Goal: Obtain resource: Obtain resource

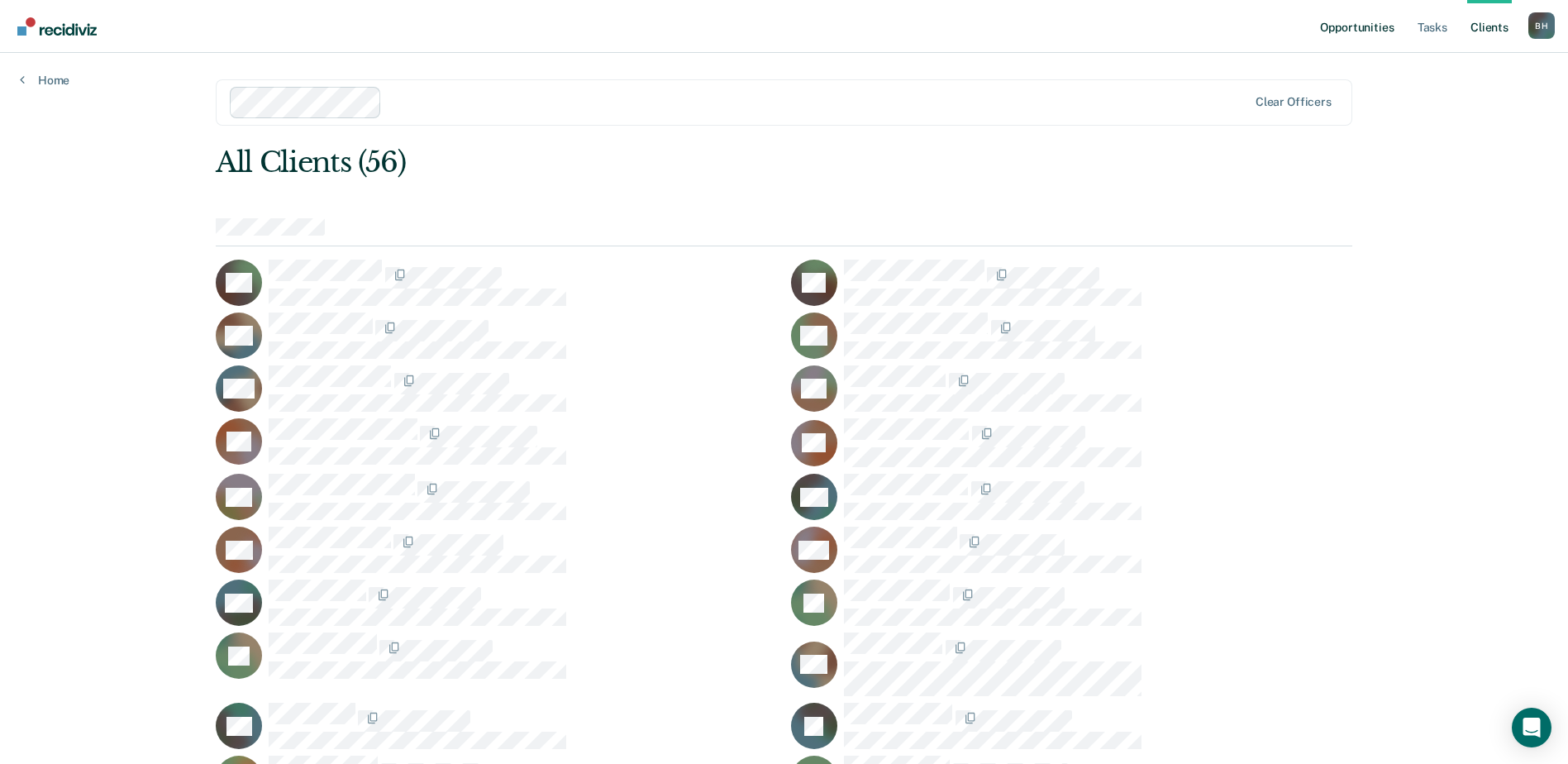
click at [1325, 38] on link "Opportunities" at bounding box center [1356, 26] width 80 height 53
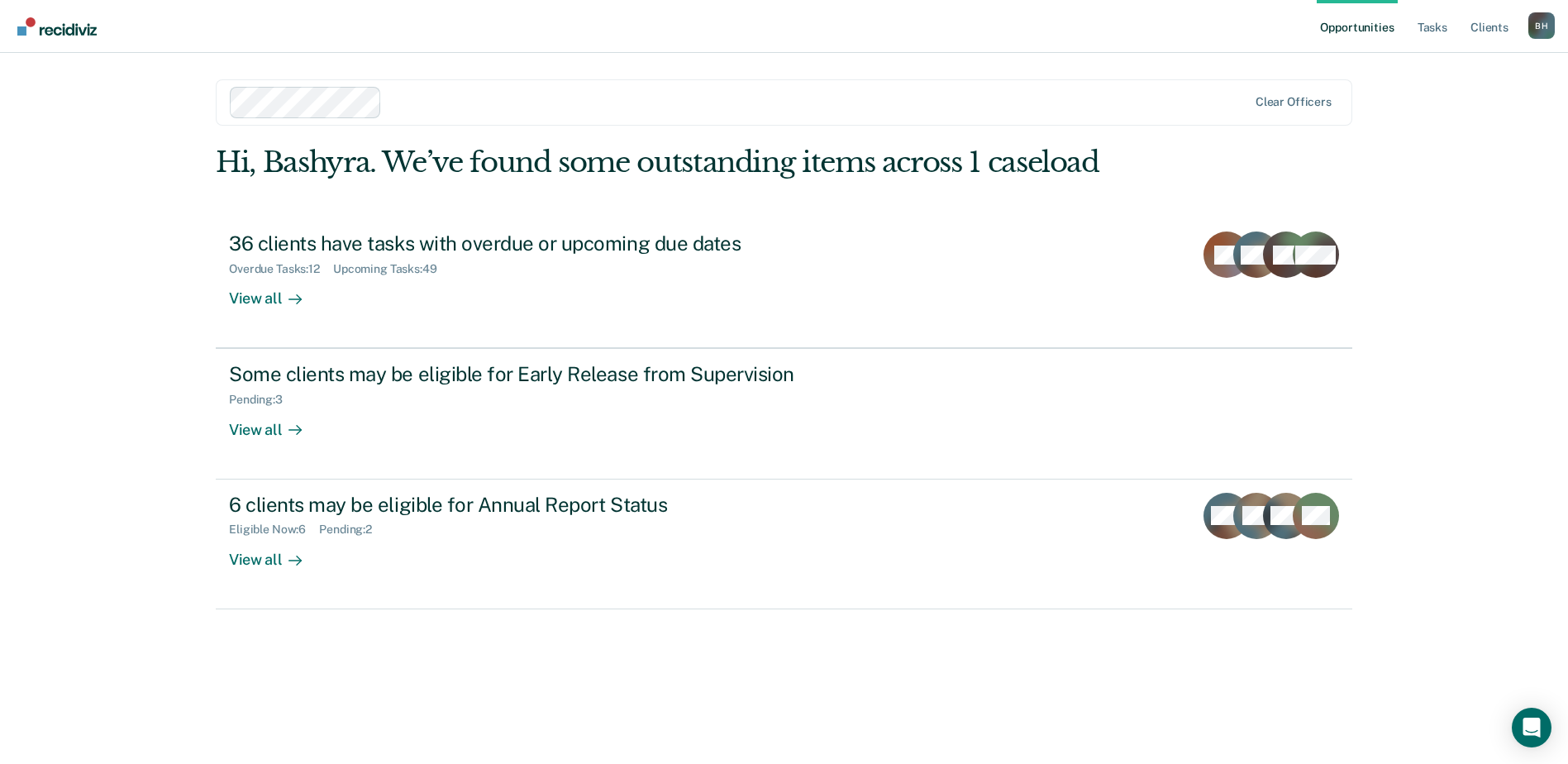
scroll to position [113, 0]
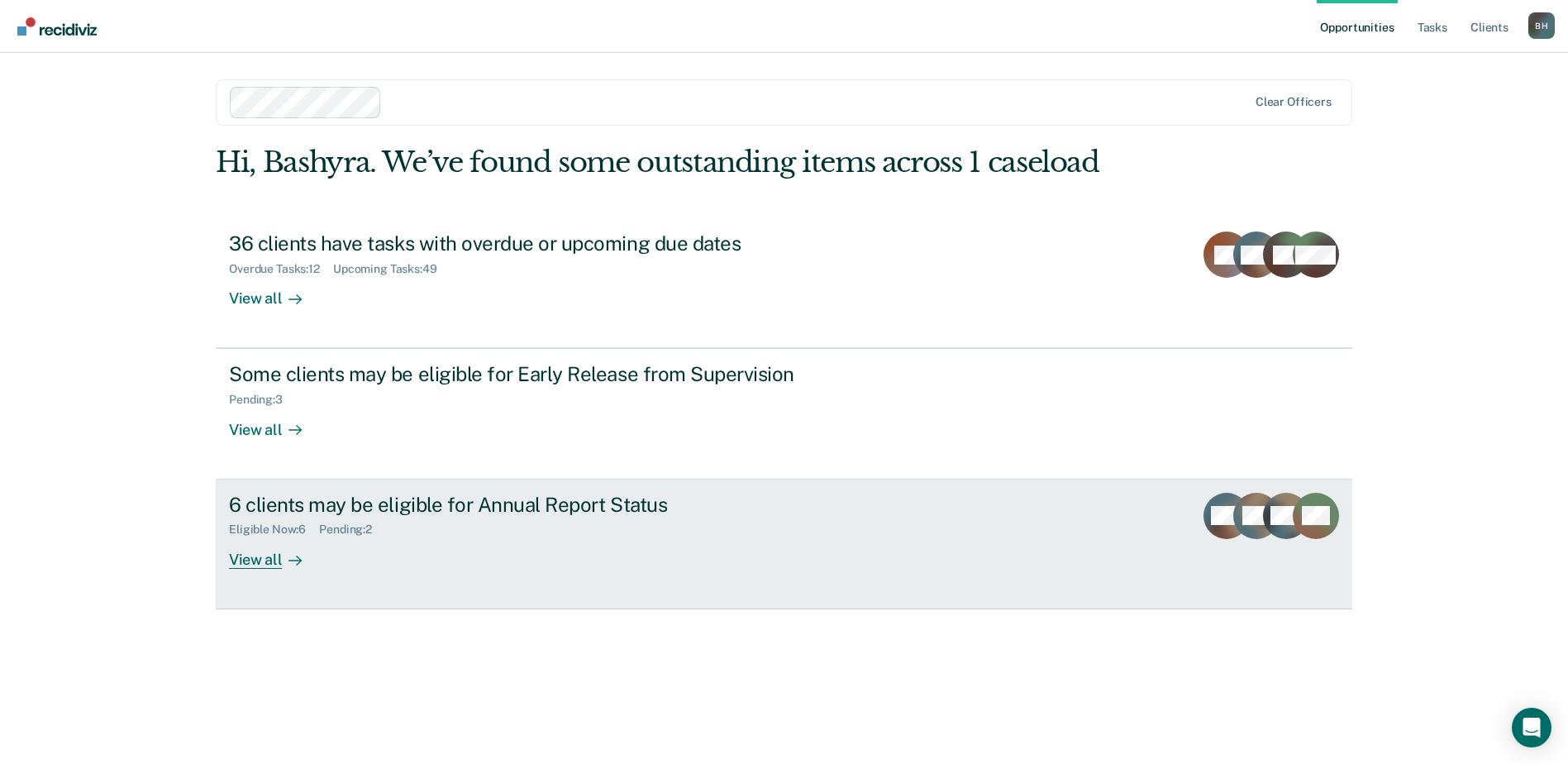
click at [268, 569] on div "View all" at bounding box center [275, 552] width 93 height 33
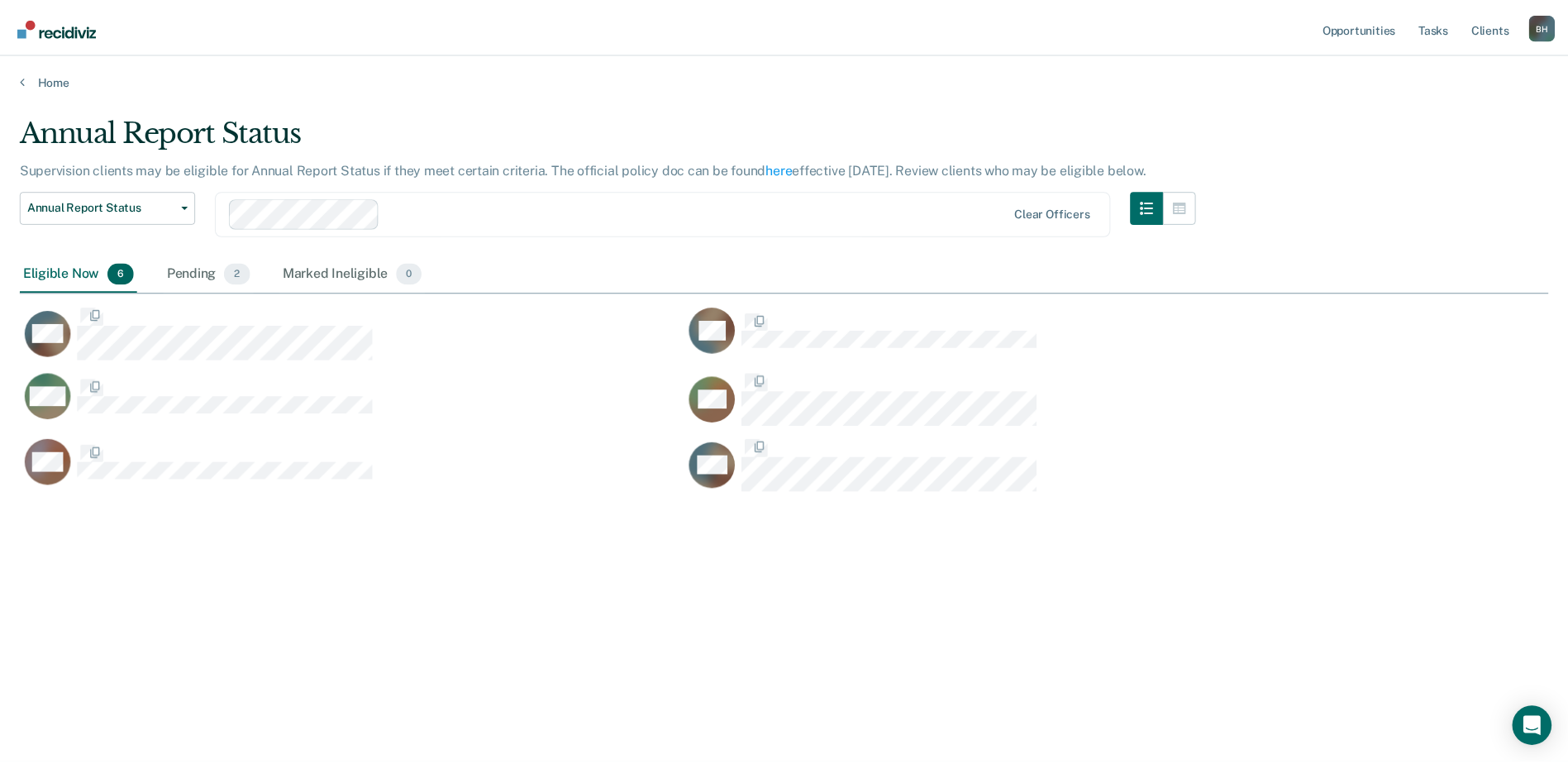
scroll to position [454, 1518]
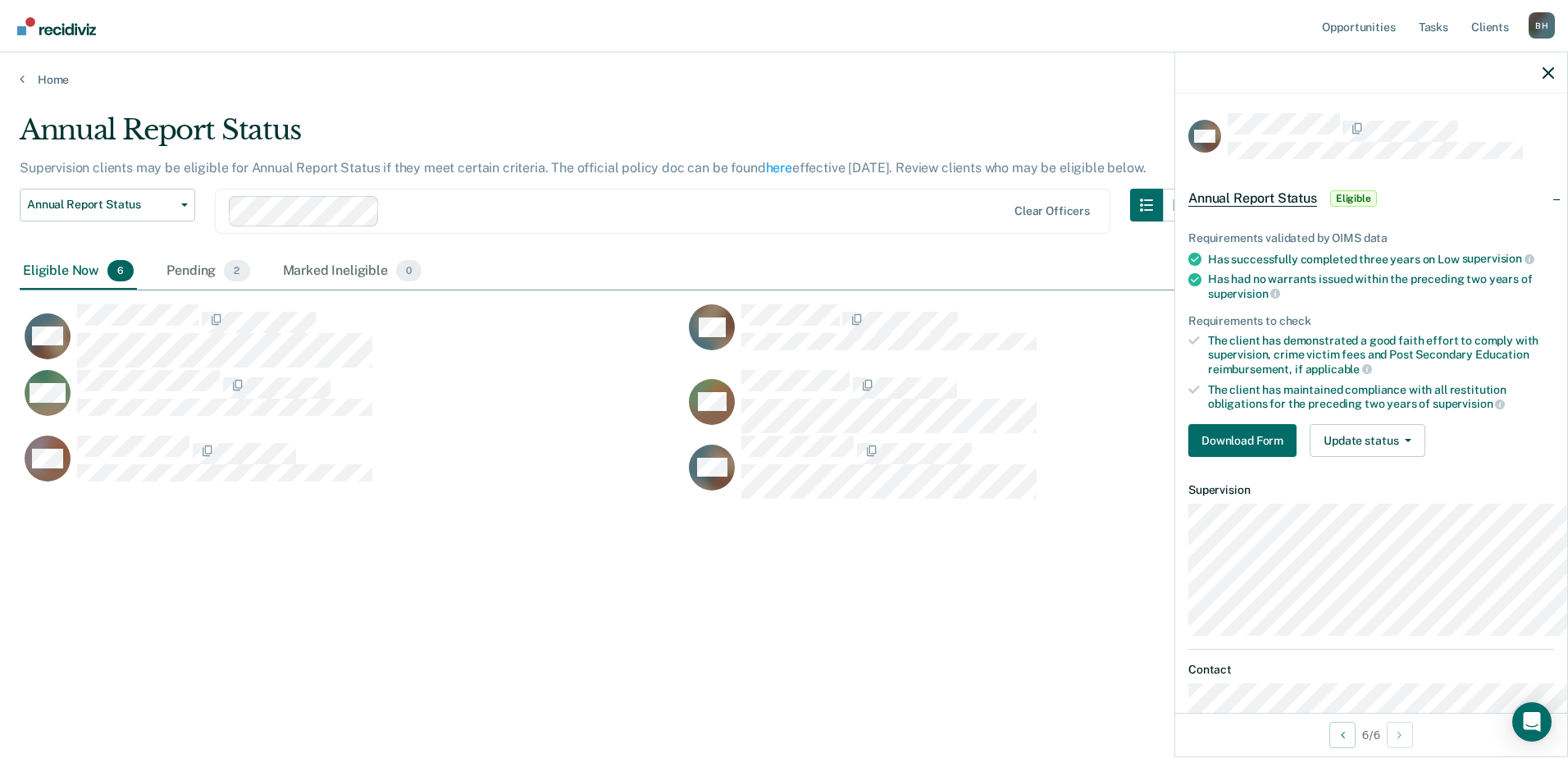
click at [1175, 470] on div "Requirements validated by OIMS data Has successfully completed three years on L…" at bounding box center [1371, 338] width 392 height 265
click at [1188, 457] on button "Download Form" at bounding box center [1242, 441] width 108 height 33
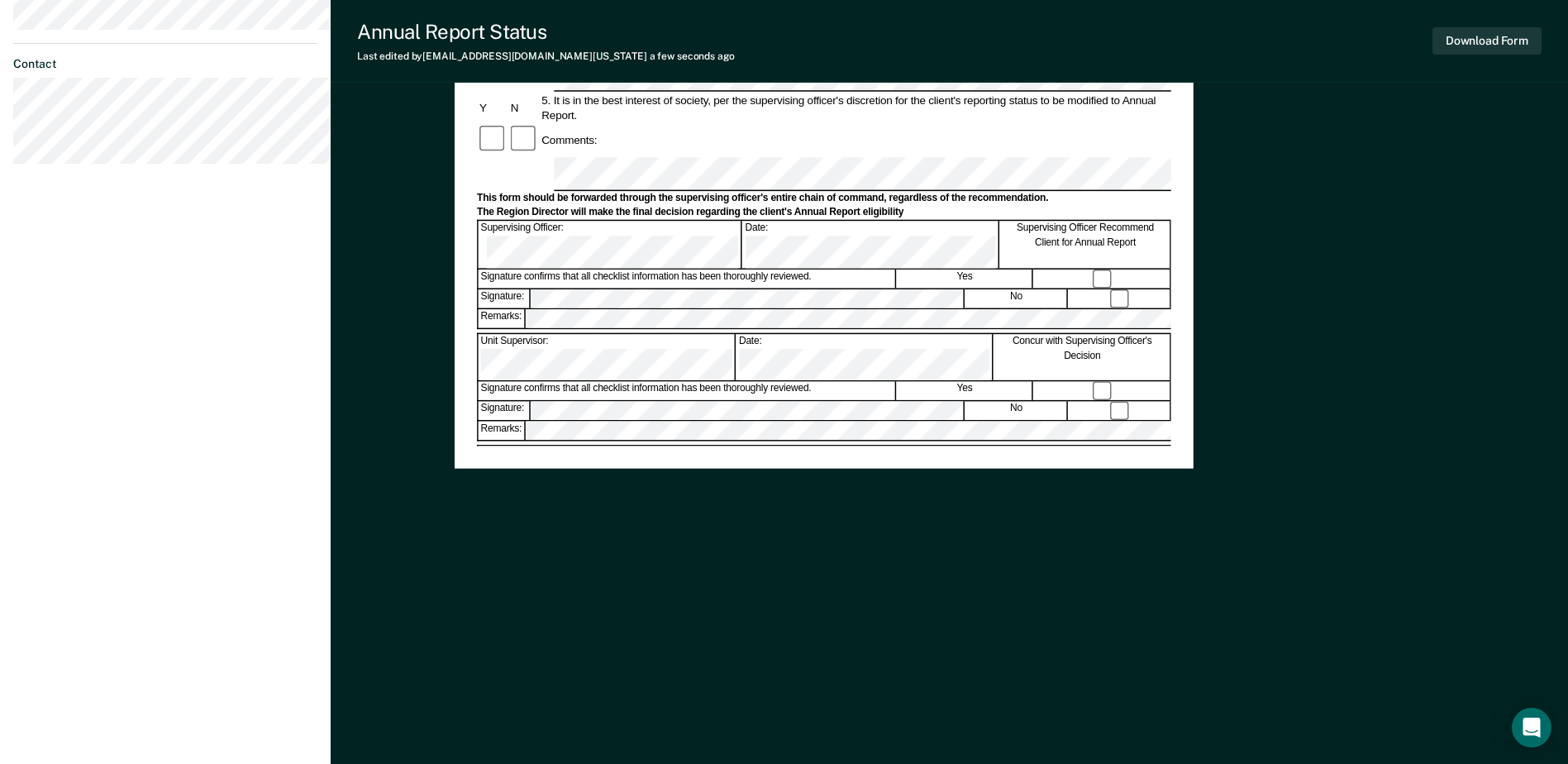
scroll to position [661, 0]
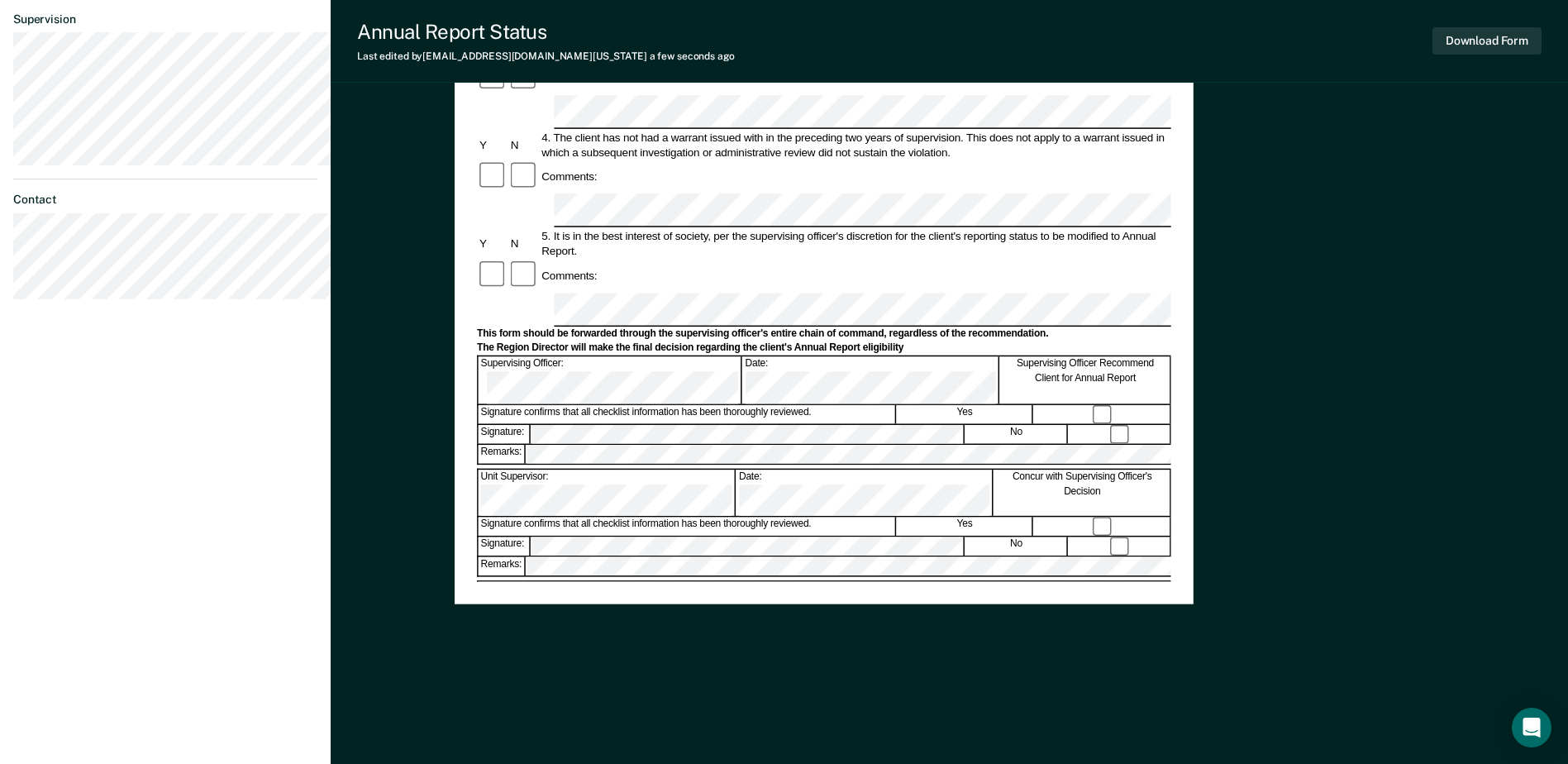
scroll to position [331, 0]
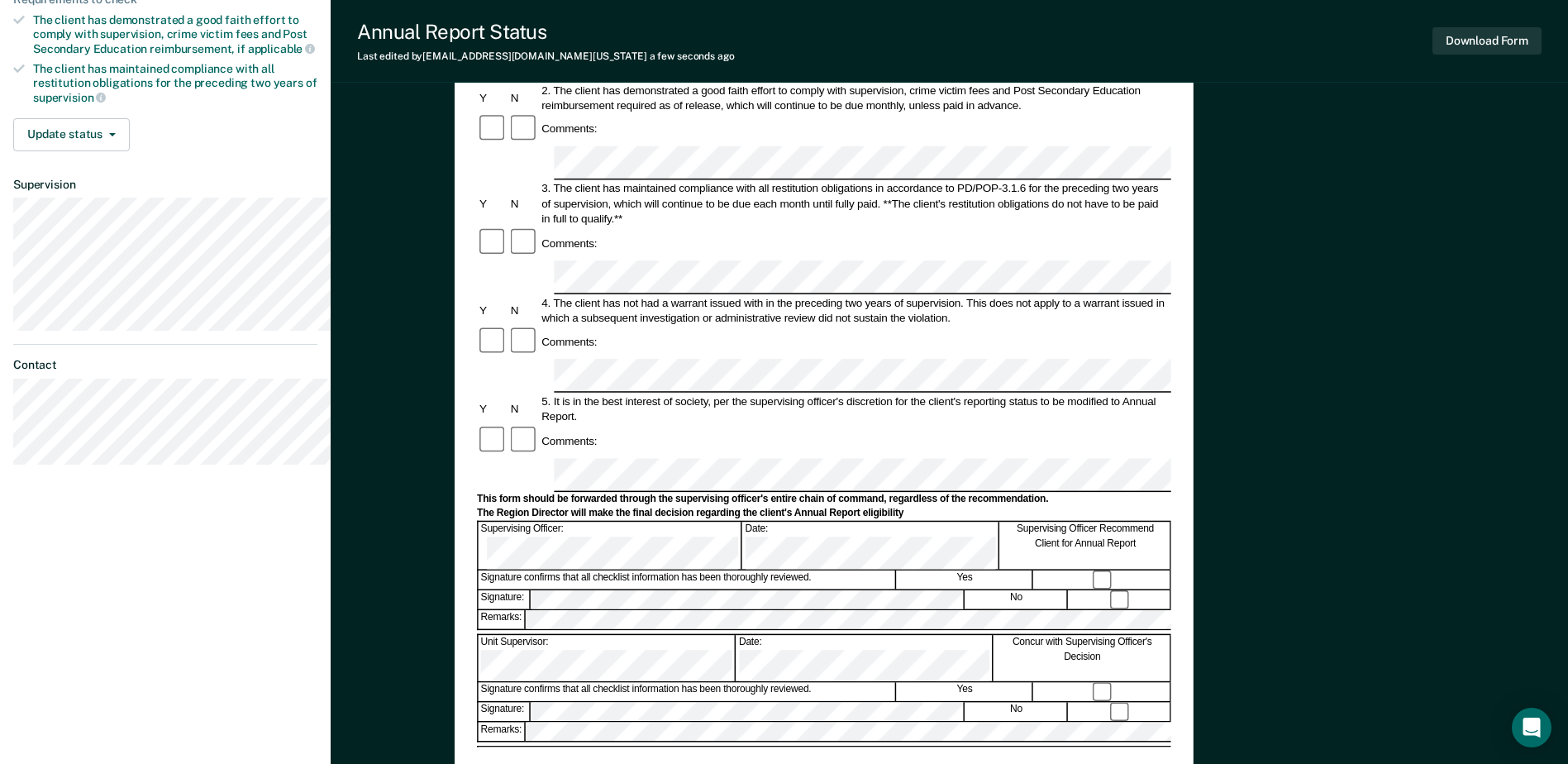
click at [895, 570] on div "Signature confirms that all checklist information has been thoroughly reviewed." at bounding box center [686, 580] width 418 height 19
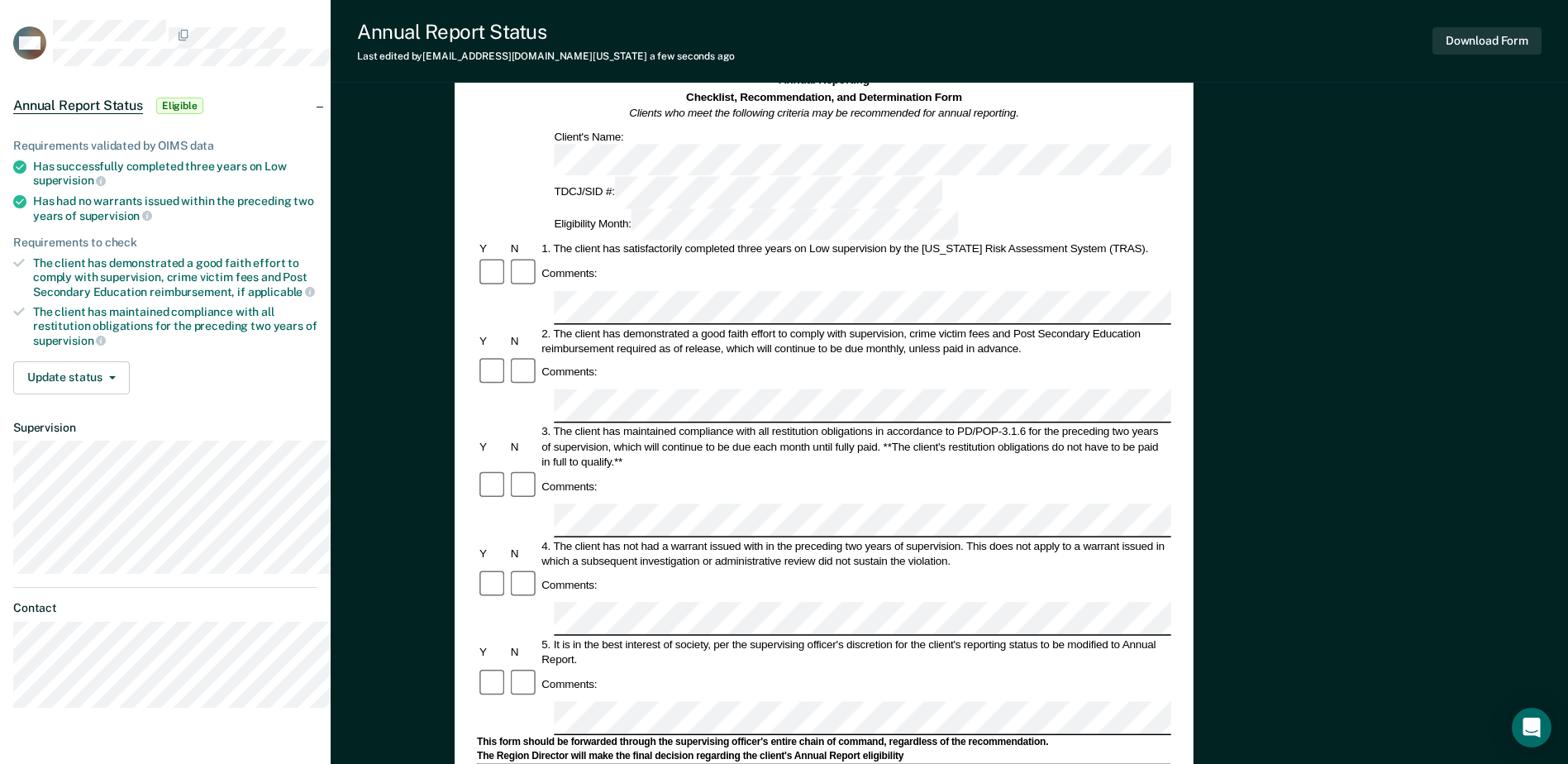
scroll to position [0, 0]
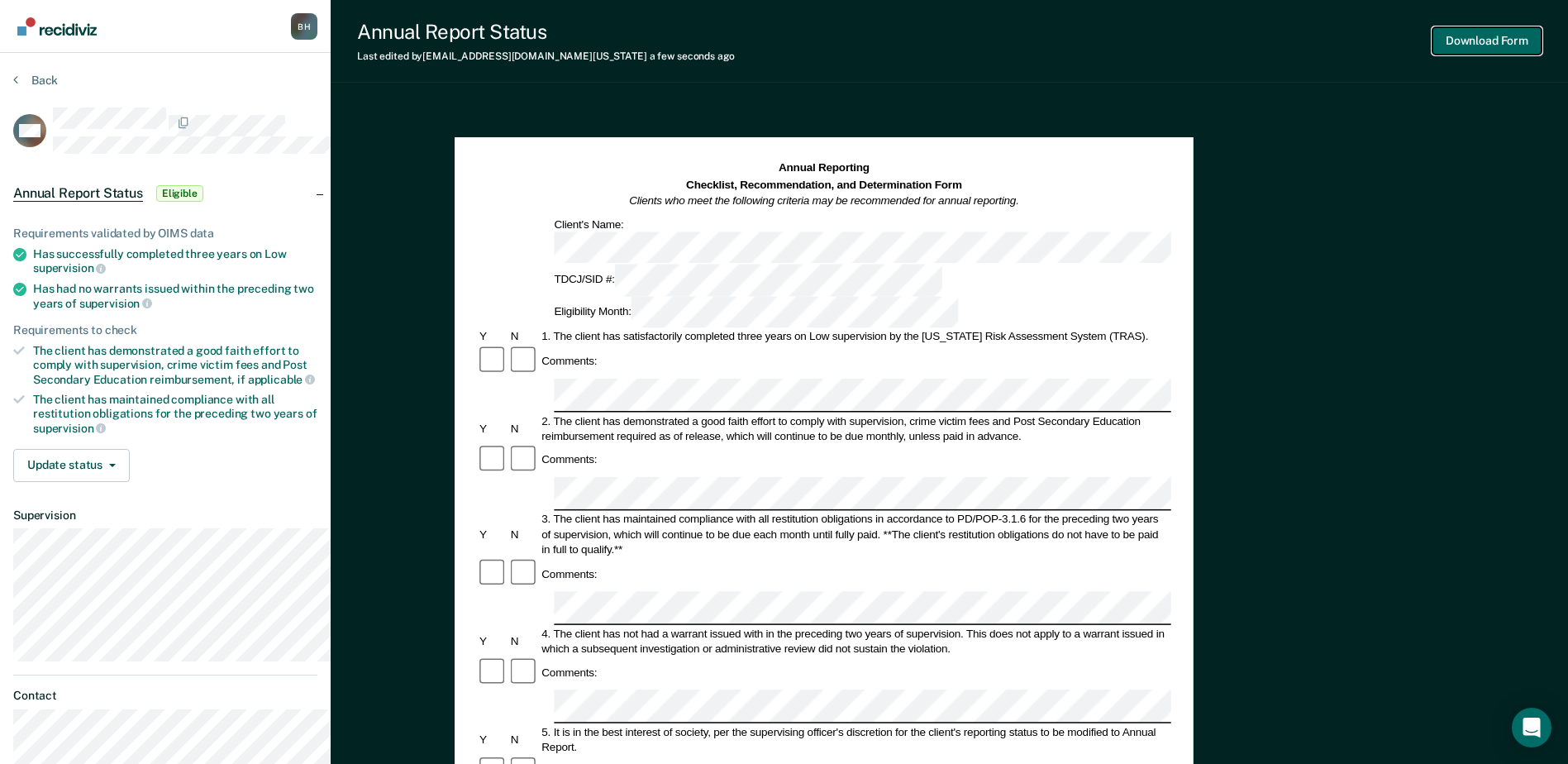
click at [1495, 45] on button "Download Form" at bounding box center [1486, 41] width 109 height 28
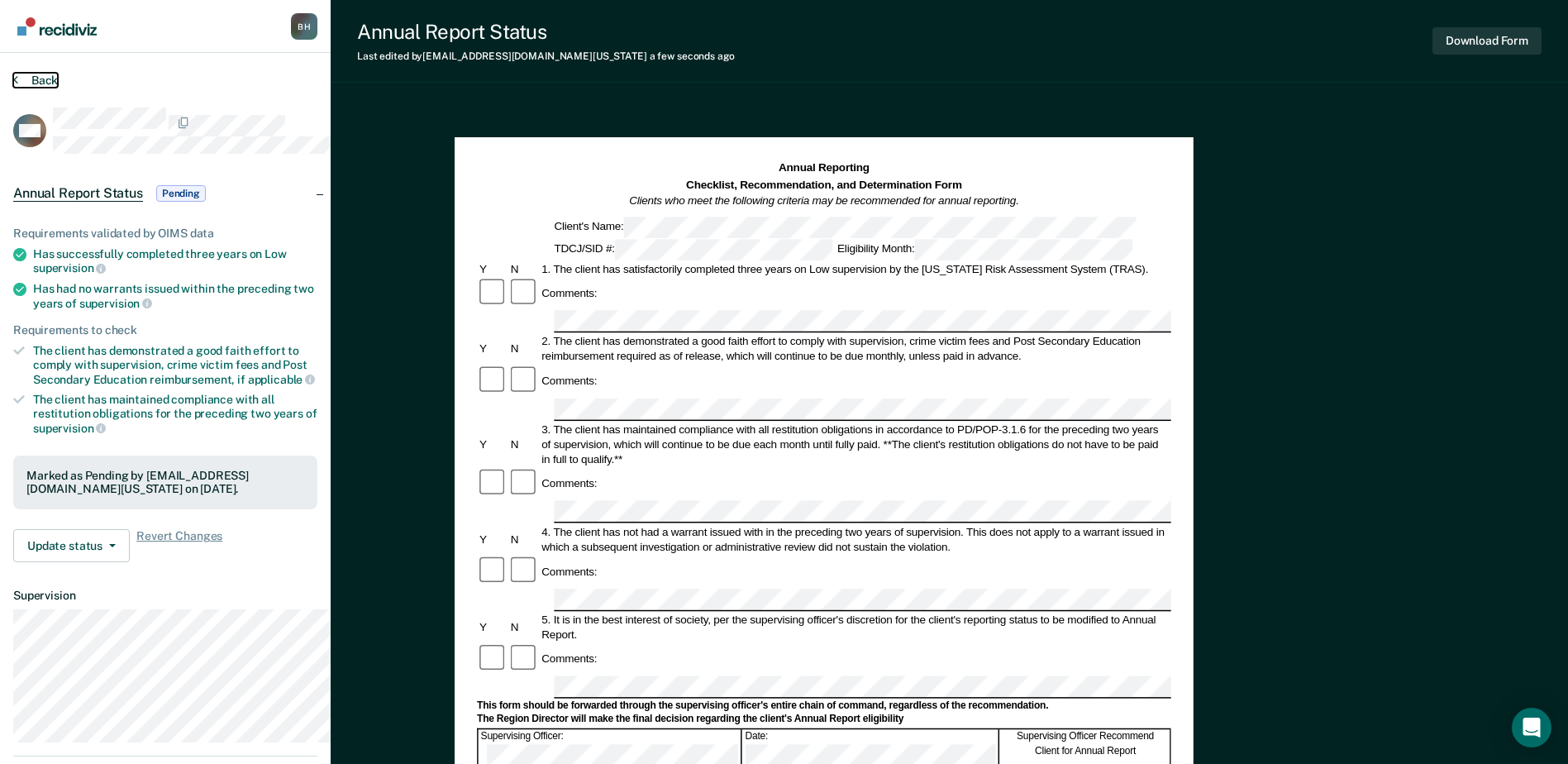
click at [43, 88] on button "Back" at bounding box center [36, 80] width 45 height 15
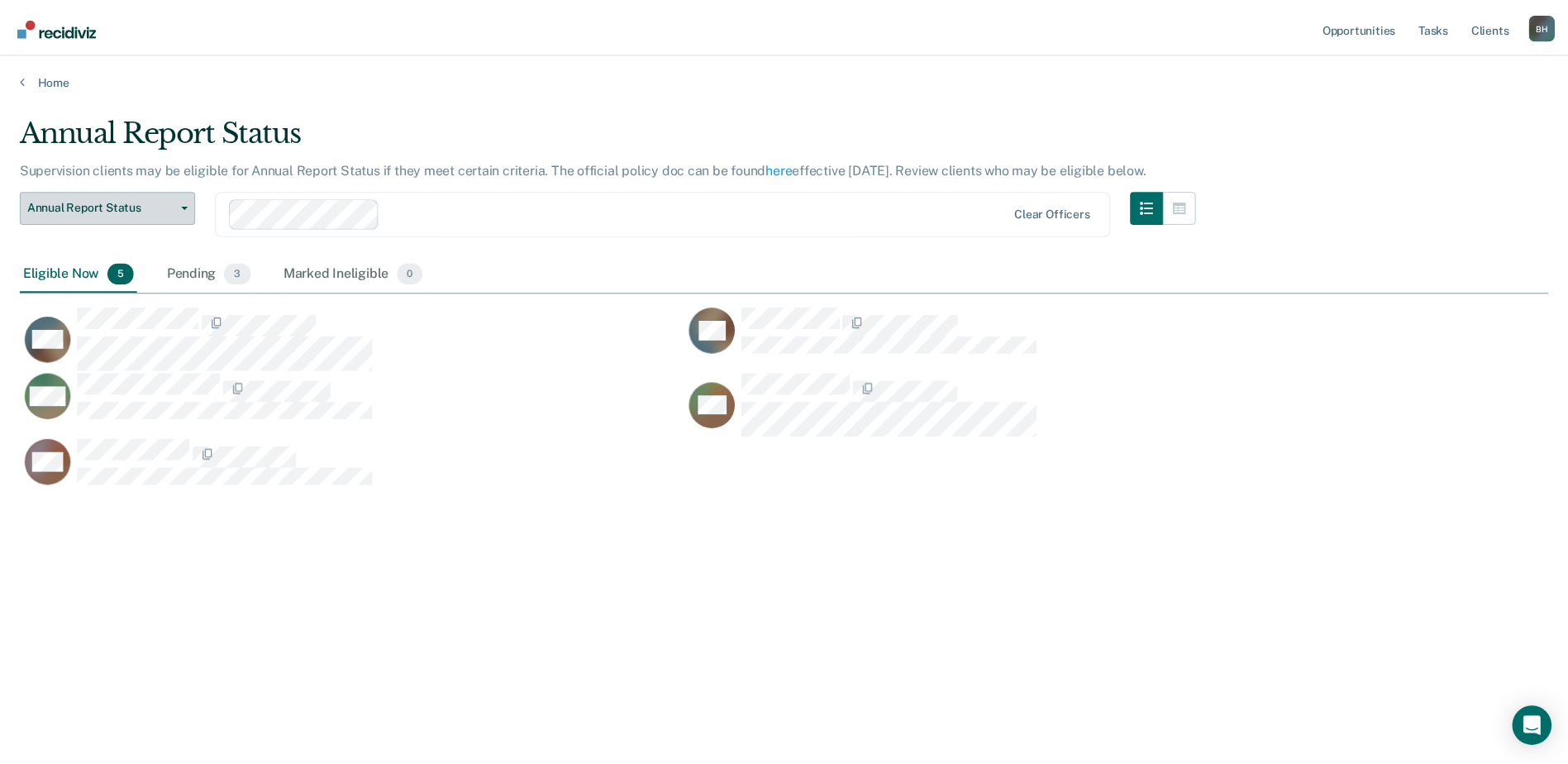
scroll to position [454, 1518]
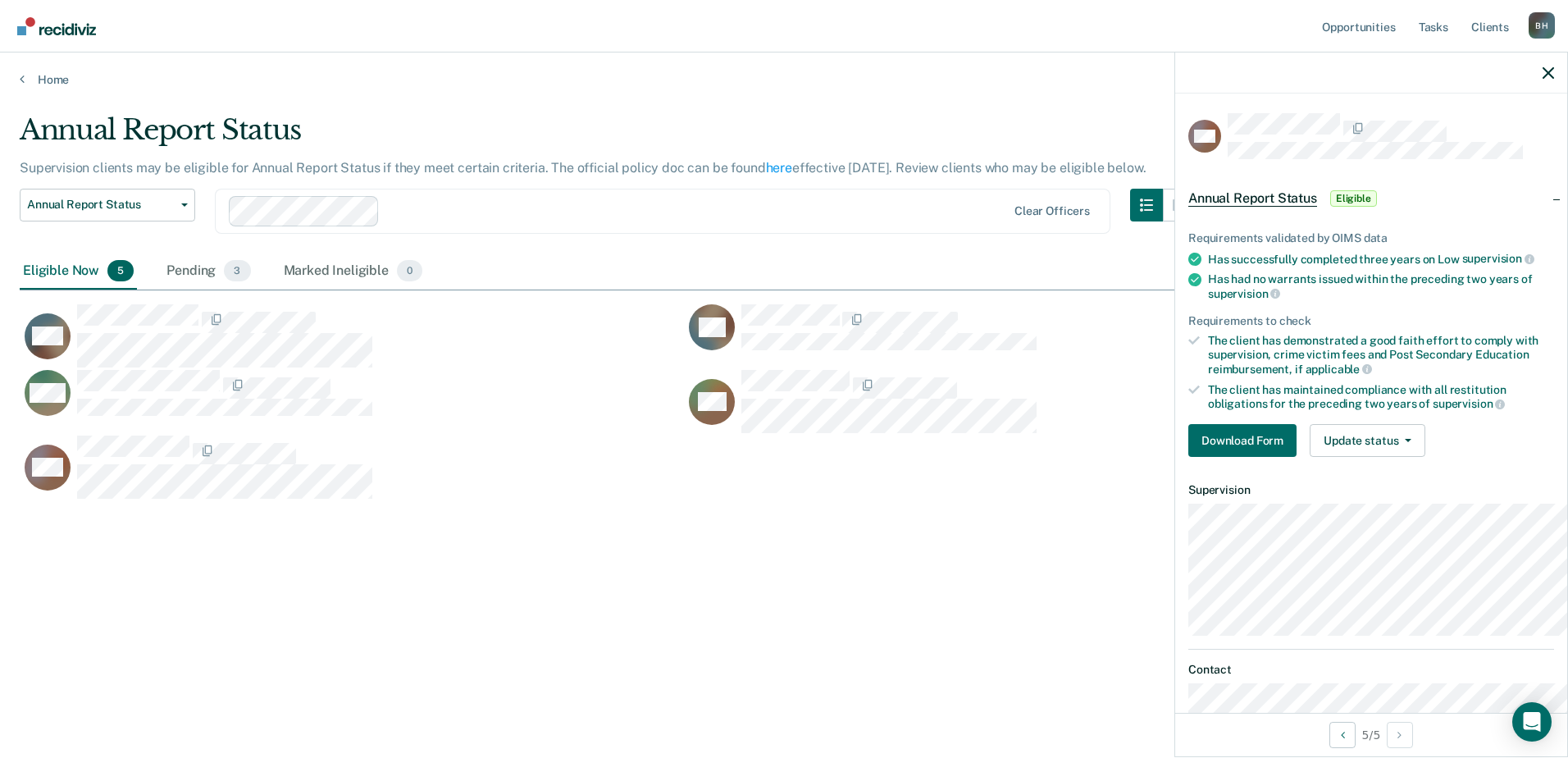
click at [1175, 470] on div "Requirements validated by OIMS data Has successfully completed three years on L…" at bounding box center [1371, 338] width 392 height 265
click at [1188, 457] on button "Download Form" at bounding box center [1242, 441] width 108 height 33
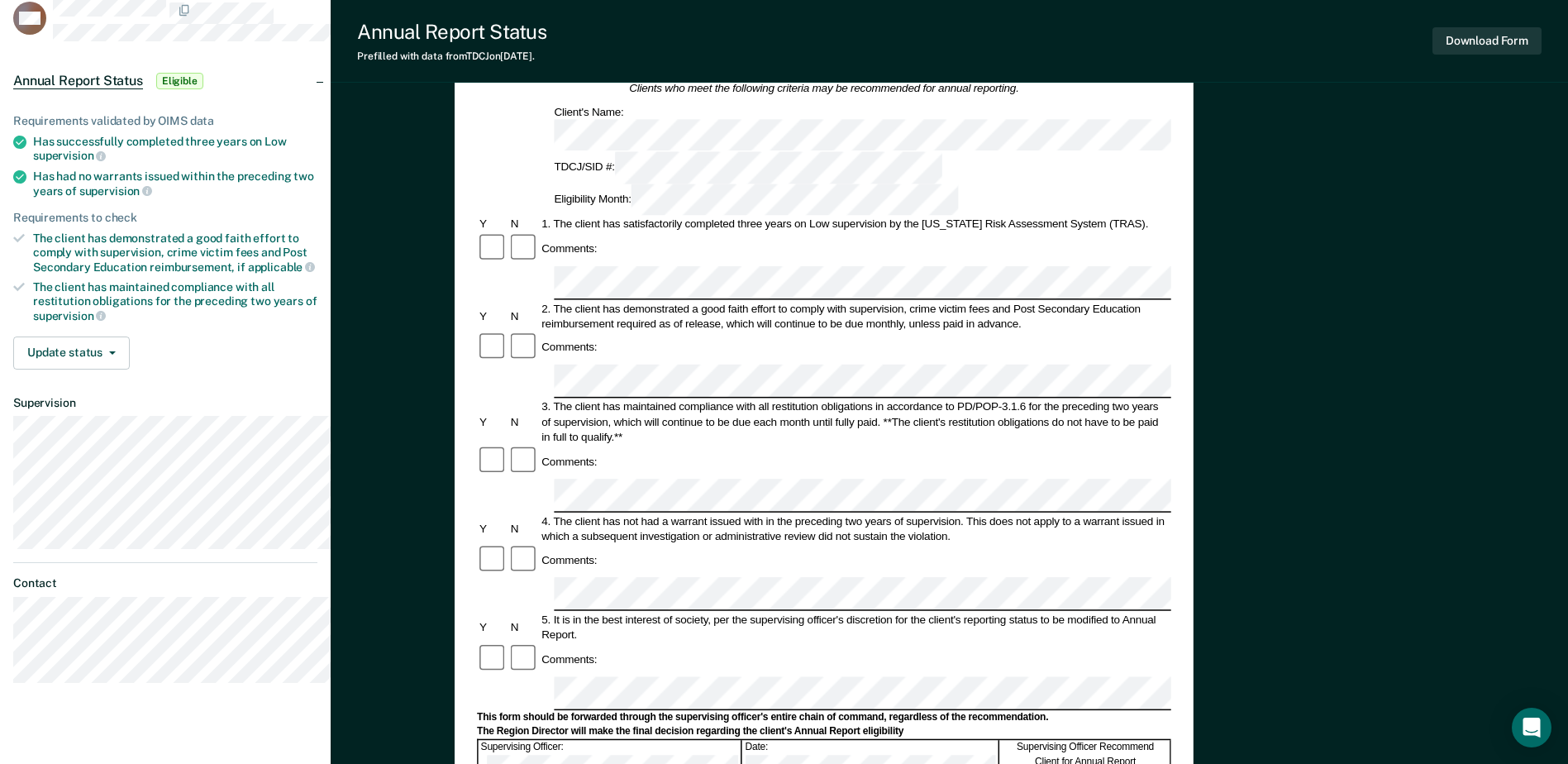
scroll to position [83, 0]
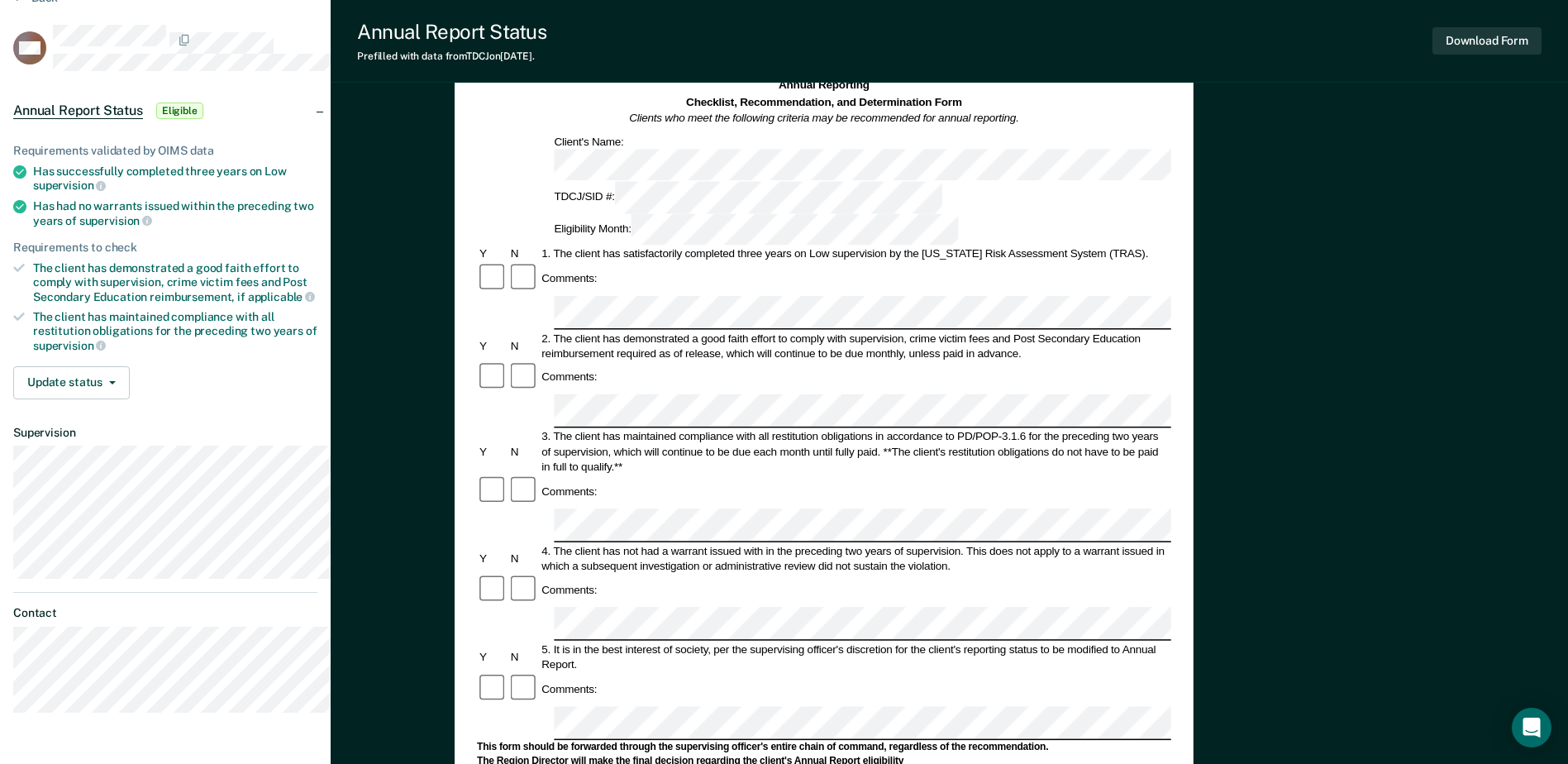
click at [539, 361] on div at bounding box center [524, 377] width 32 height 32
click at [787, 475] on div "Comments:" at bounding box center [824, 491] width 694 height 32
click at [785, 475] on div "Comments:" at bounding box center [824, 491] width 694 height 32
click at [690, 600] on form "Annual Reporting Checklist, Recommendation, and Determination Form Clients who …" at bounding box center [824, 710] width 694 height 1266
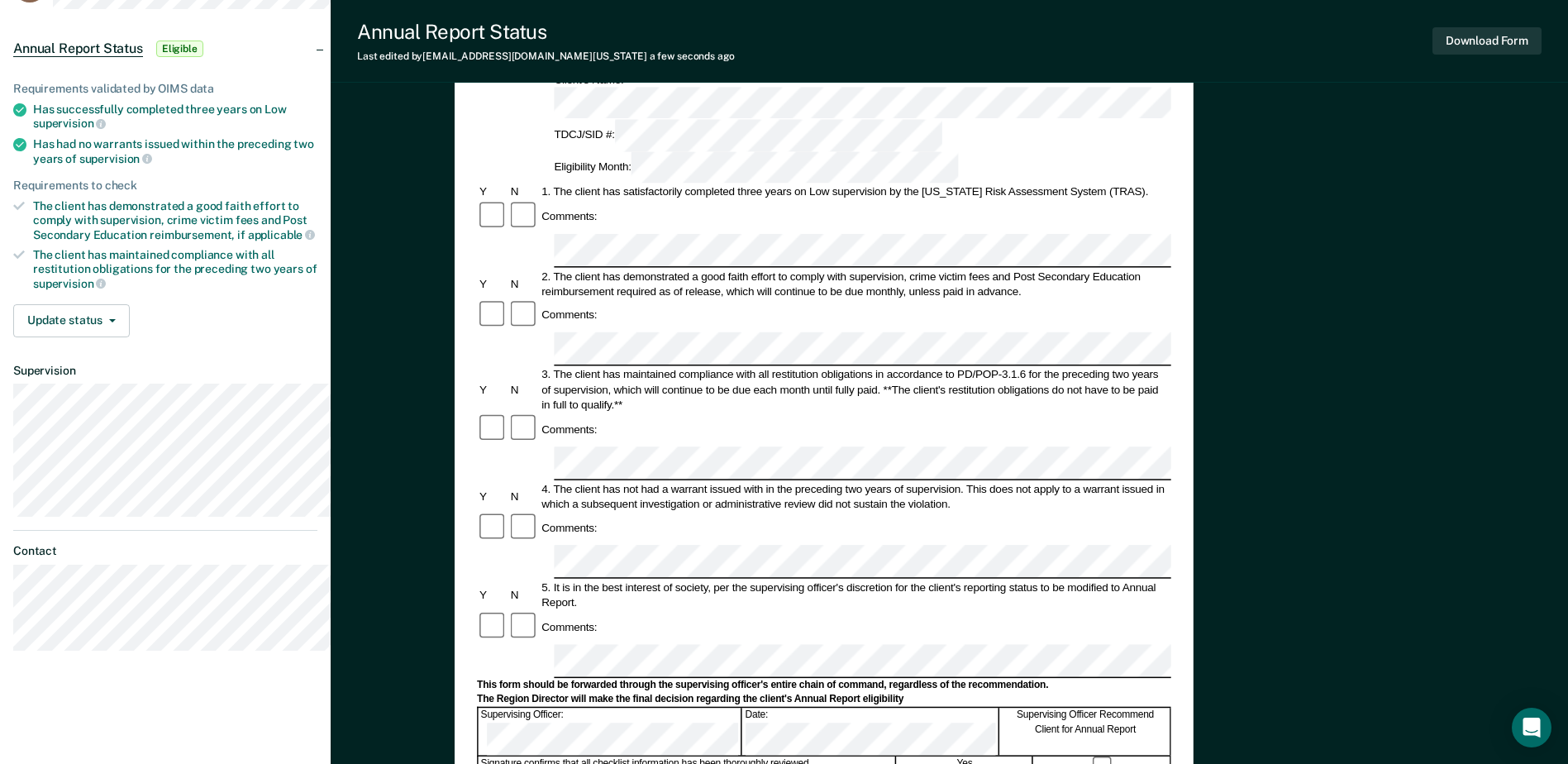
scroll to position [165, 0]
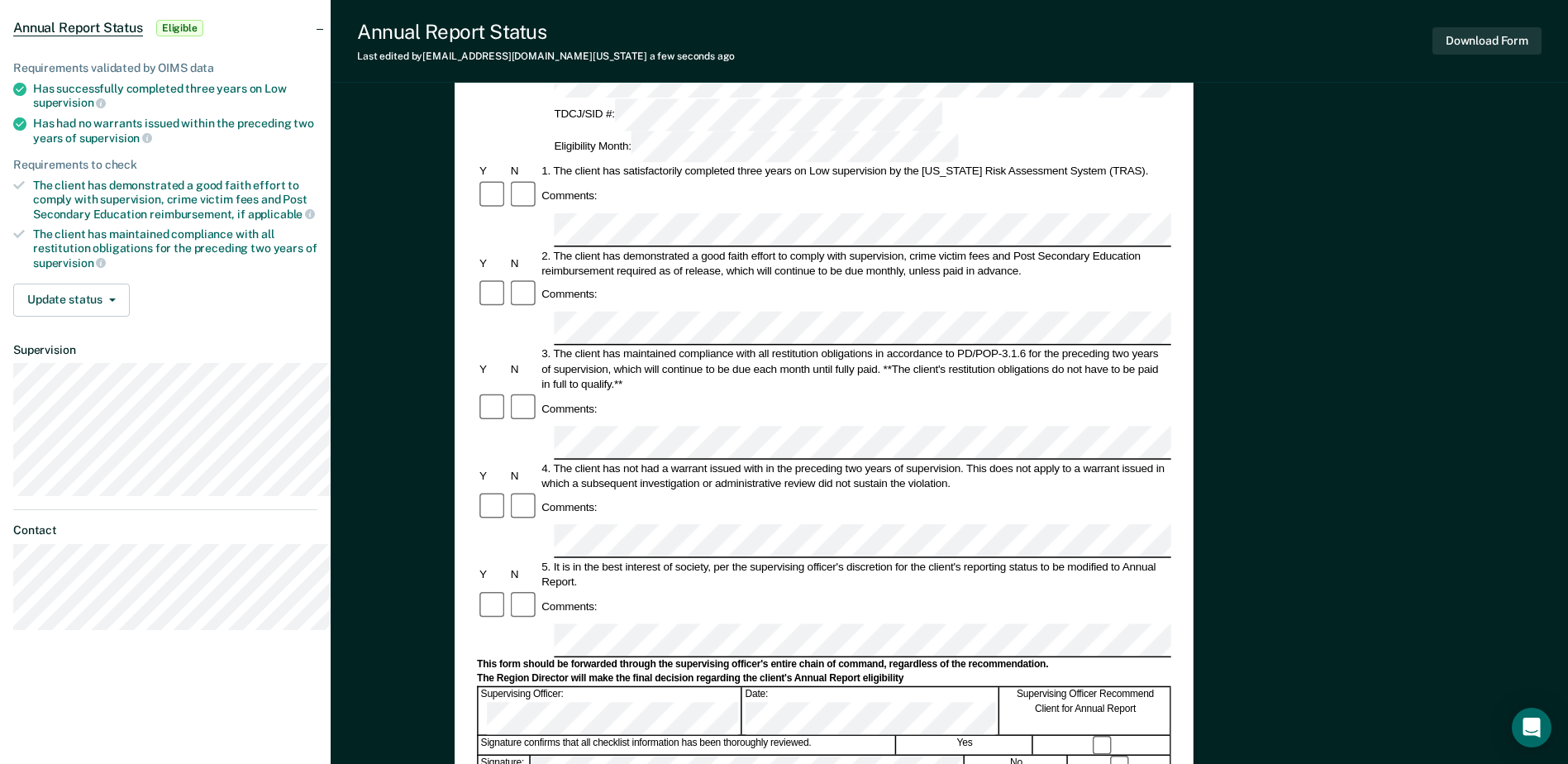
click at [1171, 591] on div "Comments:" at bounding box center [824, 606] width 694 height 32
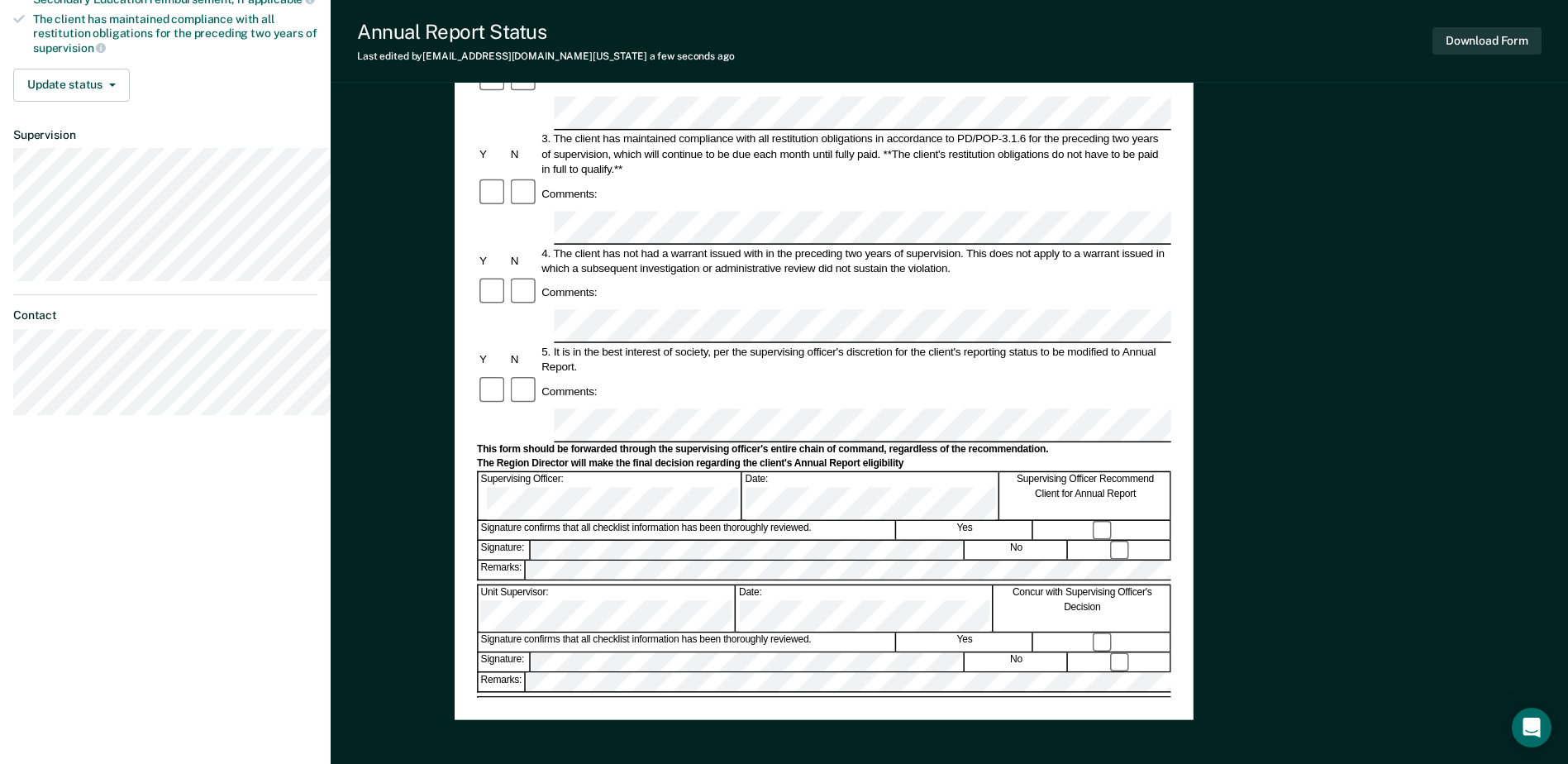
scroll to position [496, 0]
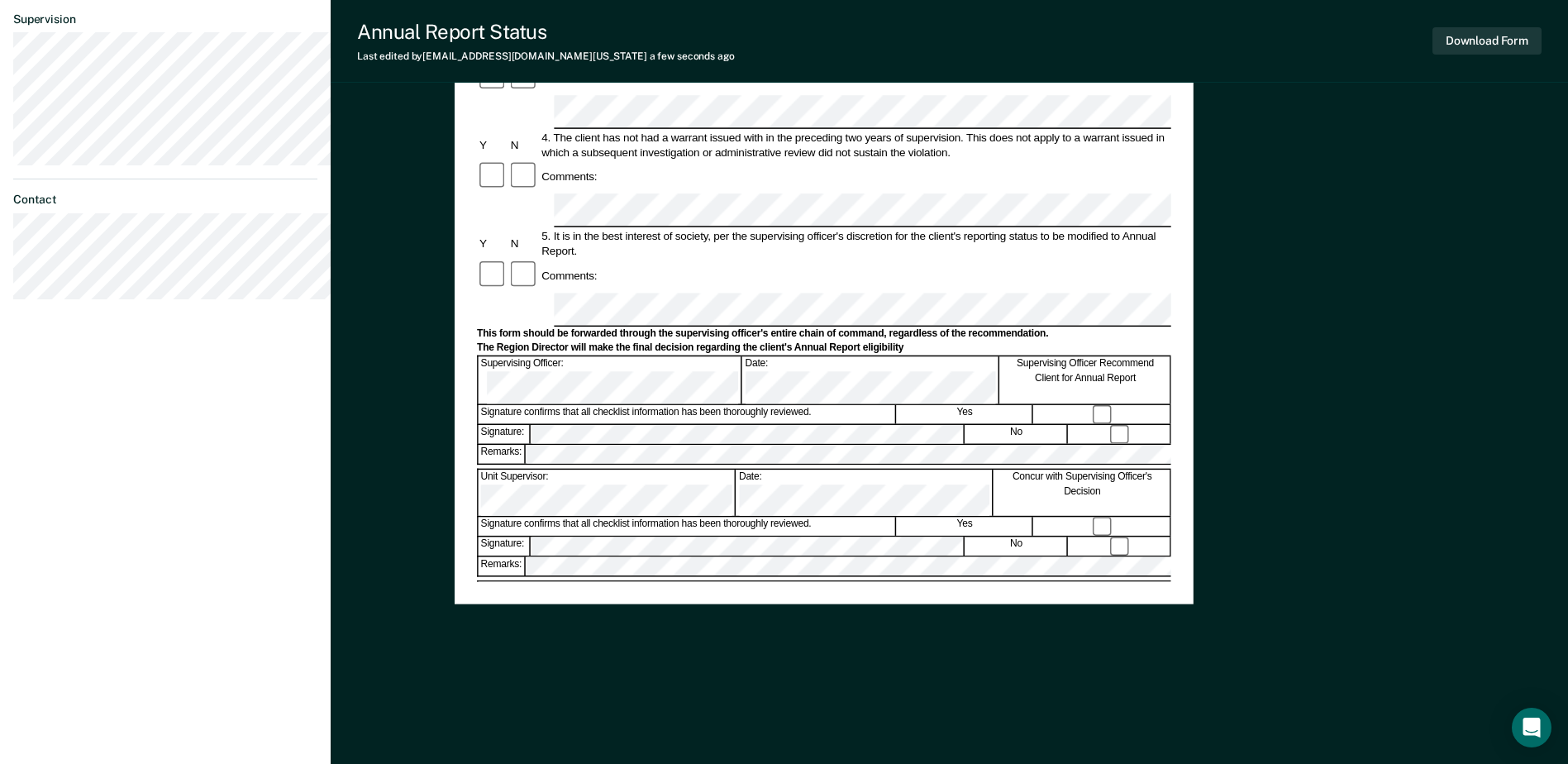
click at [714, 690] on div at bounding box center [824, 691] width 694 height 4
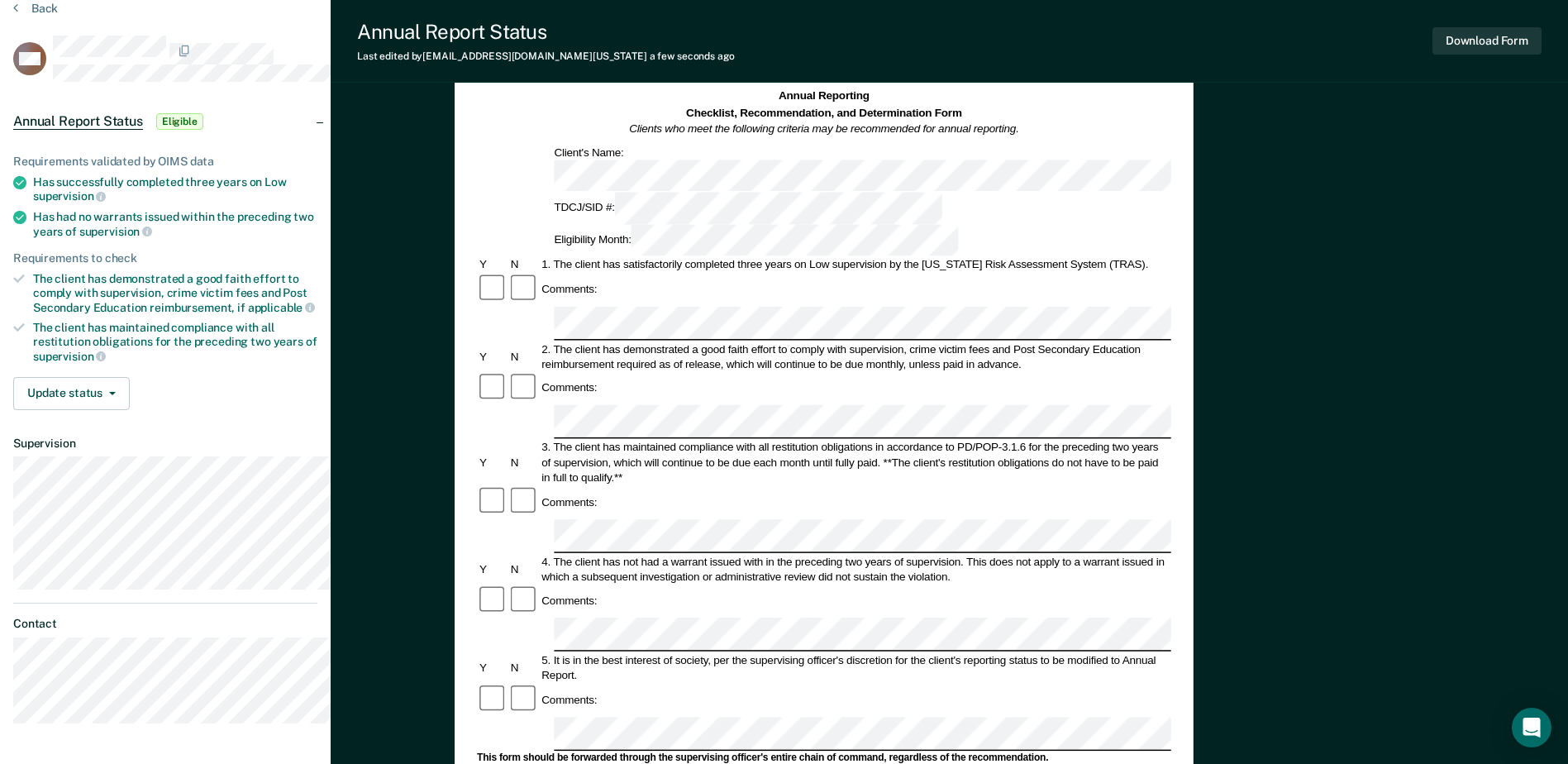
scroll to position [0, 0]
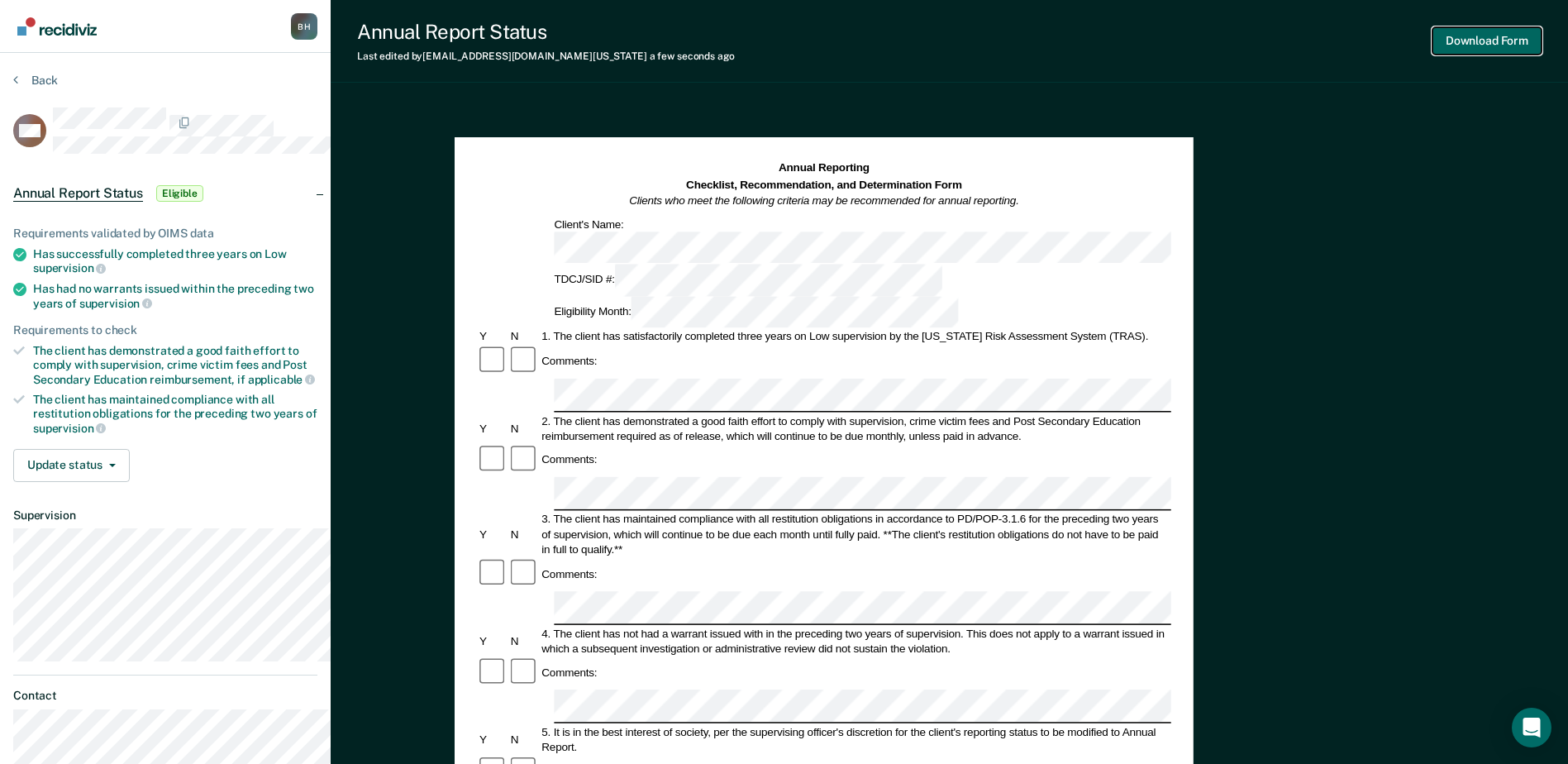
click at [1469, 54] on button "Download Form" at bounding box center [1486, 41] width 109 height 28
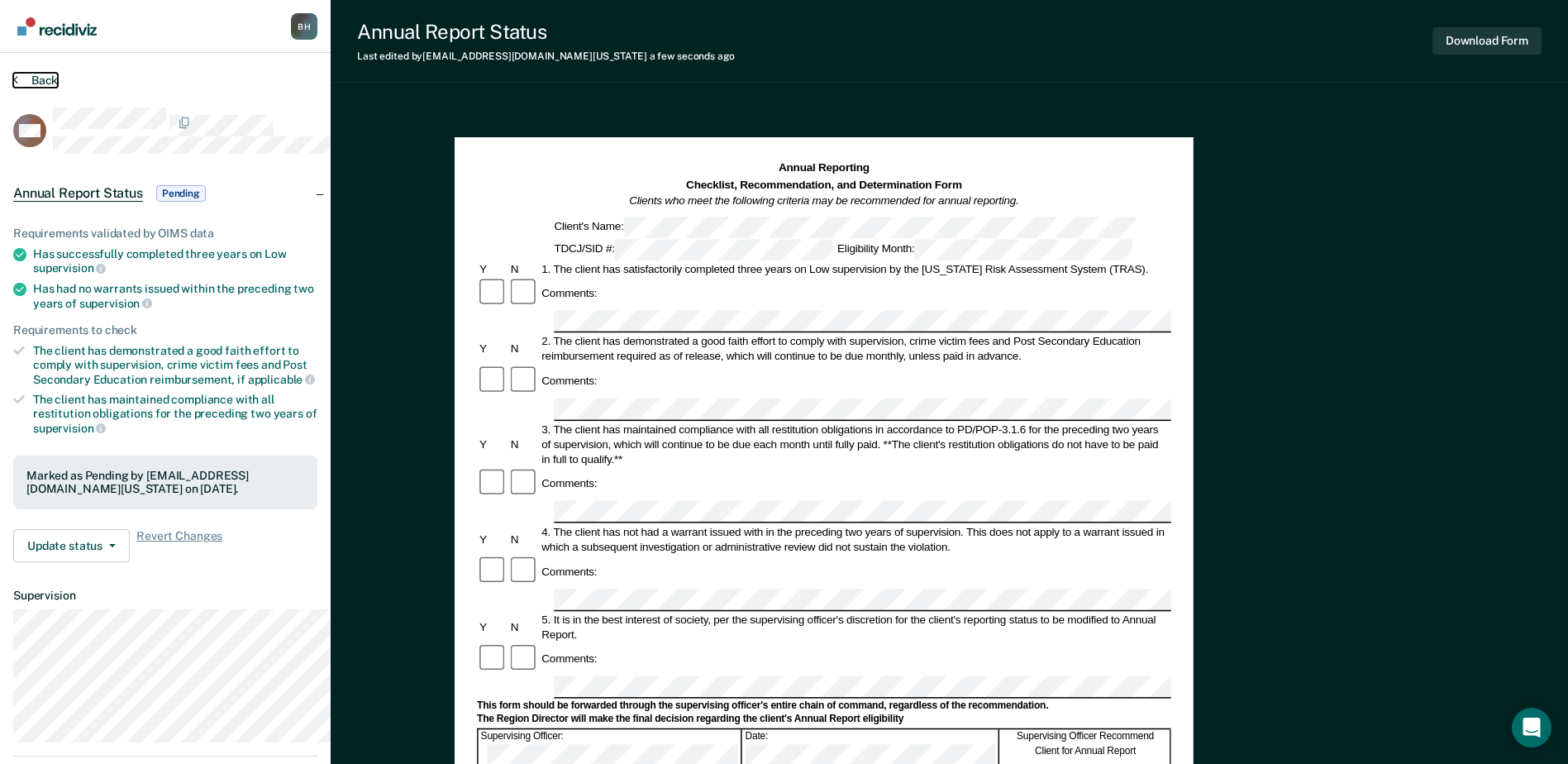
click at [38, 88] on button "Back" at bounding box center [36, 80] width 45 height 15
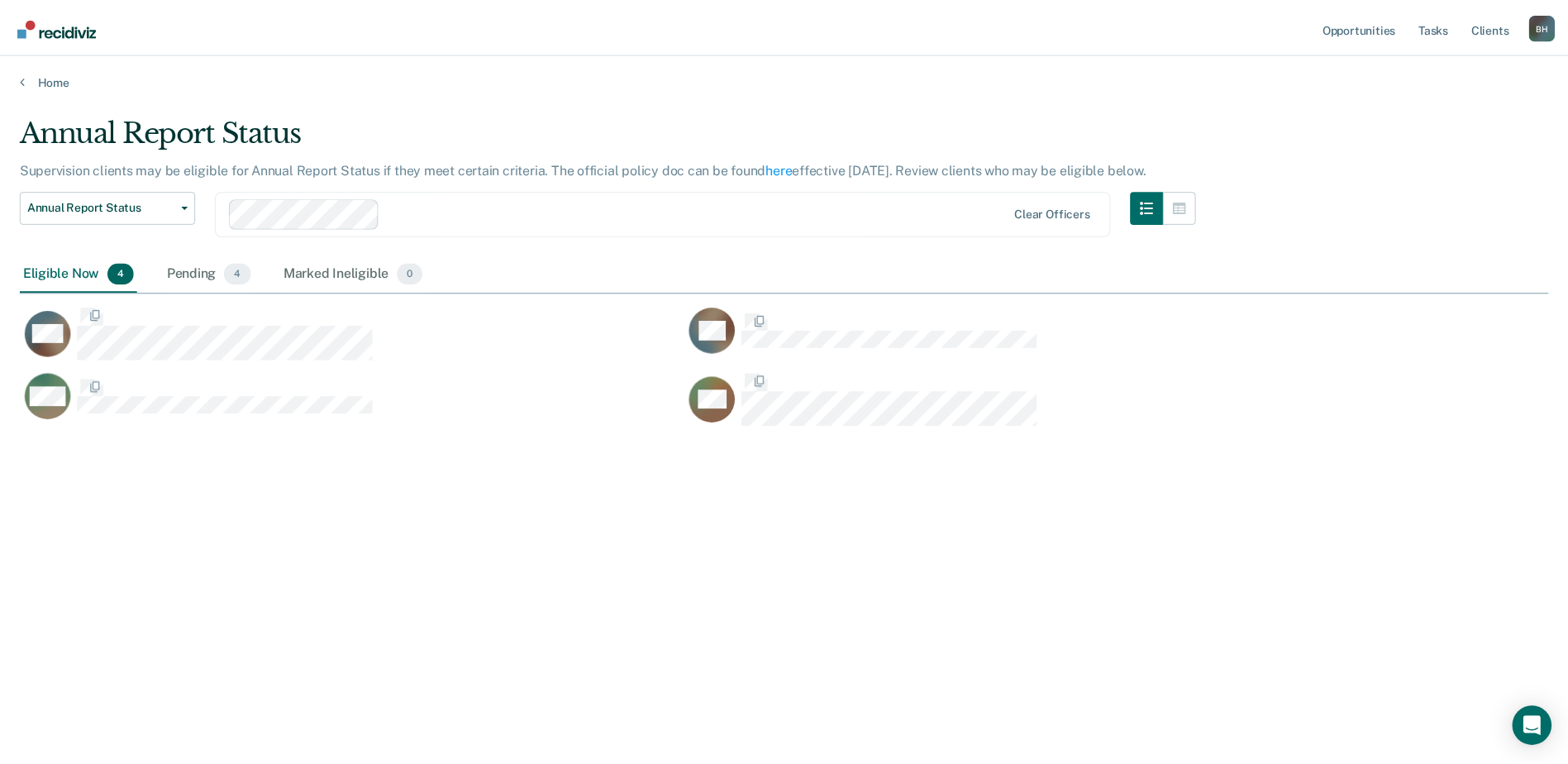
scroll to position [454, 1518]
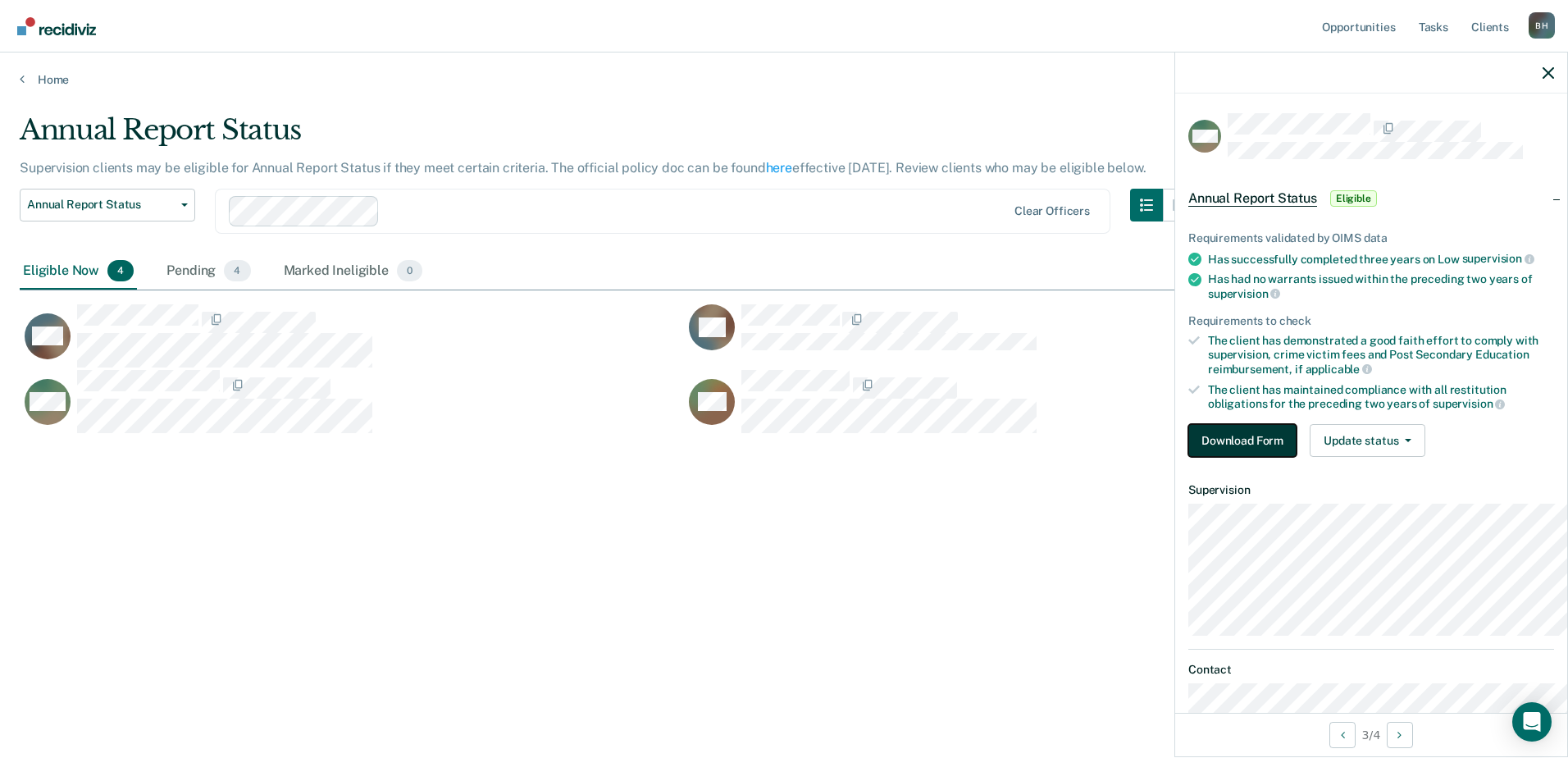
click at [1188, 457] on button "Download Form" at bounding box center [1242, 441] width 108 height 33
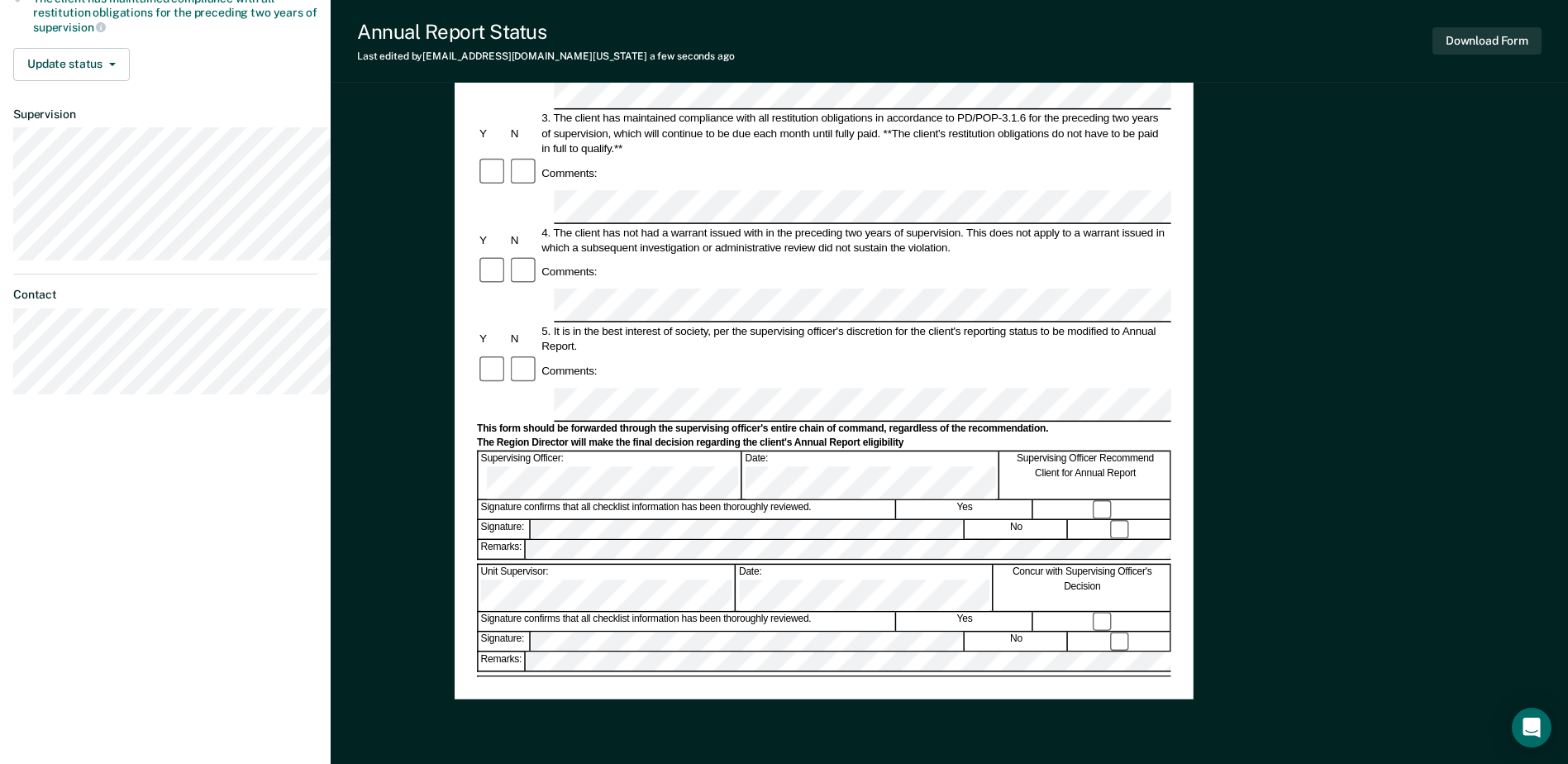
scroll to position [496, 0]
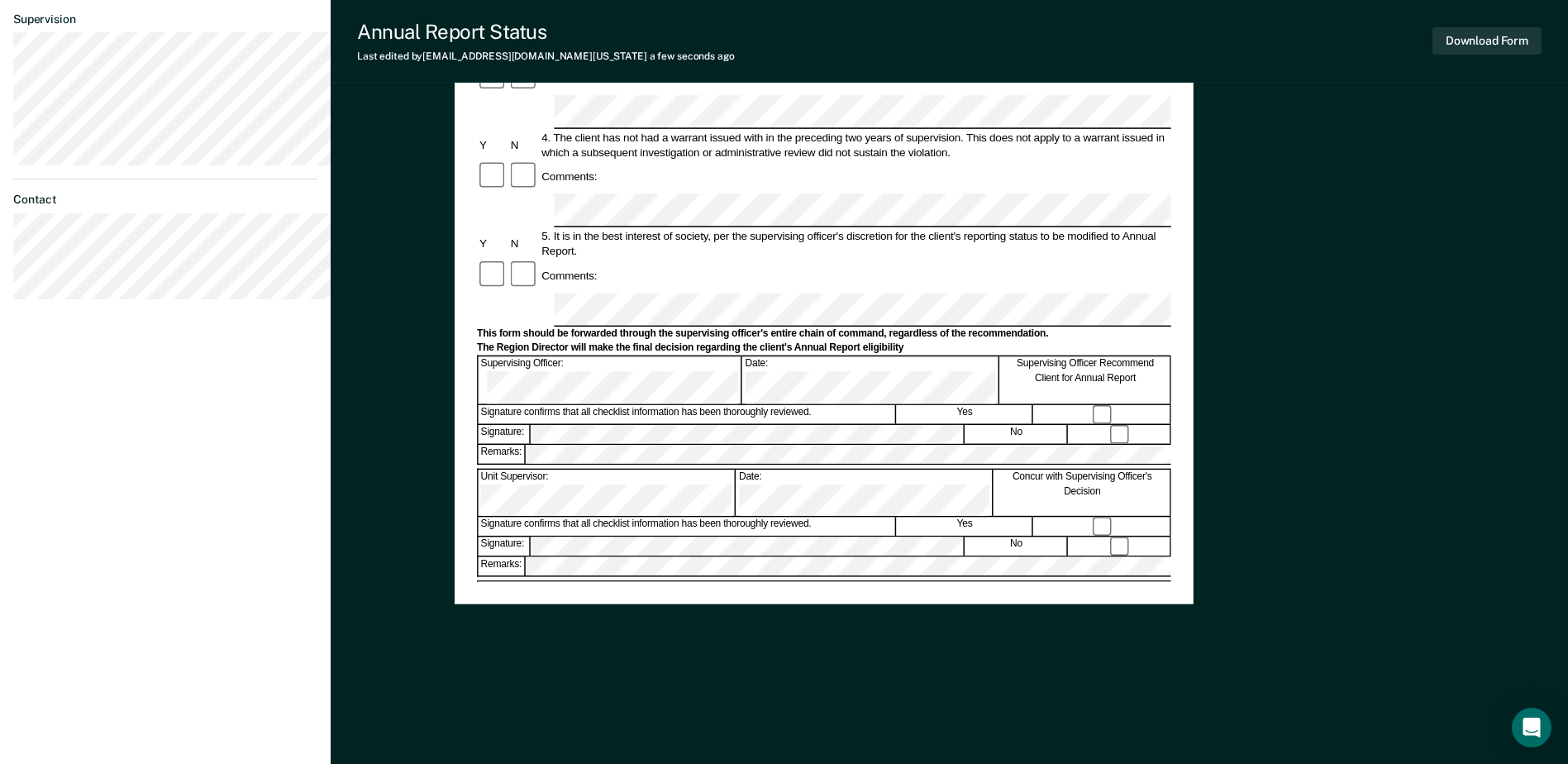
click at [748, 742] on div "Signature confirms that all checklist information has been thoroughly reviewed." at bounding box center [686, 751] width 418 height 19
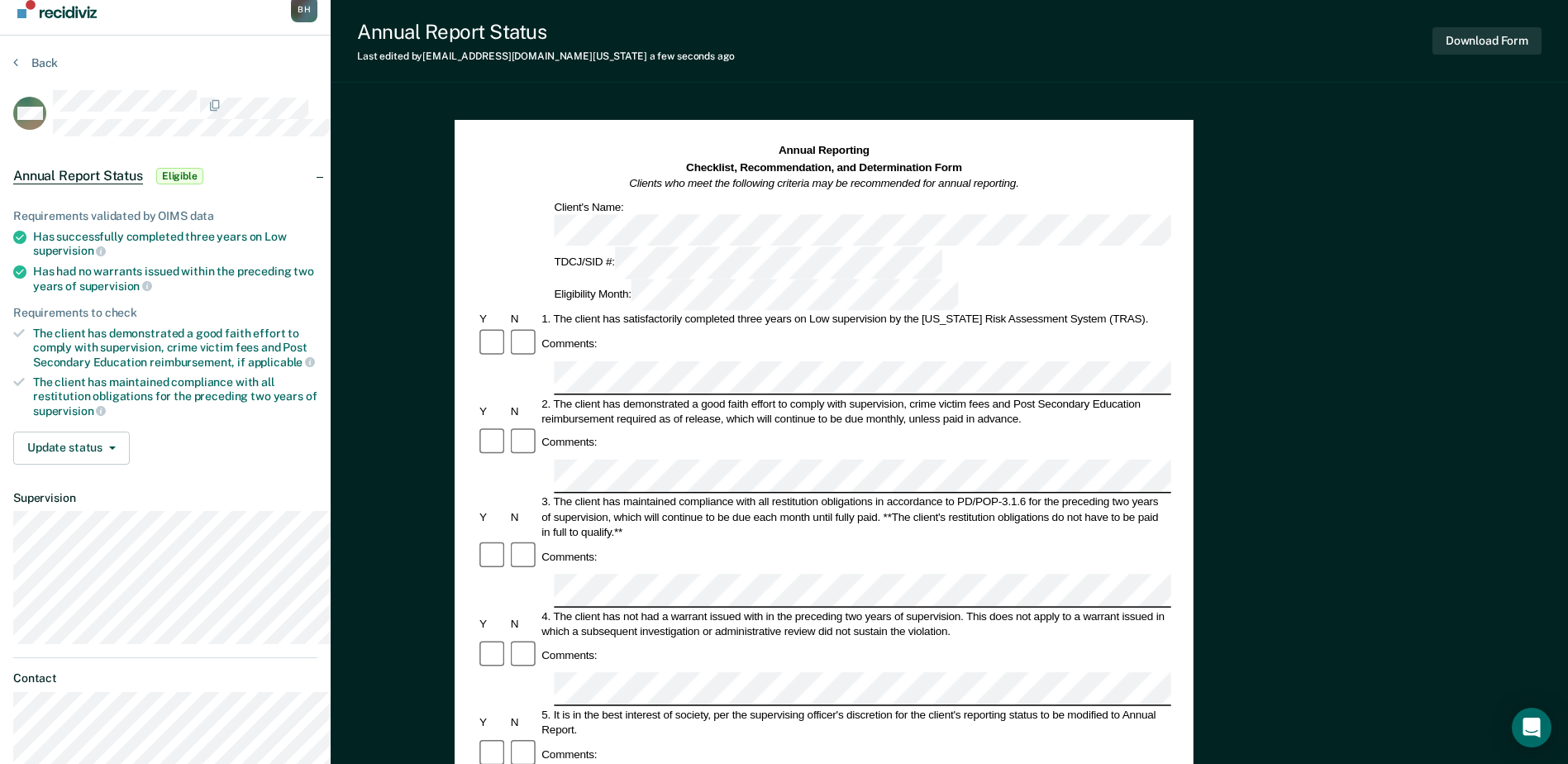
scroll to position [0, 0]
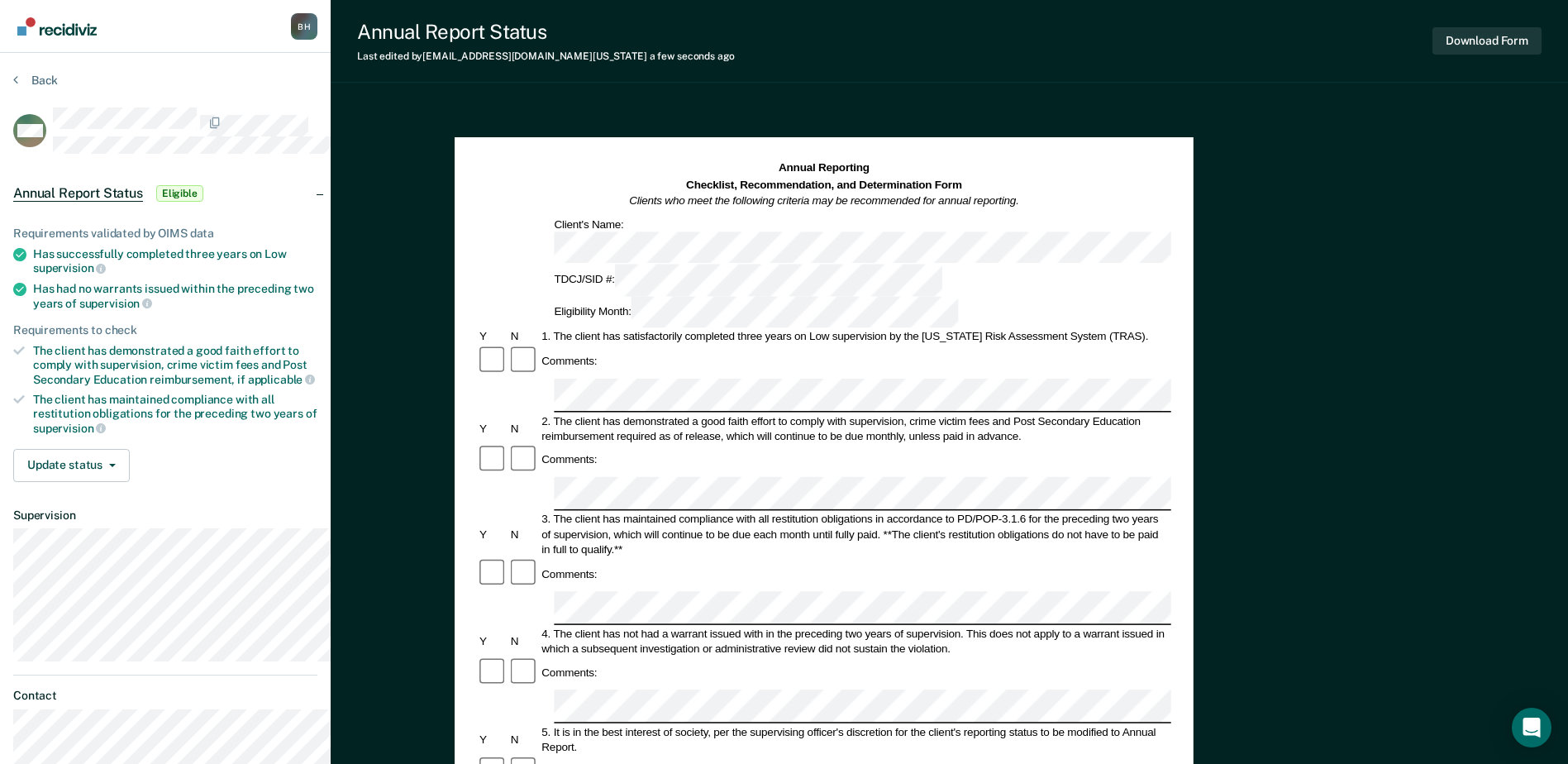
click at [904, 626] on div "4. The client has not had a warrant issued with in the preceding two years of s…" at bounding box center [854, 641] width 632 height 30
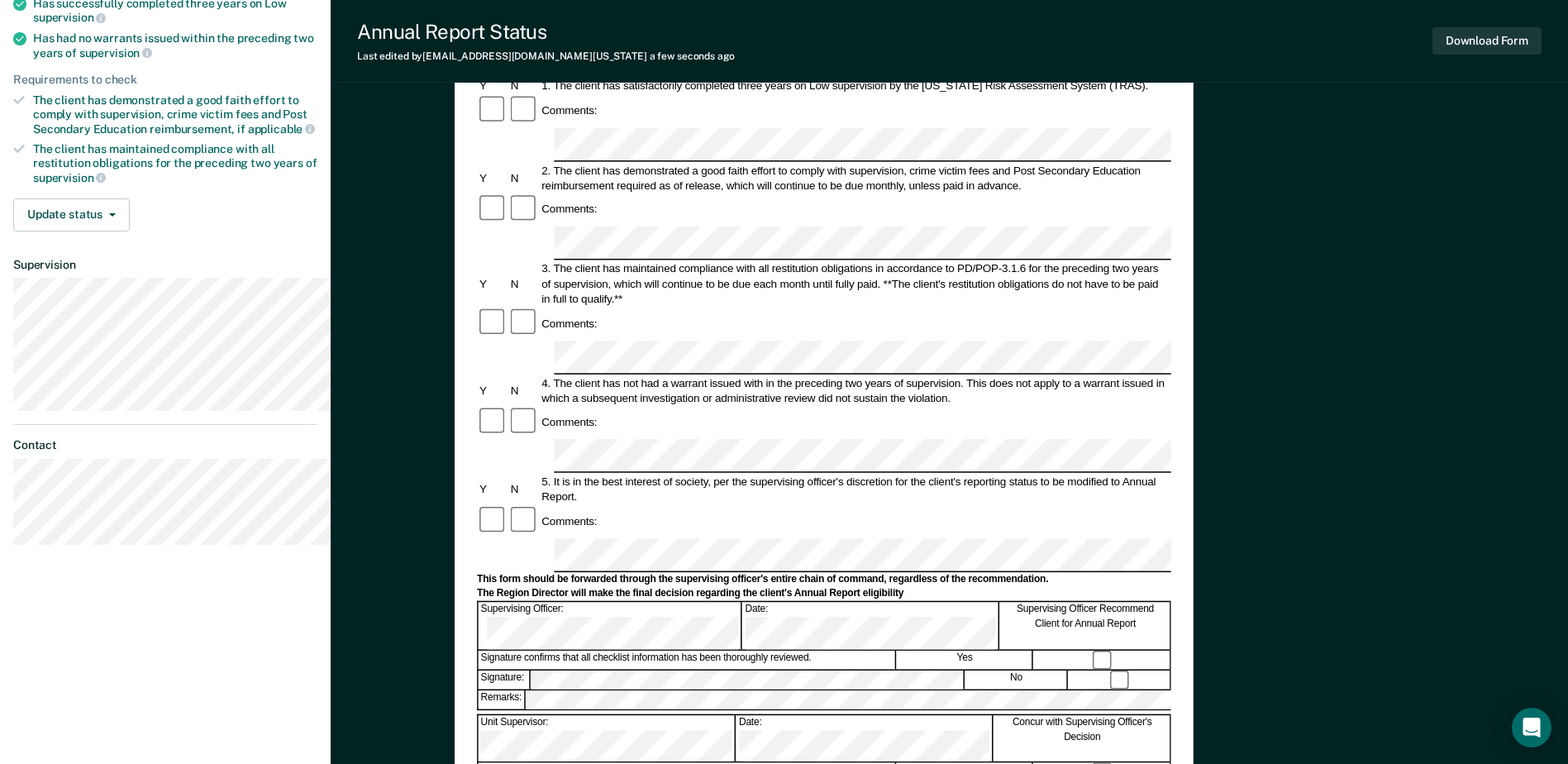
scroll to position [248, 0]
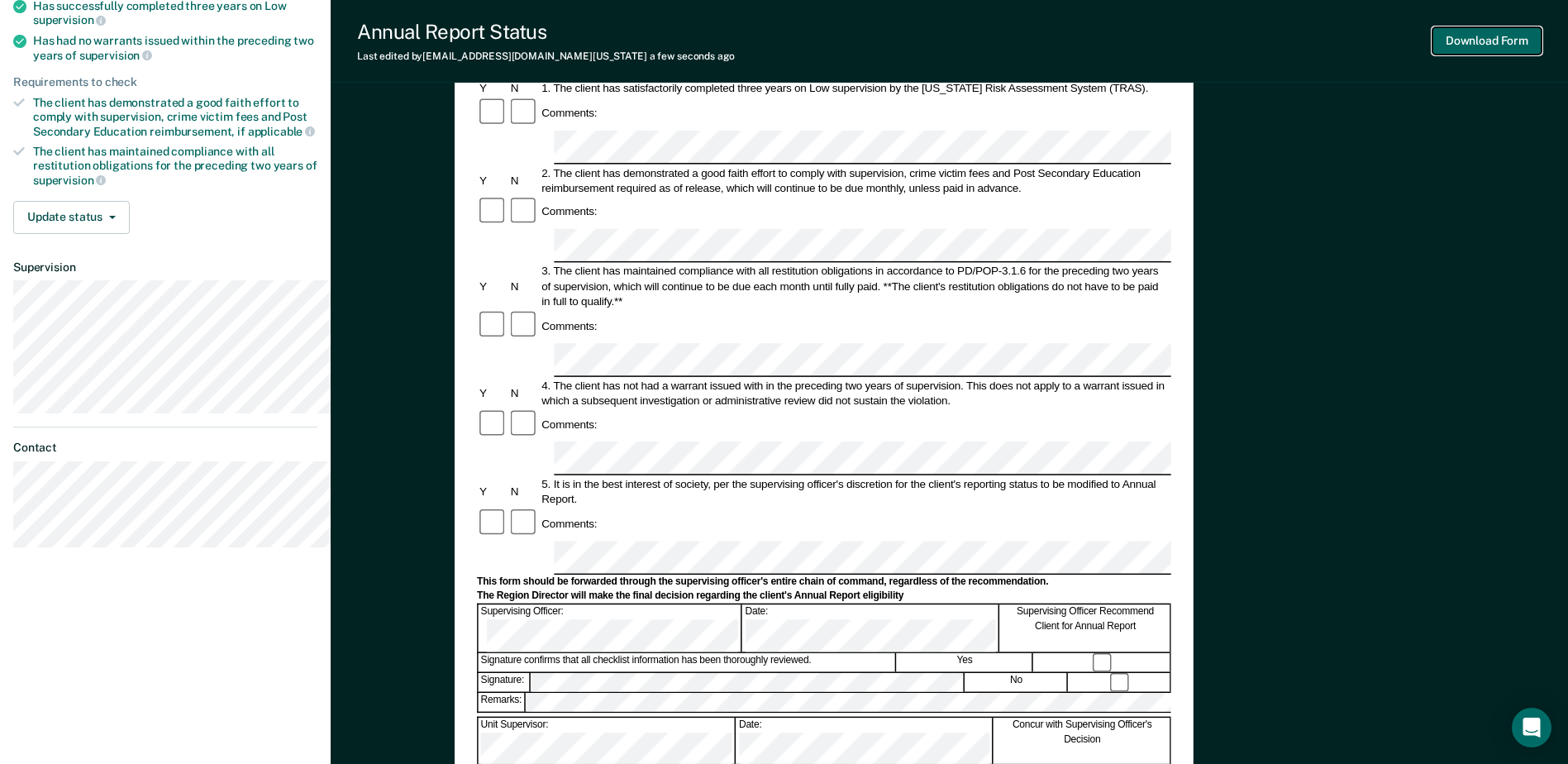
click at [1455, 48] on button "Download Form" at bounding box center [1486, 41] width 109 height 28
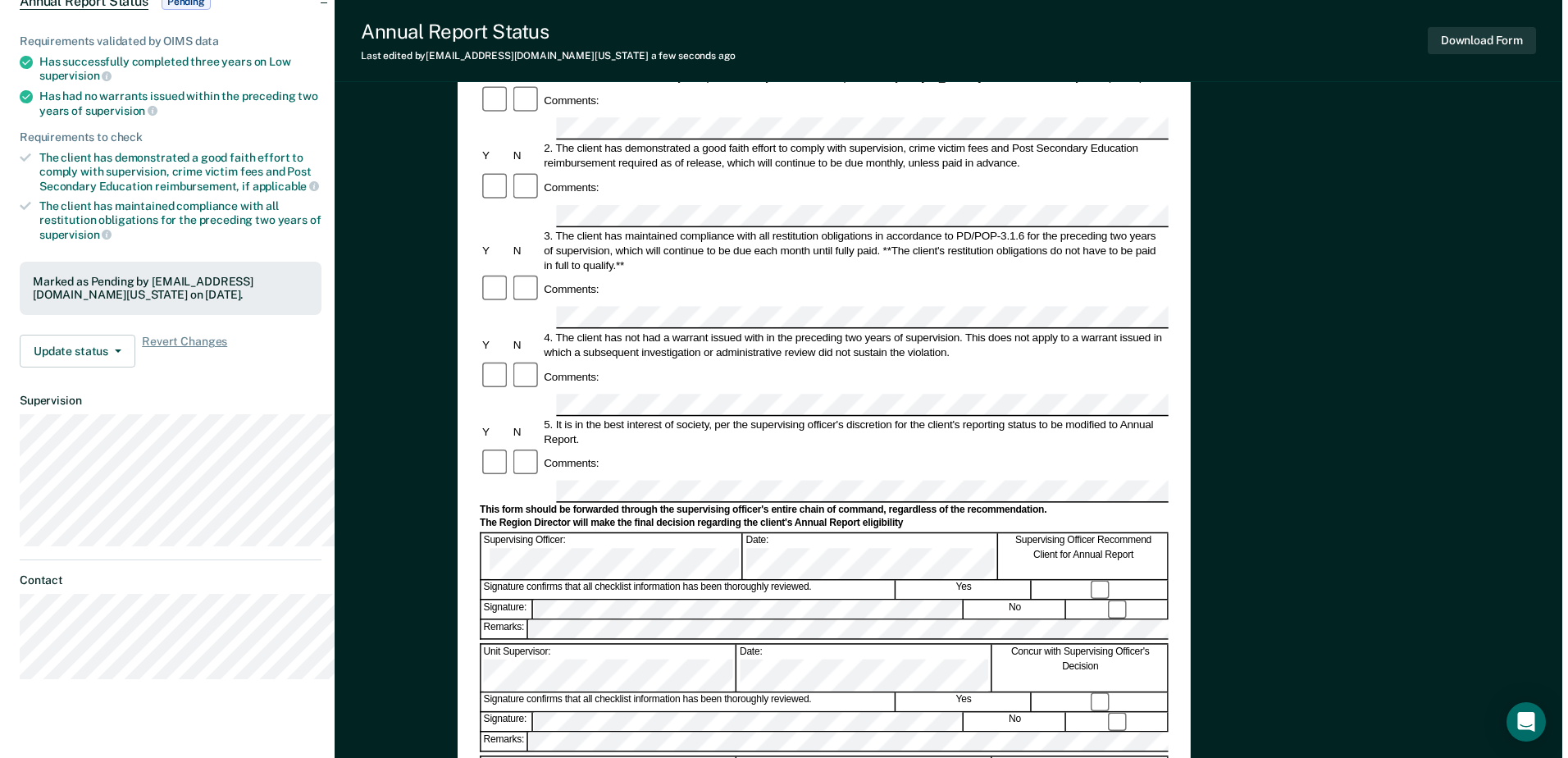
scroll to position [0, 0]
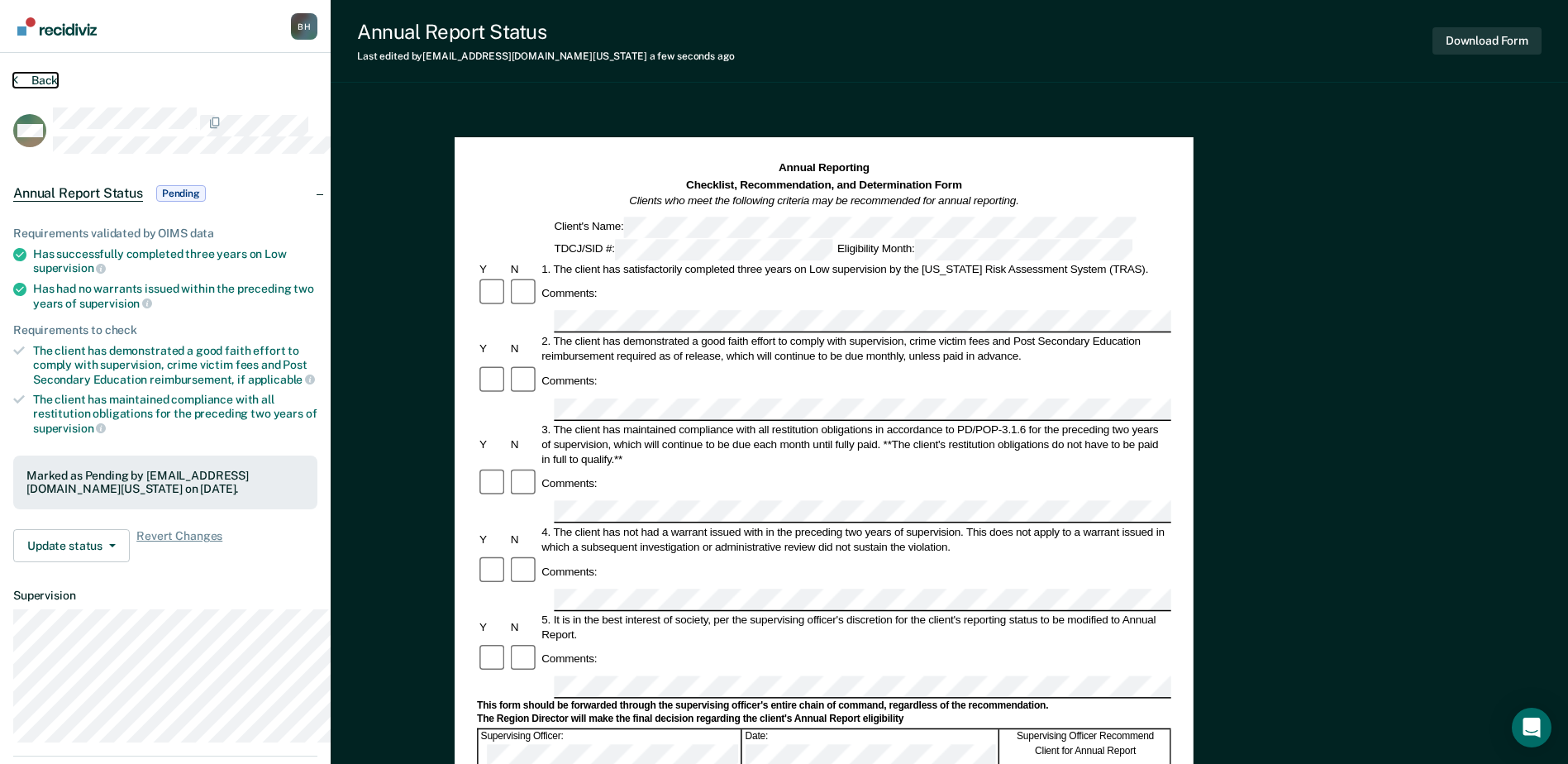
click at [46, 88] on button "Back" at bounding box center [36, 80] width 45 height 15
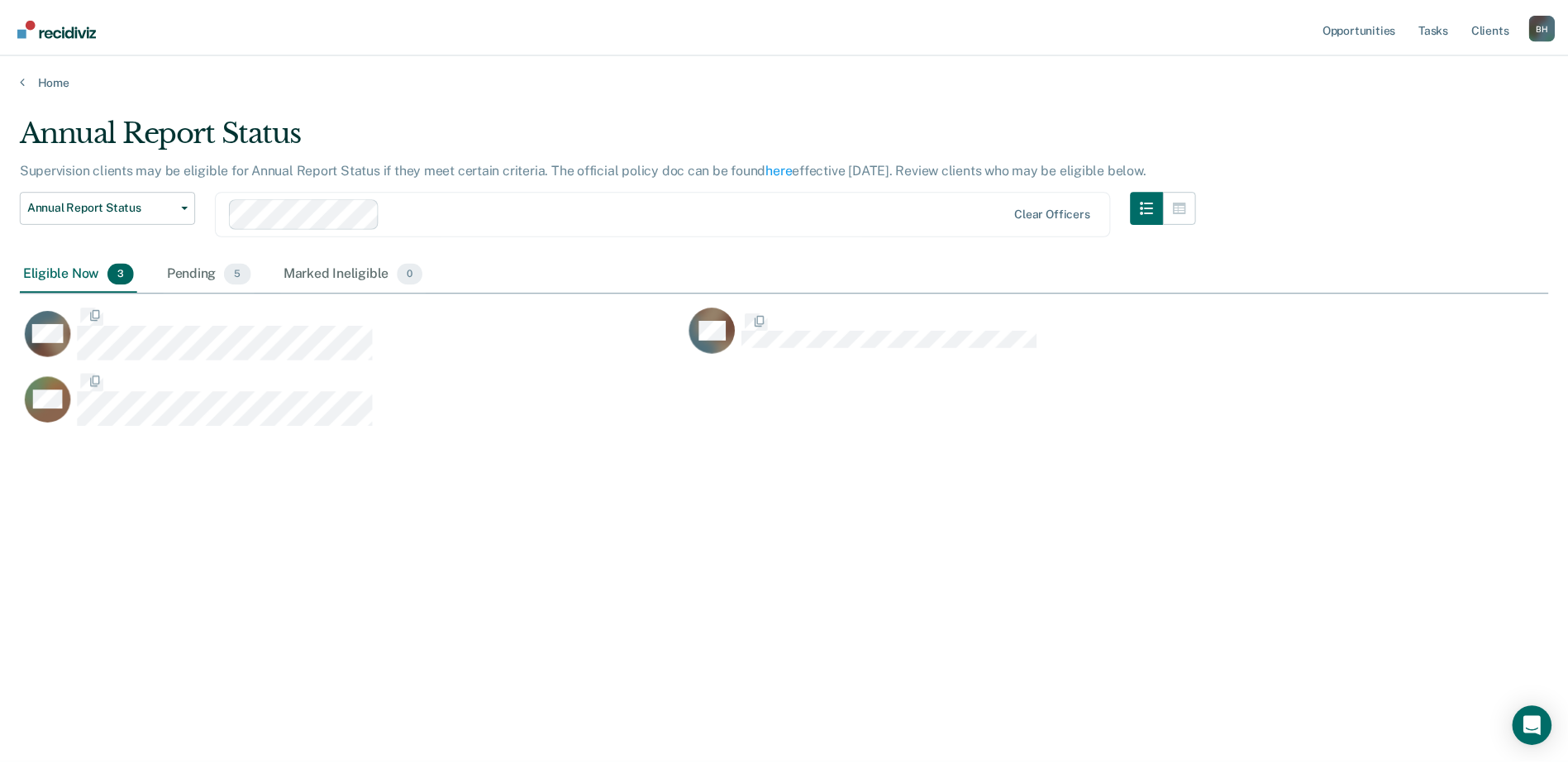
scroll to position [454, 1518]
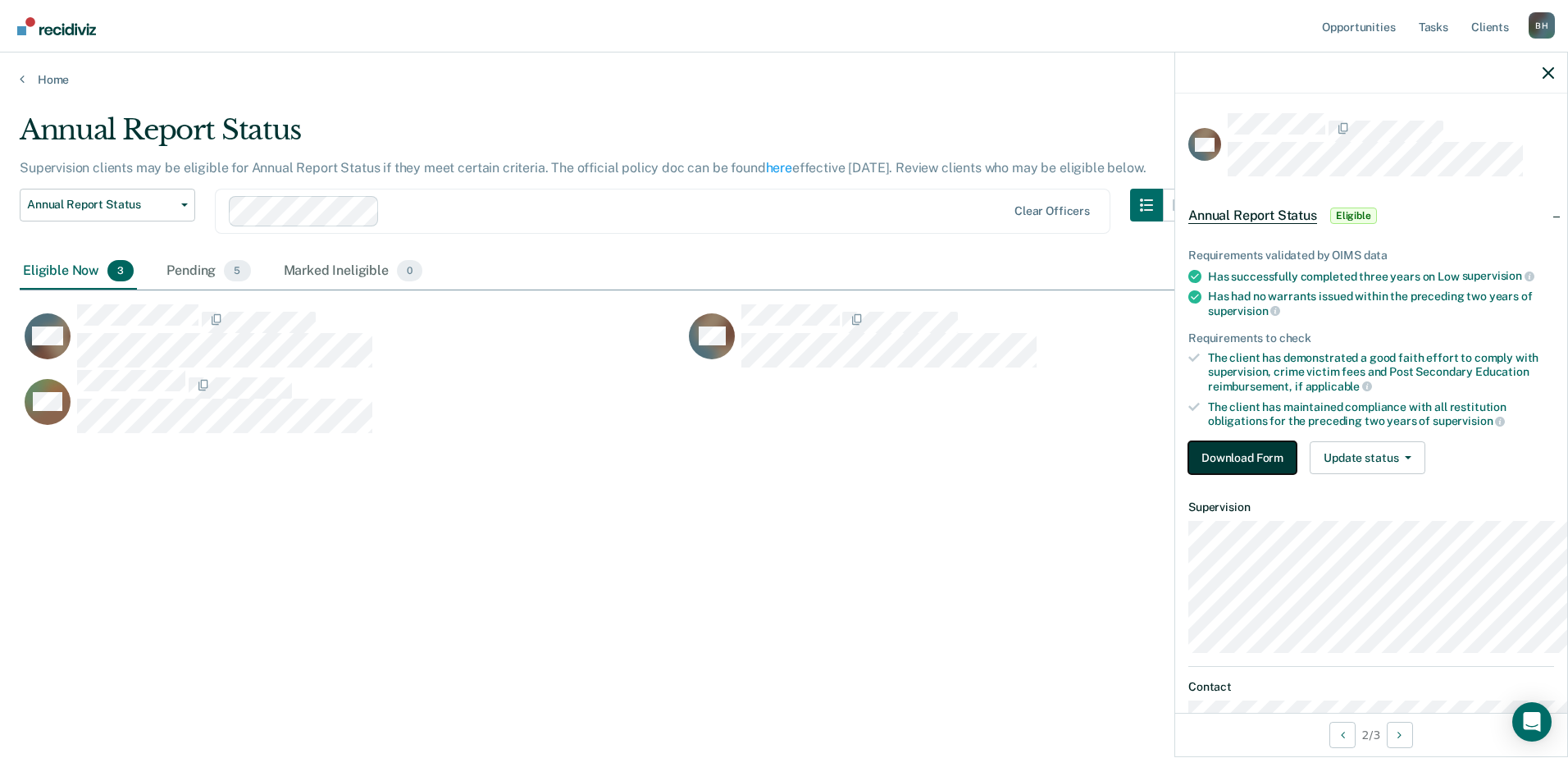
click at [1210, 474] on button "Download Form" at bounding box center [1242, 458] width 108 height 33
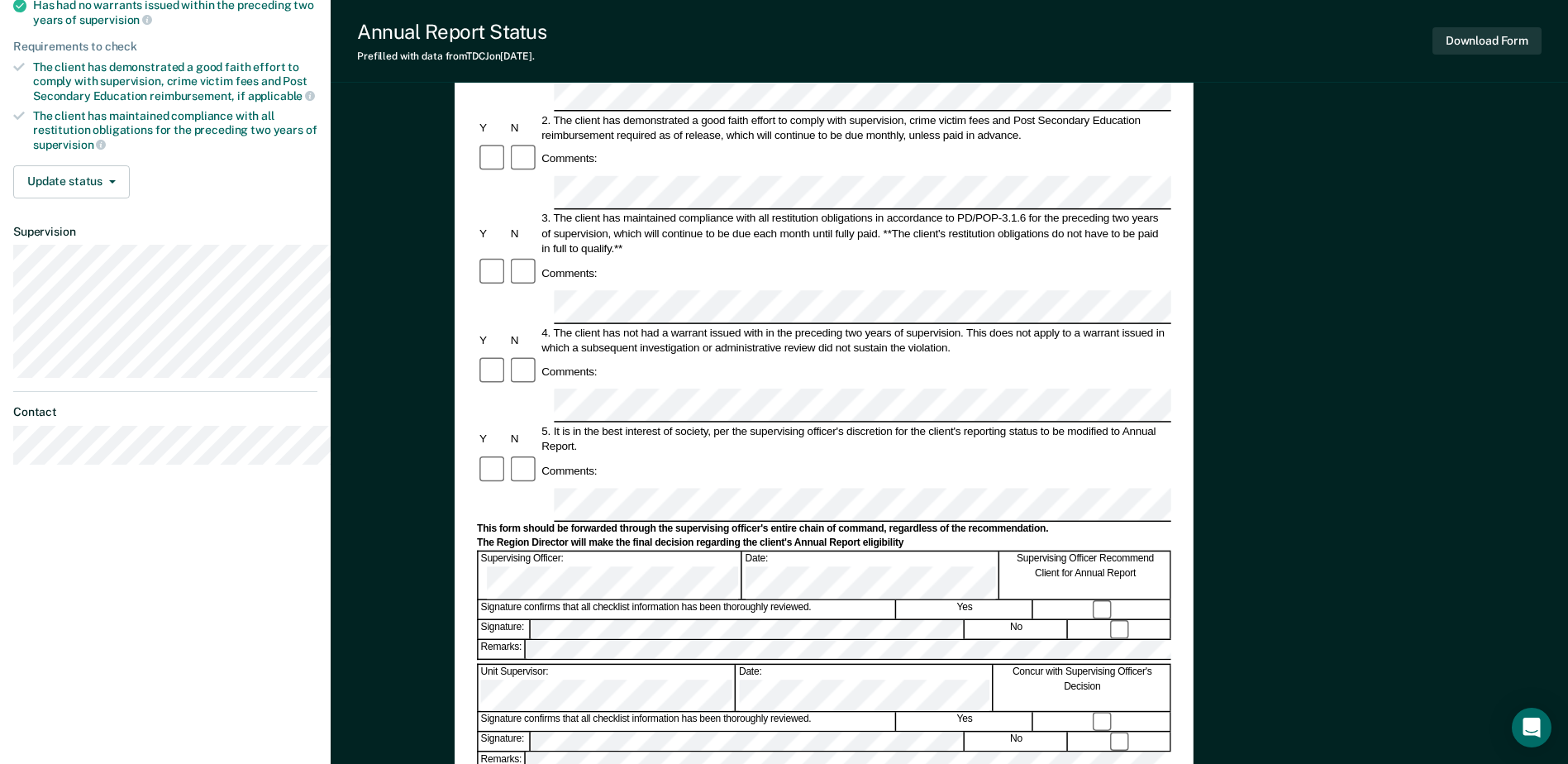
scroll to position [331, 0]
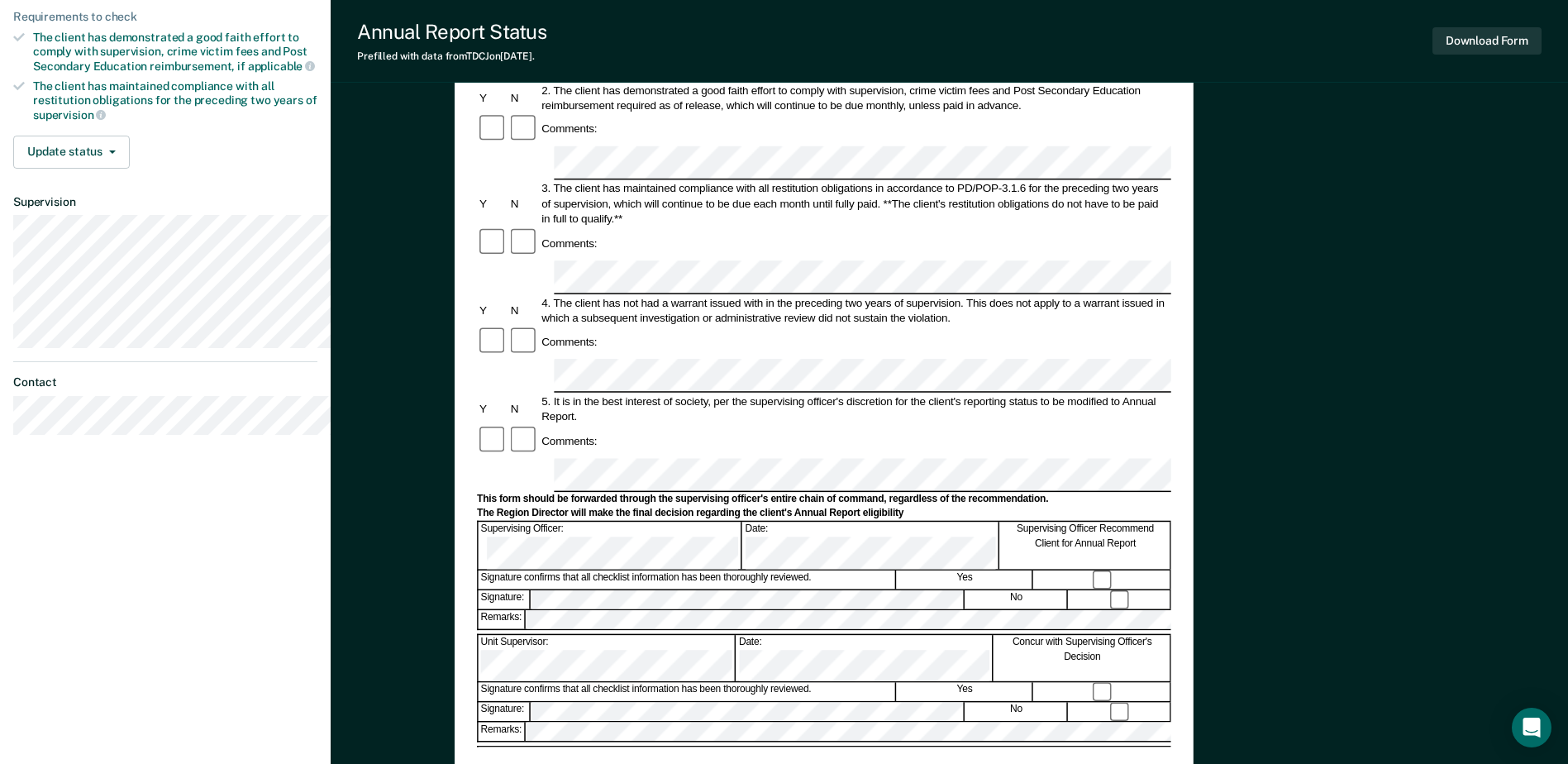
click at [740, 631] on div at bounding box center [824, 632] width 694 height 4
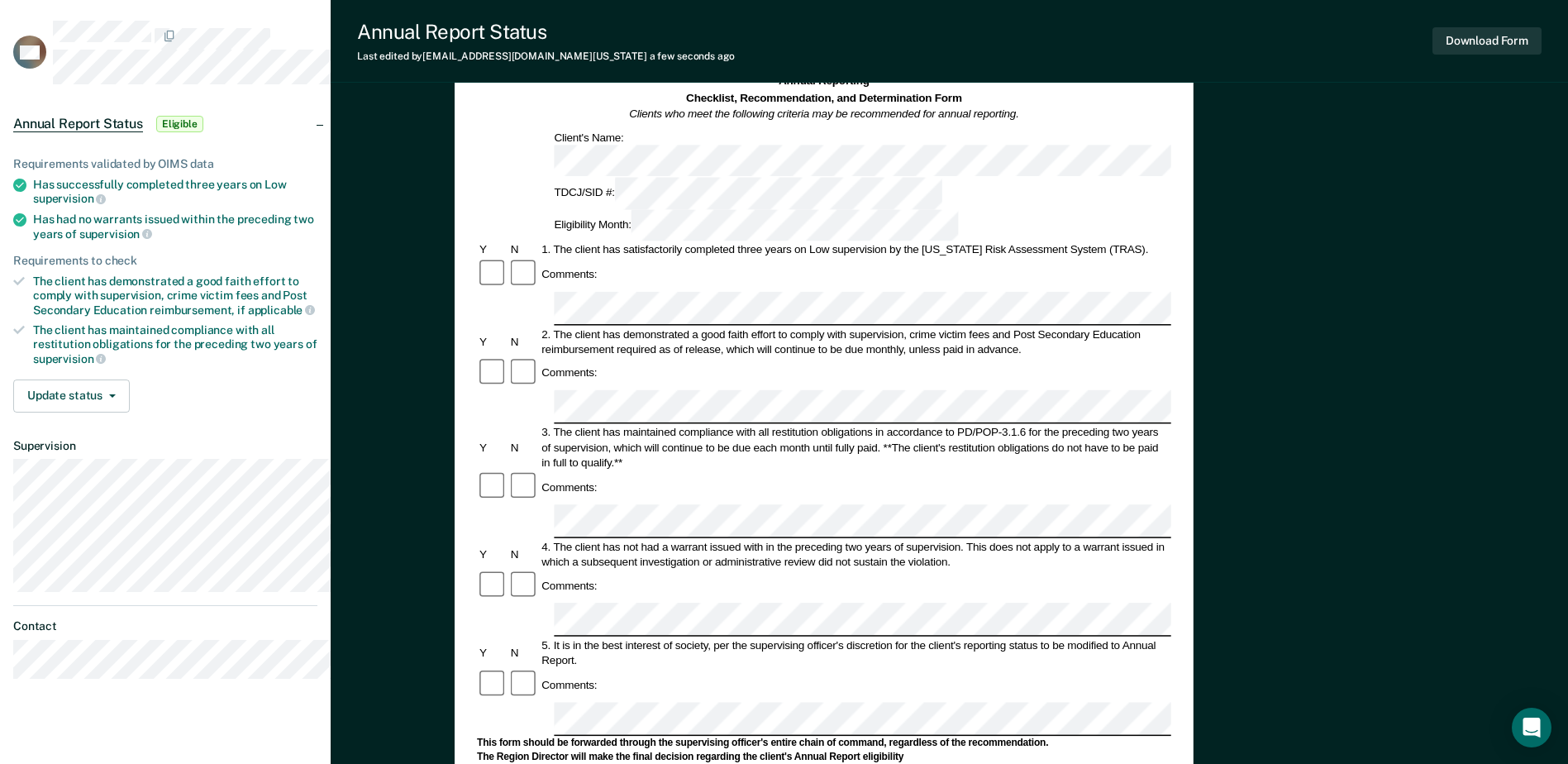
scroll to position [0, 0]
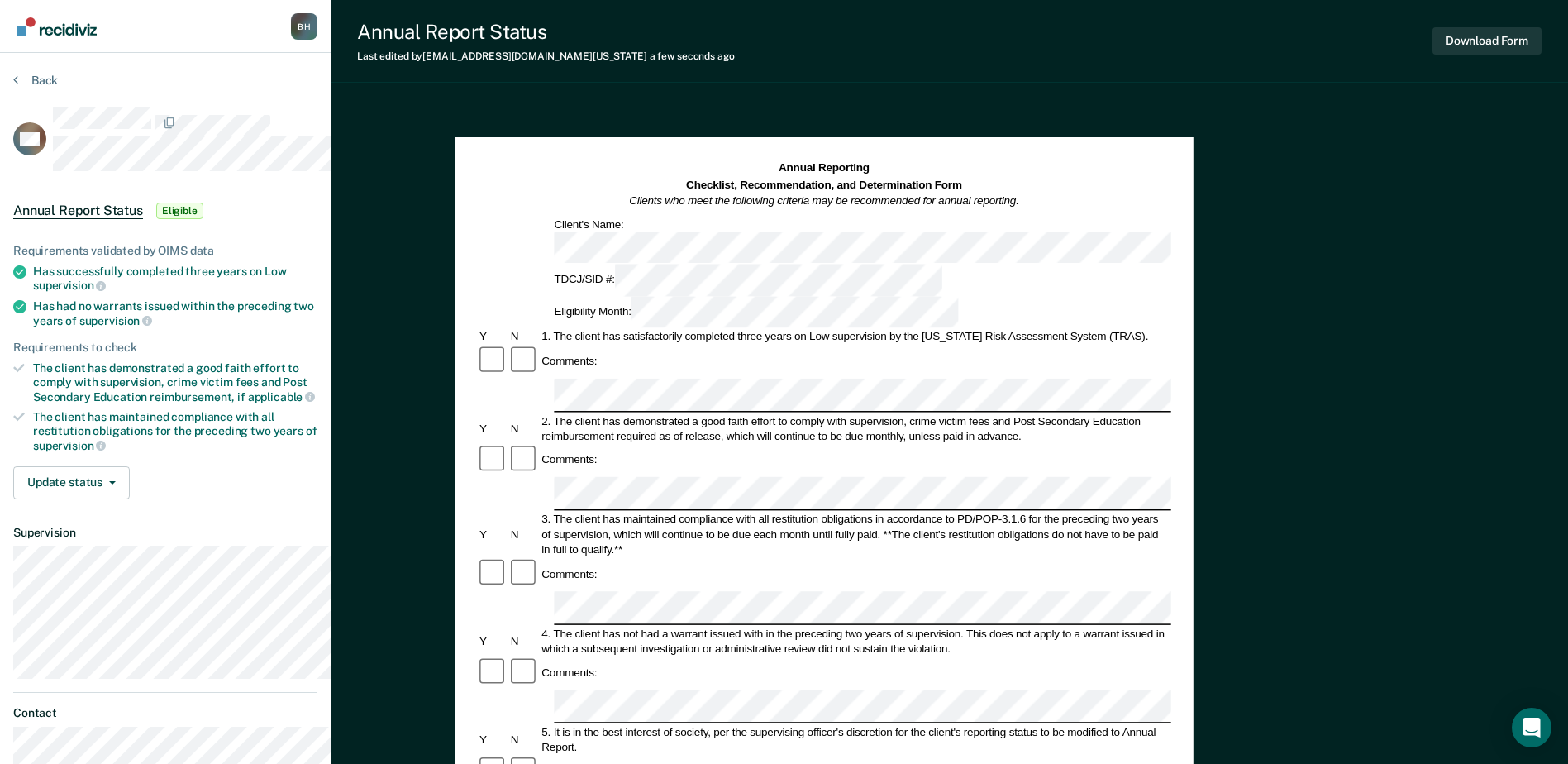
click at [710, 512] on div "3. The client has maintained compliance with all restitution obligations in acc…" at bounding box center [854, 535] width 632 height 45
click at [1478, 43] on button "Download Form" at bounding box center [1486, 41] width 109 height 28
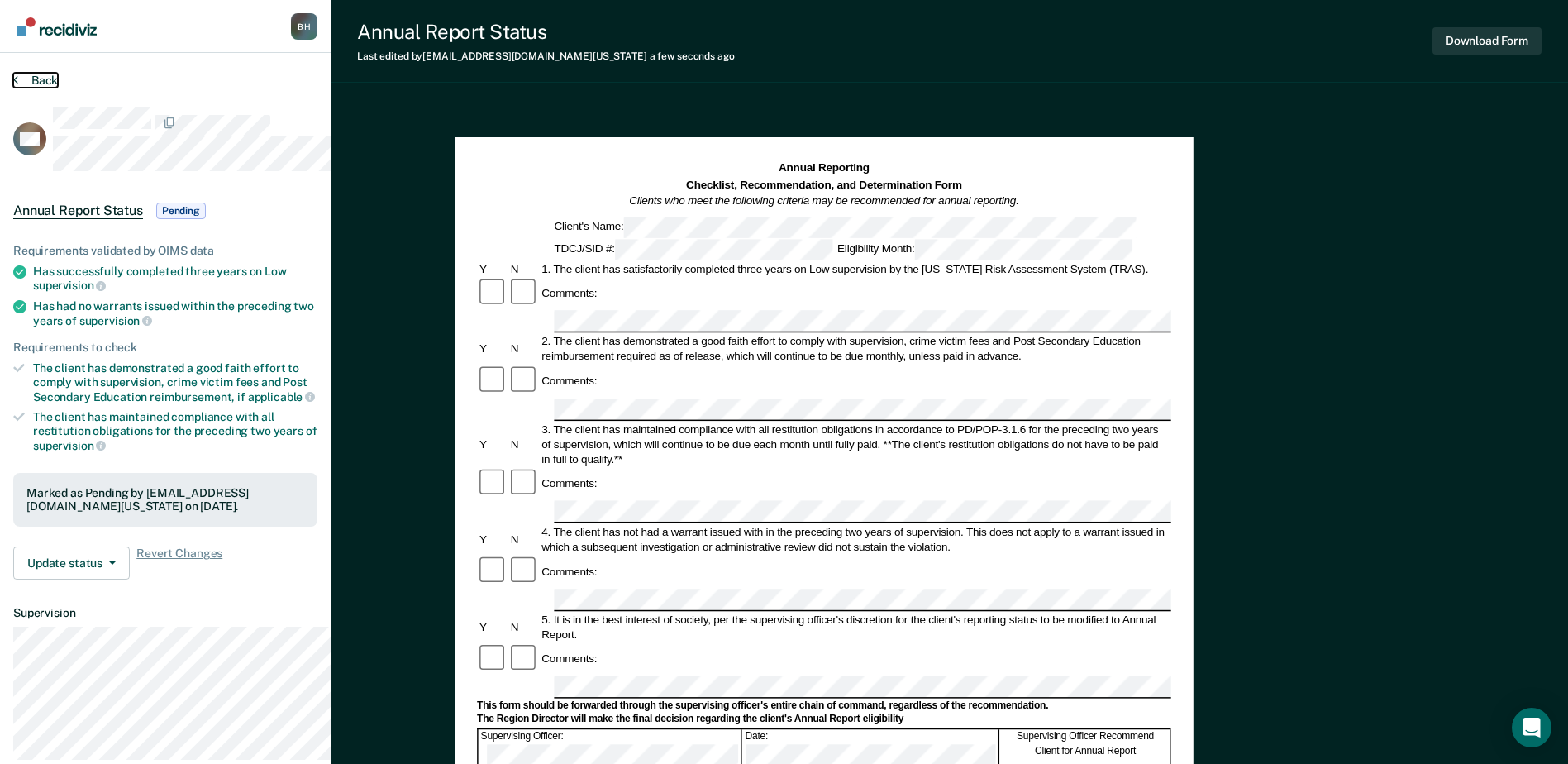
click at [29, 88] on button "Back" at bounding box center [36, 80] width 45 height 15
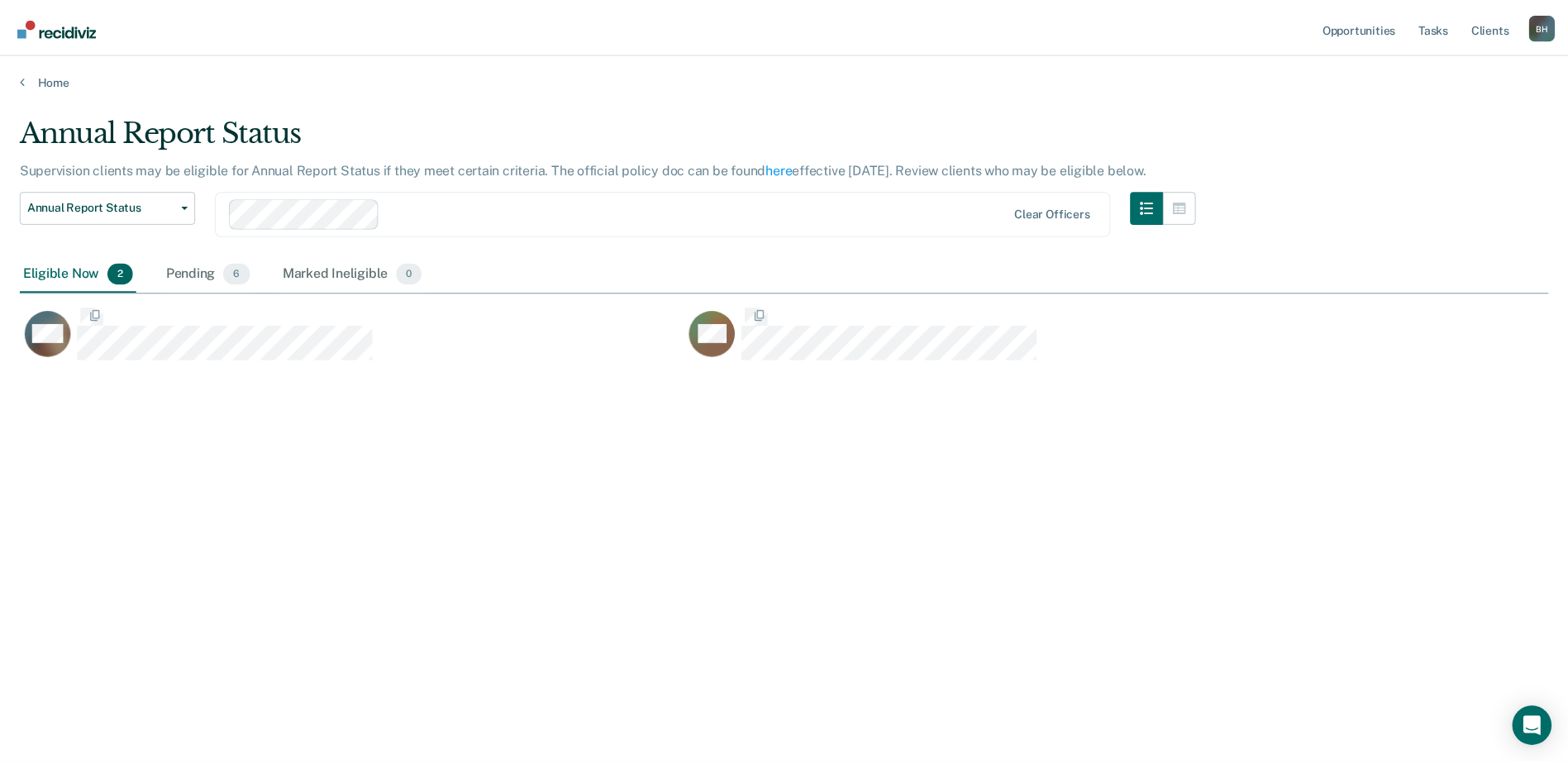
scroll to position [454, 1518]
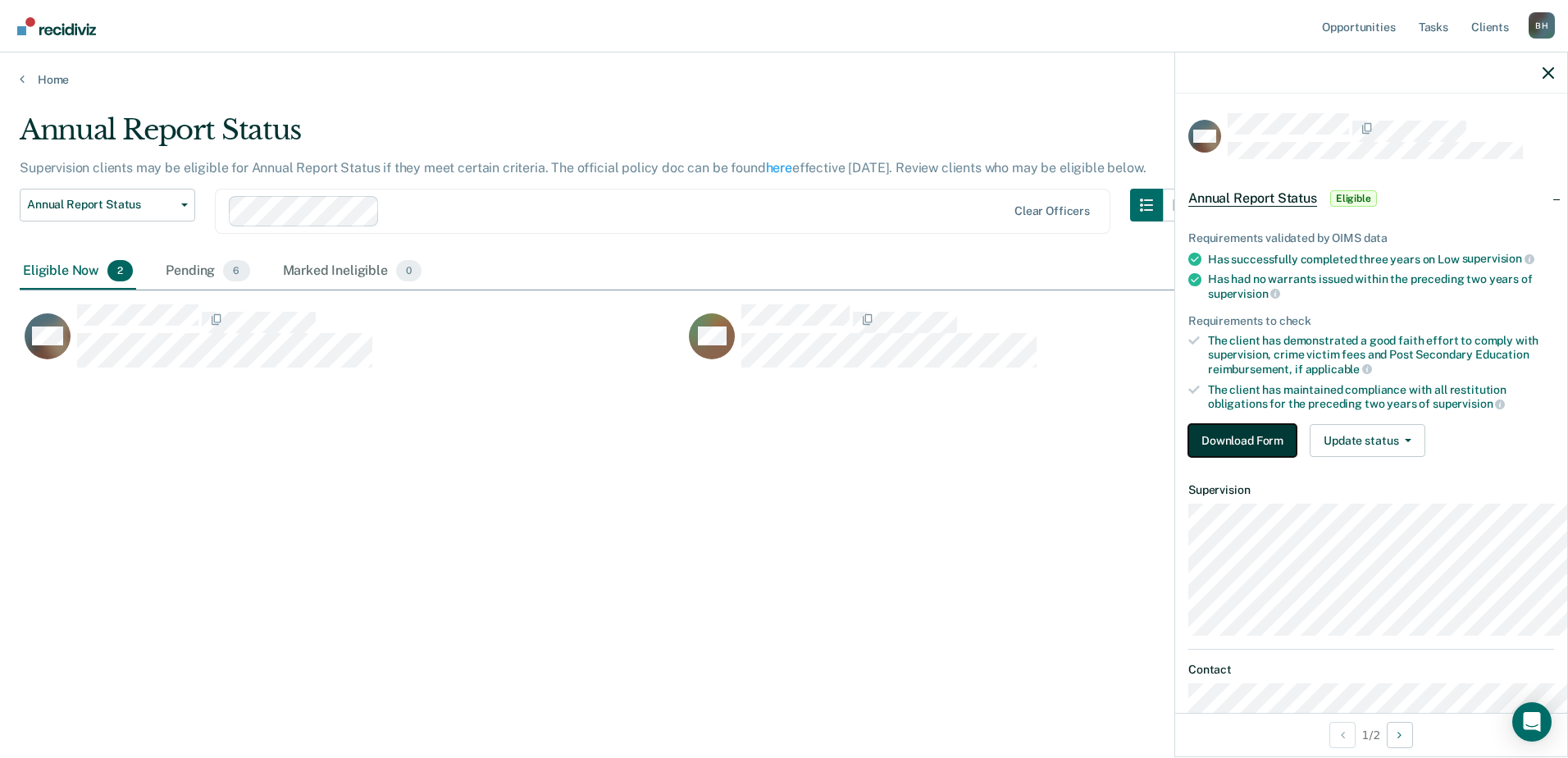
click at [1188, 457] on button "Download Form" at bounding box center [1242, 441] width 108 height 33
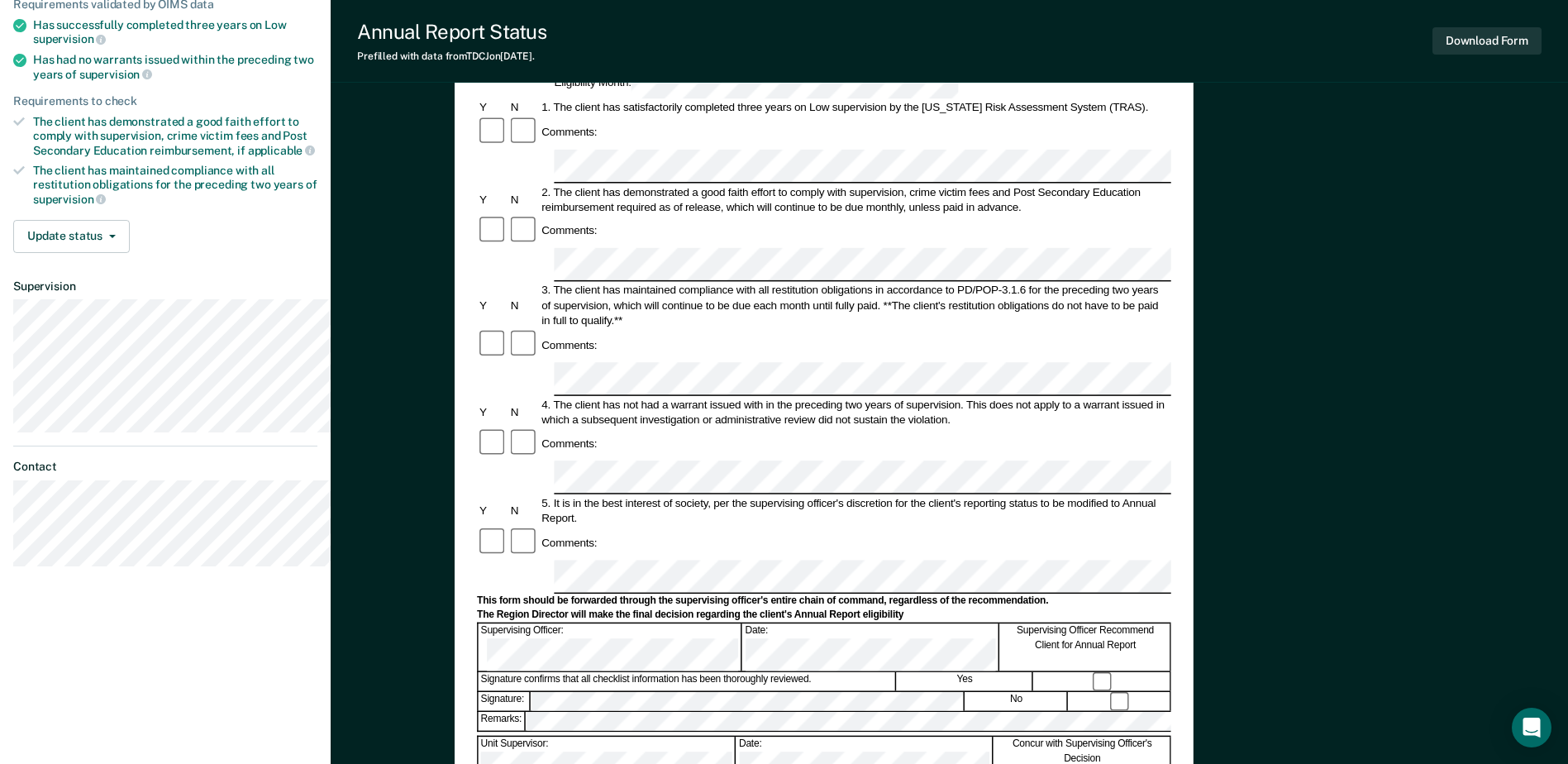
scroll to position [248, 0]
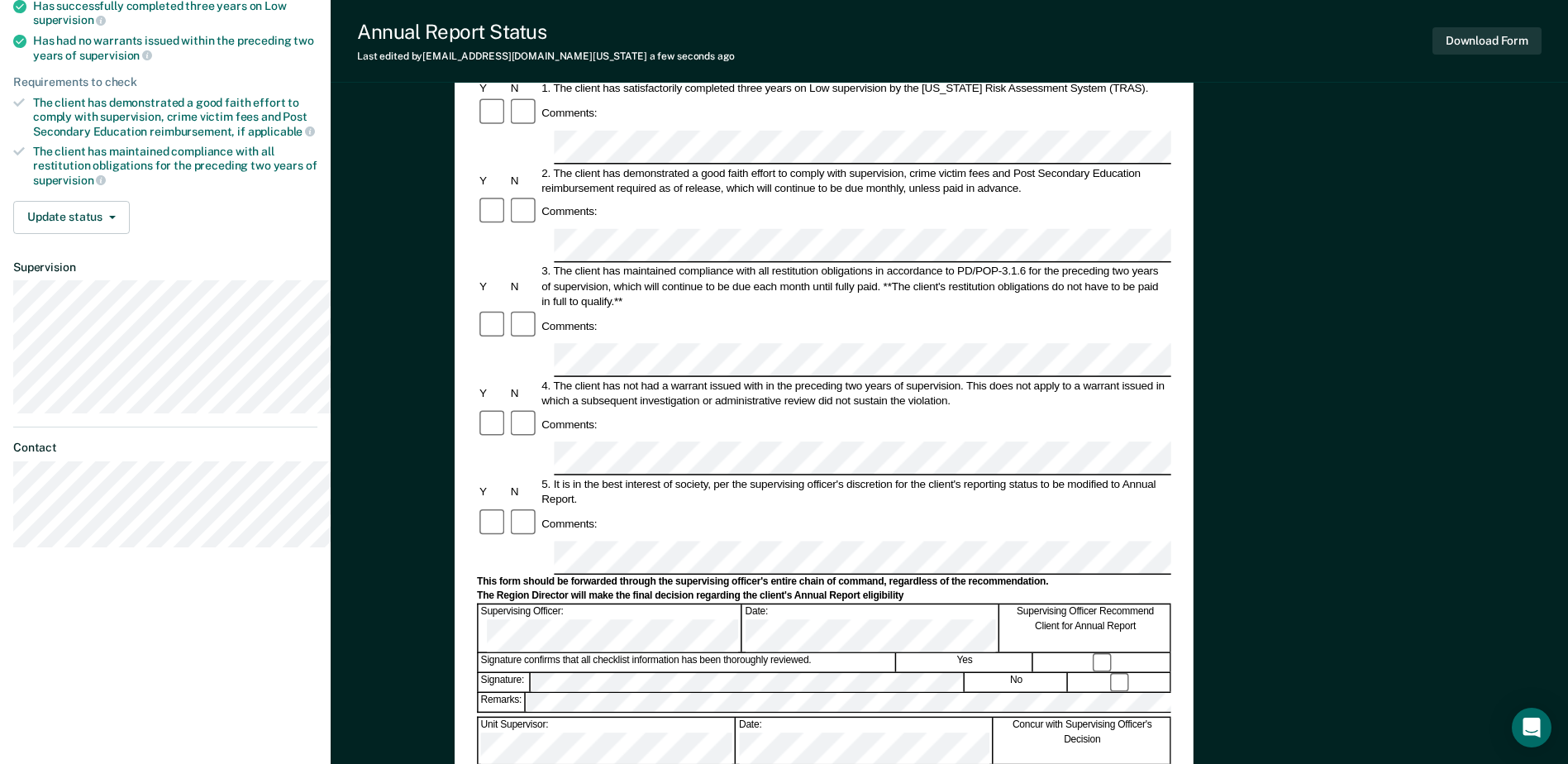
click at [432, 307] on div "Annual Reporting Checklist, Recommendation, and Determination Form Clients who …" at bounding box center [949, 538] width 1237 height 1369
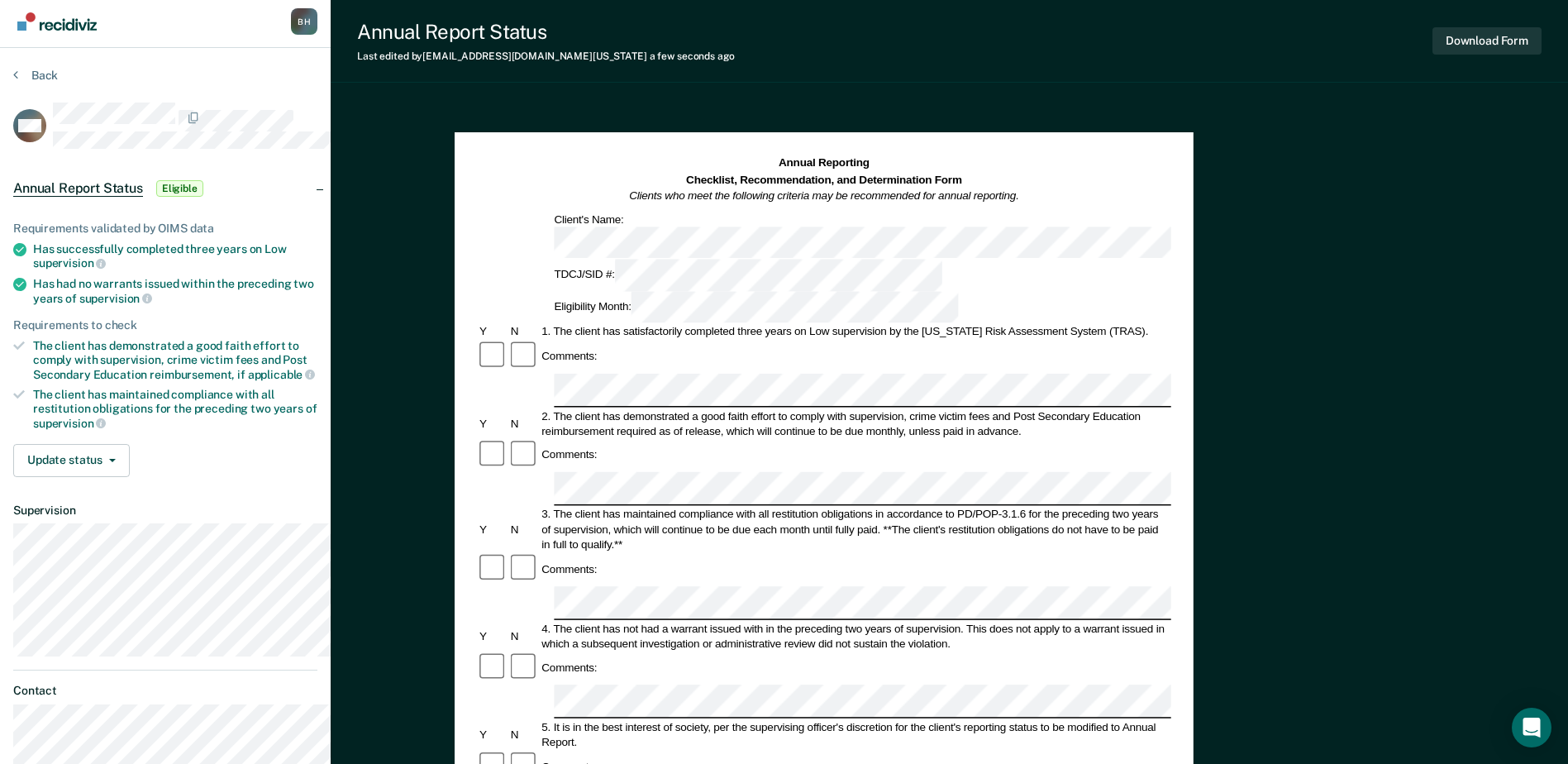
scroll to position [0, 0]
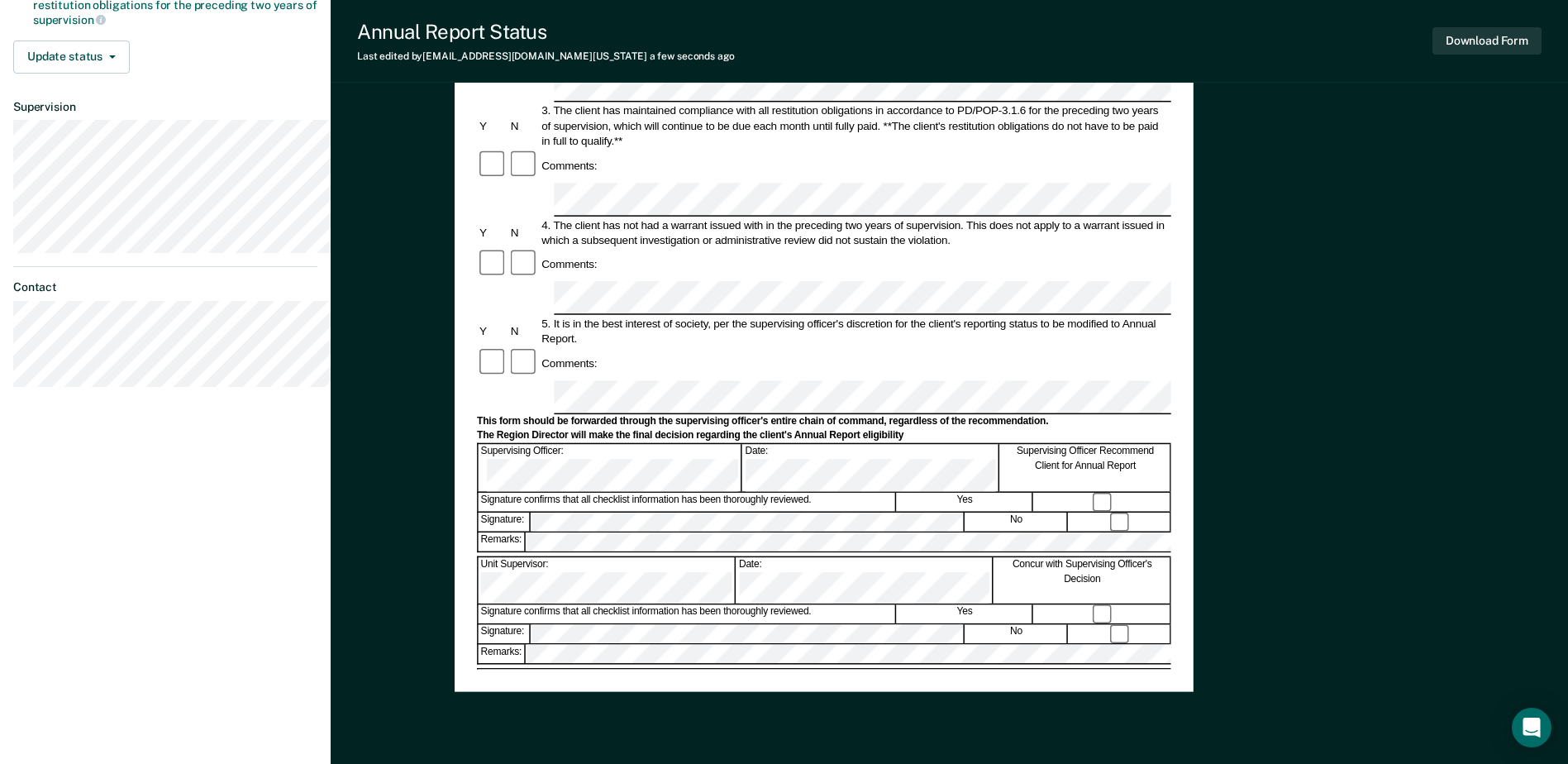
scroll to position [331, 0]
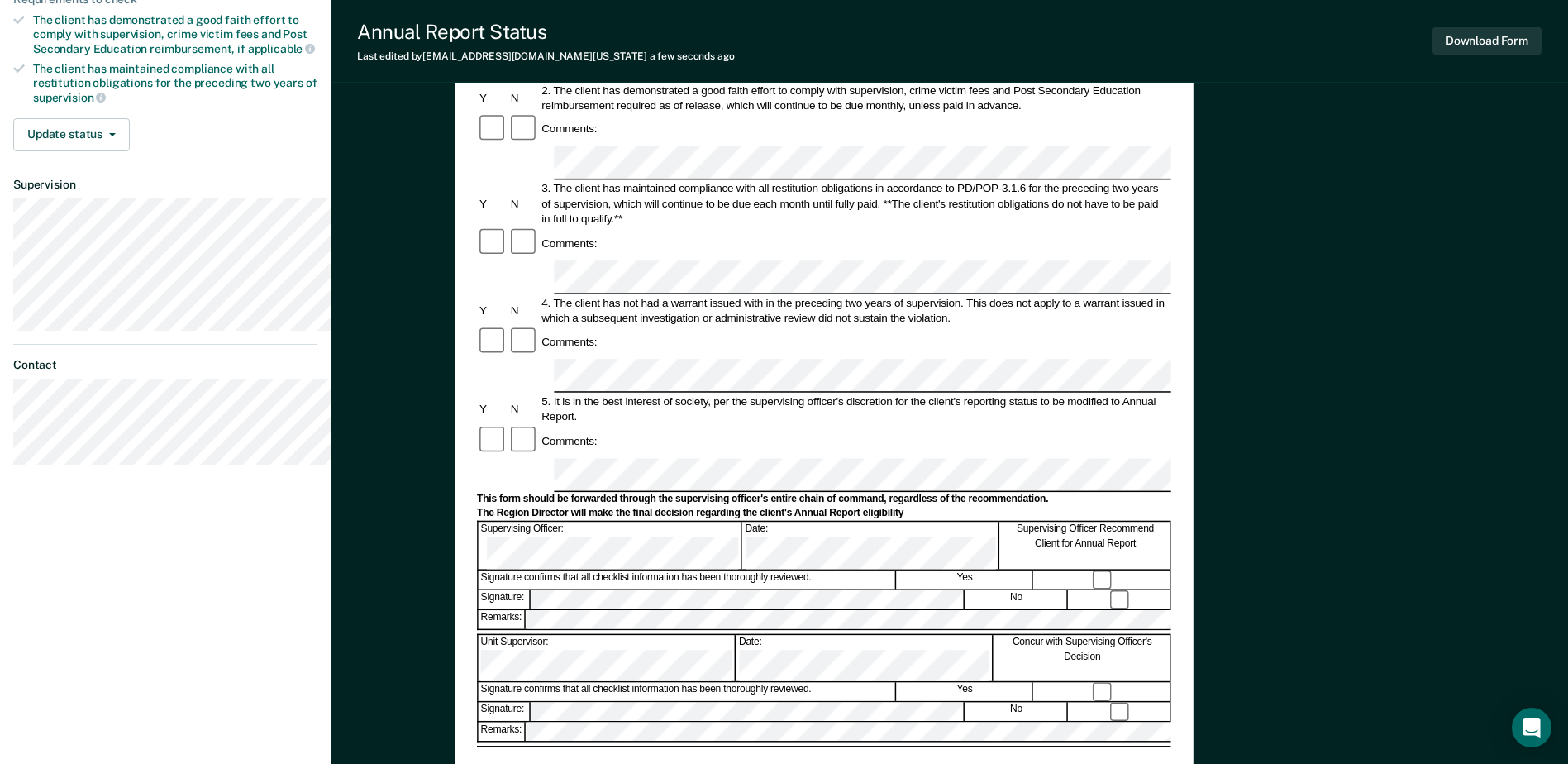
click at [1170, 570] on div at bounding box center [1102, 580] width 137 height 19
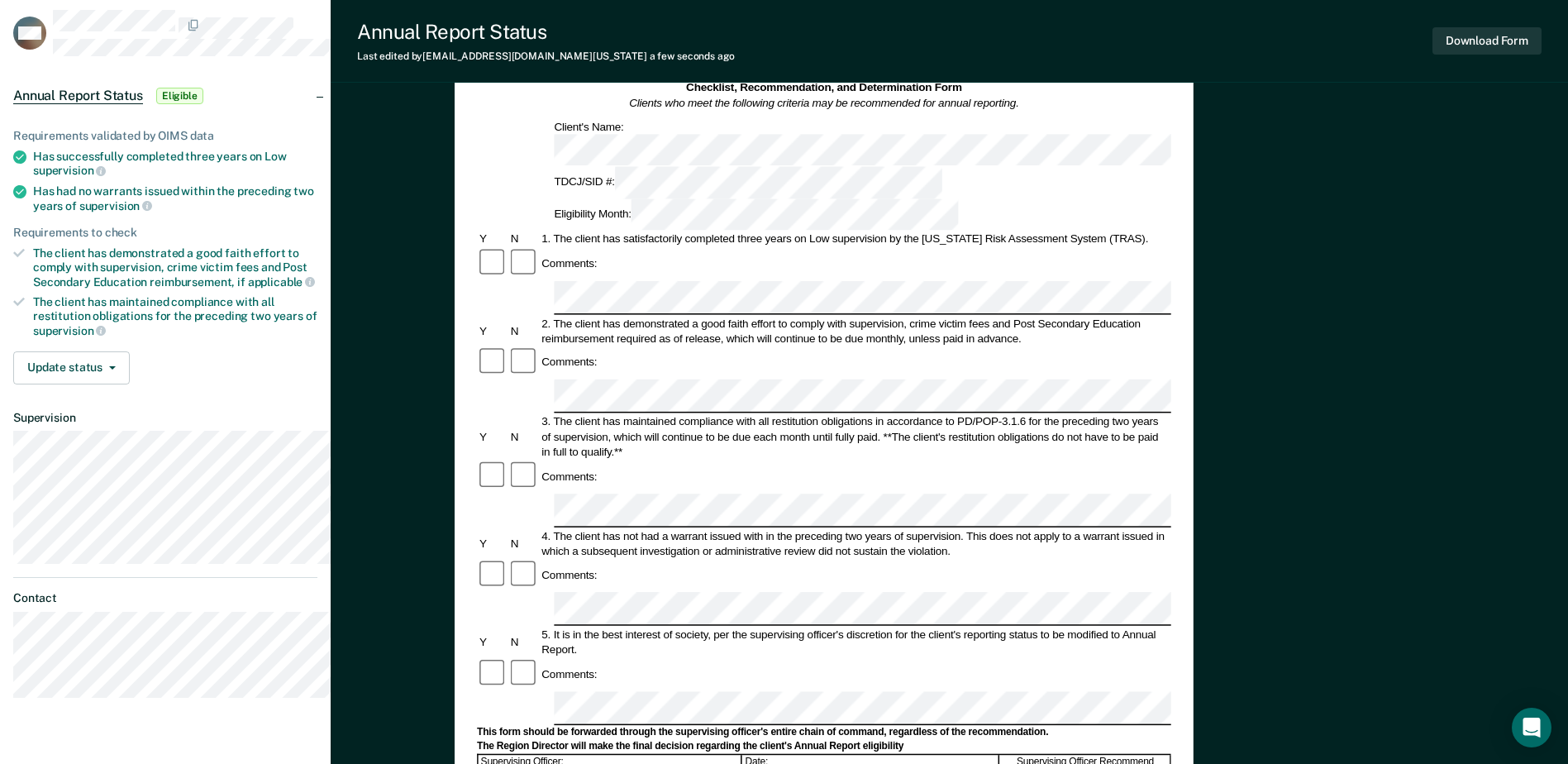
scroll to position [83, 0]
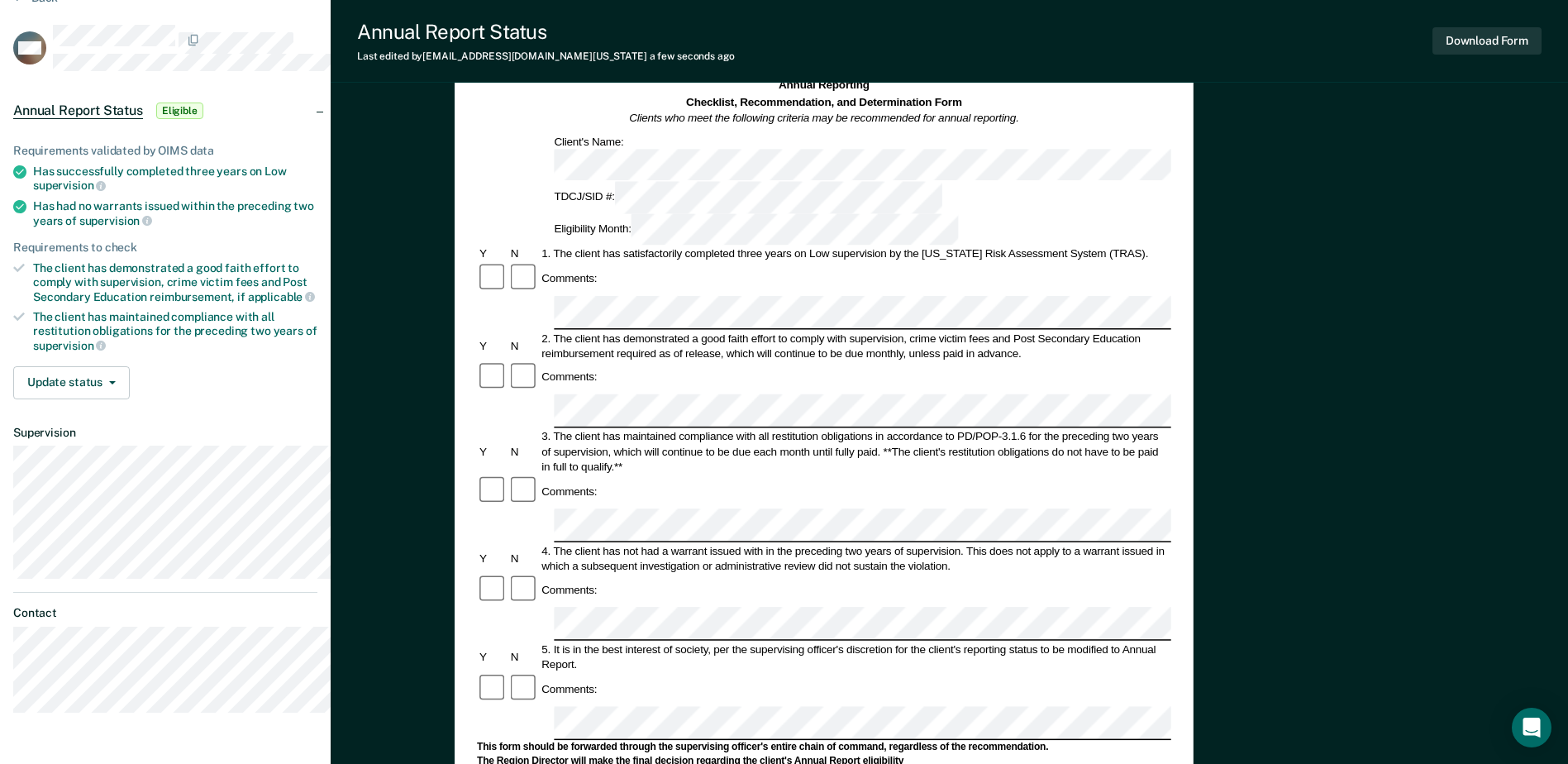
click at [599, 369] on div "Comments:" at bounding box center [569, 377] width 60 height 15
click at [984, 543] on div "4. The client has not had a warrant issued with in the preceding two years of s…" at bounding box center [854, 558] width 632 height 30
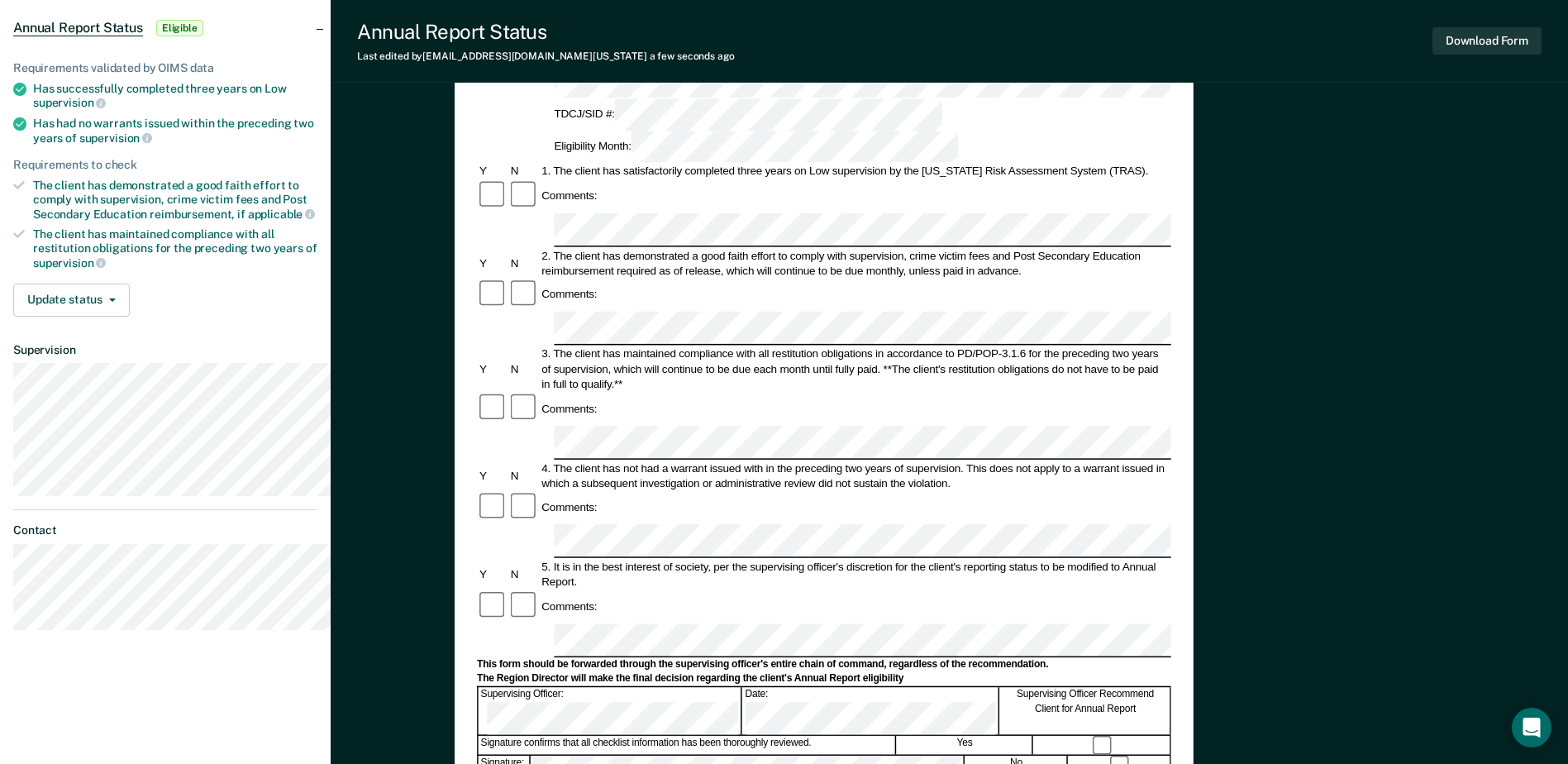
scroll to position [0, 0]
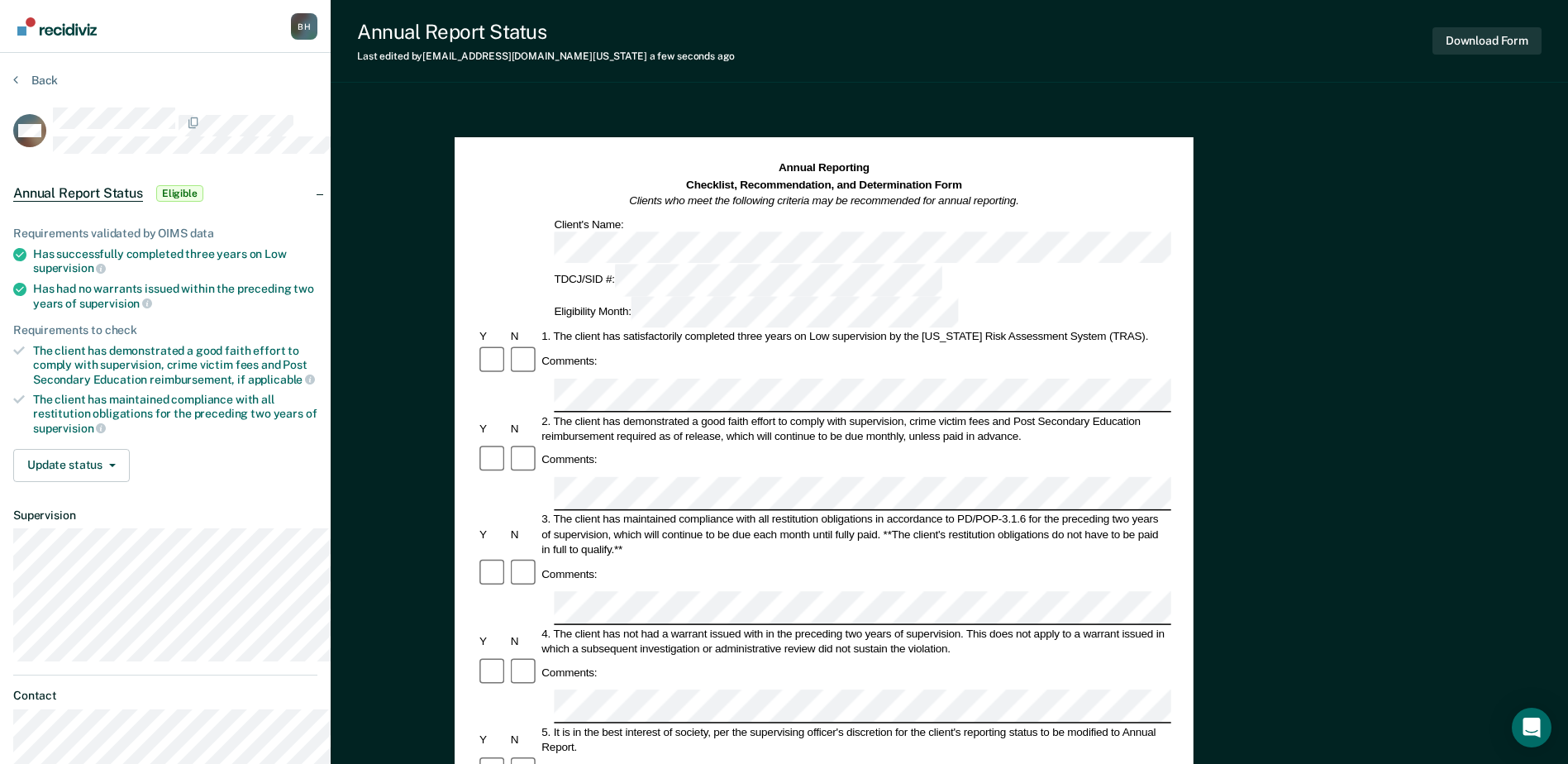
click at [1484, 62] on div "Download Form" at bounding box center [1486, 41] width 109 height 43
click at [1472, 54] on button "Download Form" at bounding box center [1486, 41] width 109 height 28
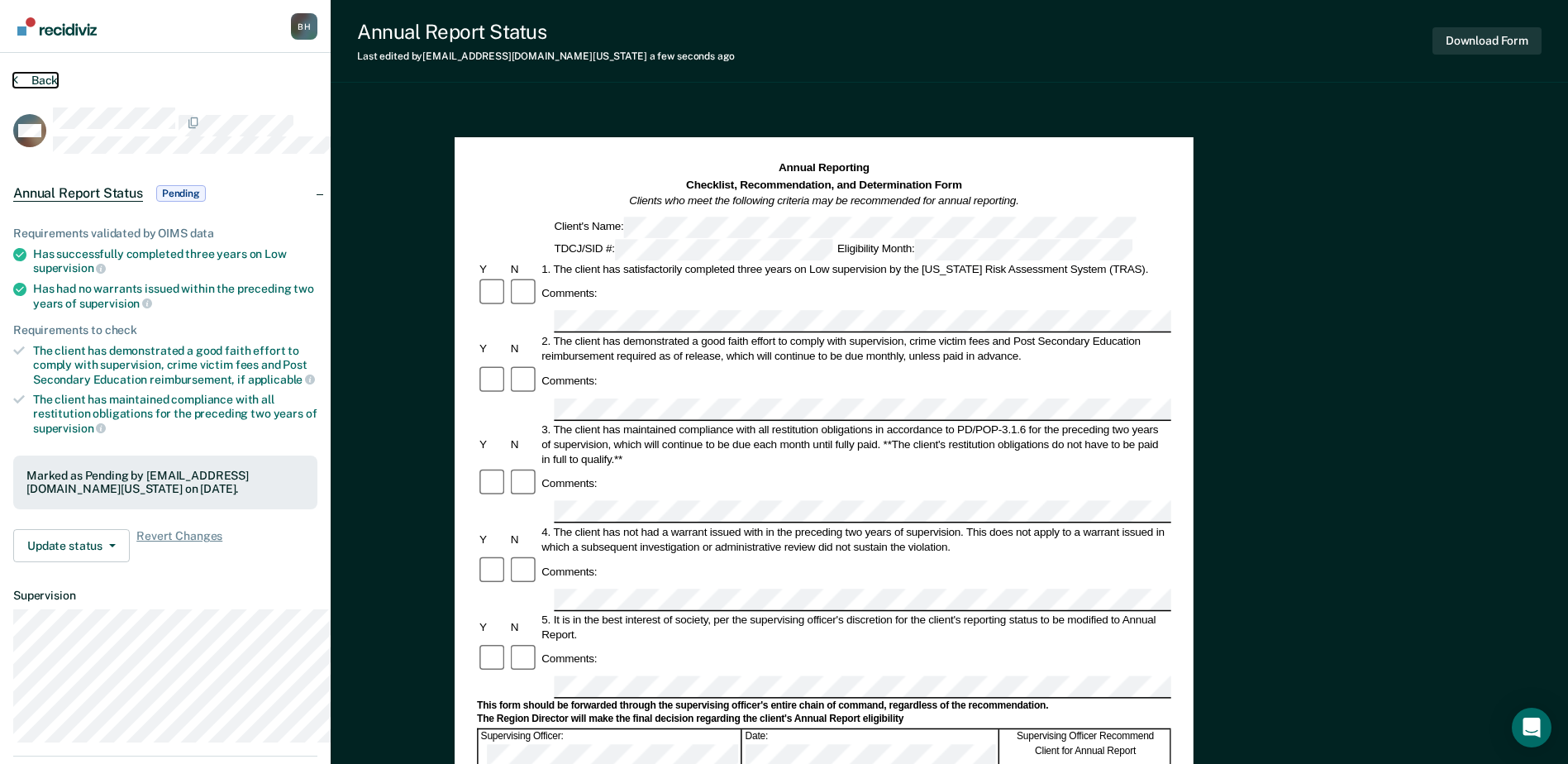
click at [46, 88] on button "Back" at bounding box center [36, 80] width 45 height 15
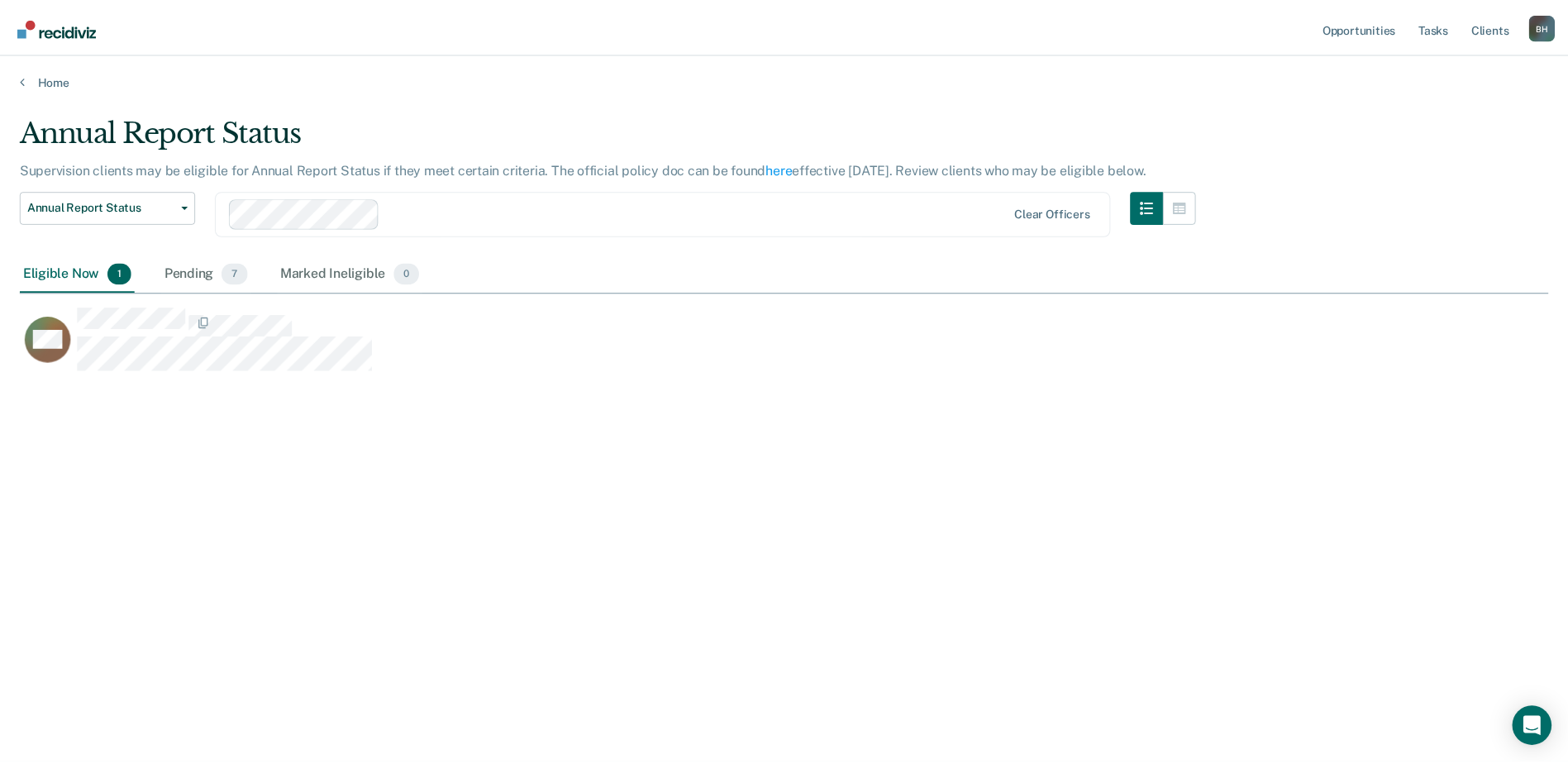
scroll to position [454, 1518]
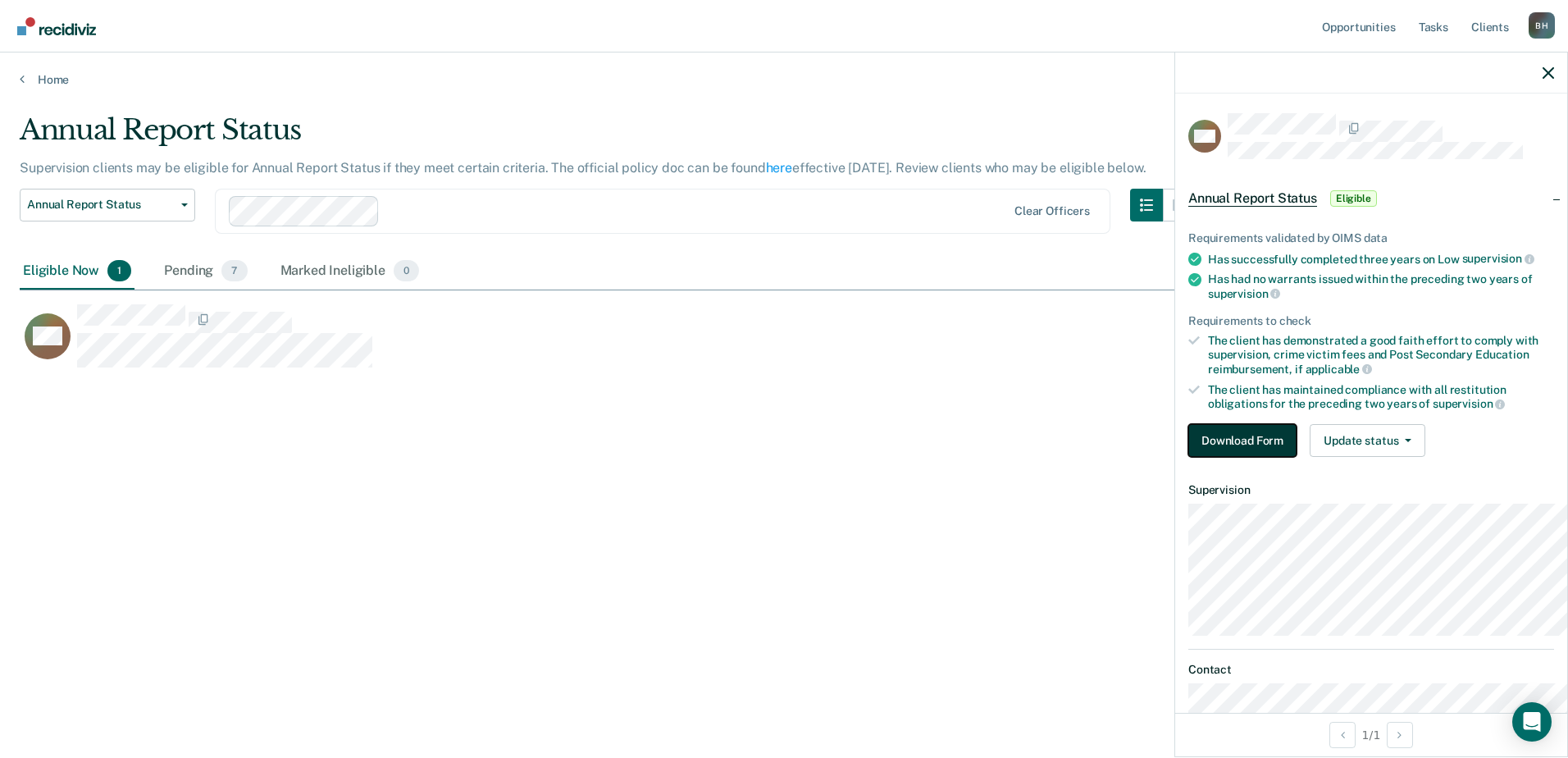
click at [1188, 457] on button "Download Form" at bounding box center [1242, 441] width 108 height 33
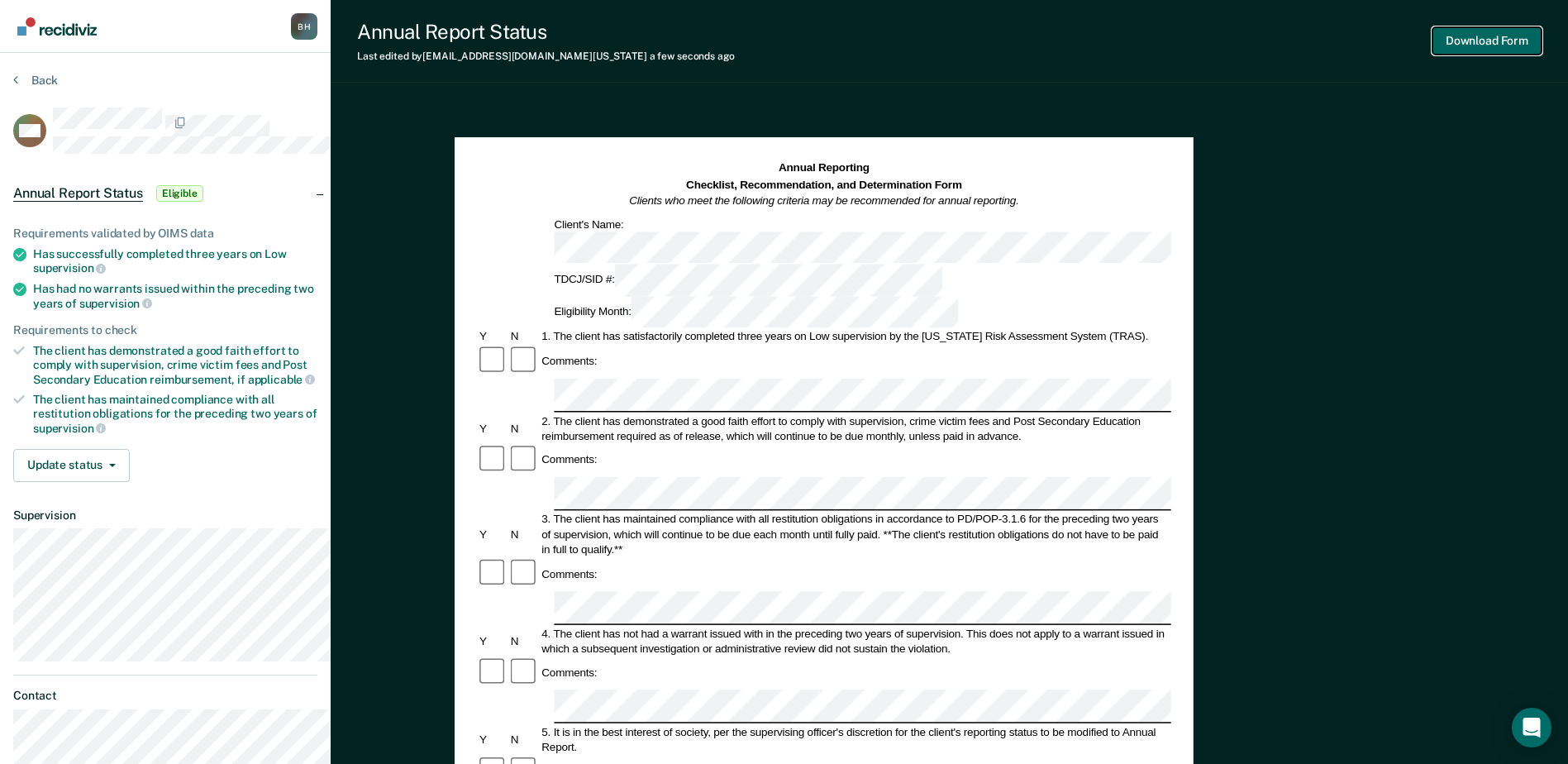
click at [1520, 41] on button "Download Form" at bounding box center [1486, 41] width 109 height 28
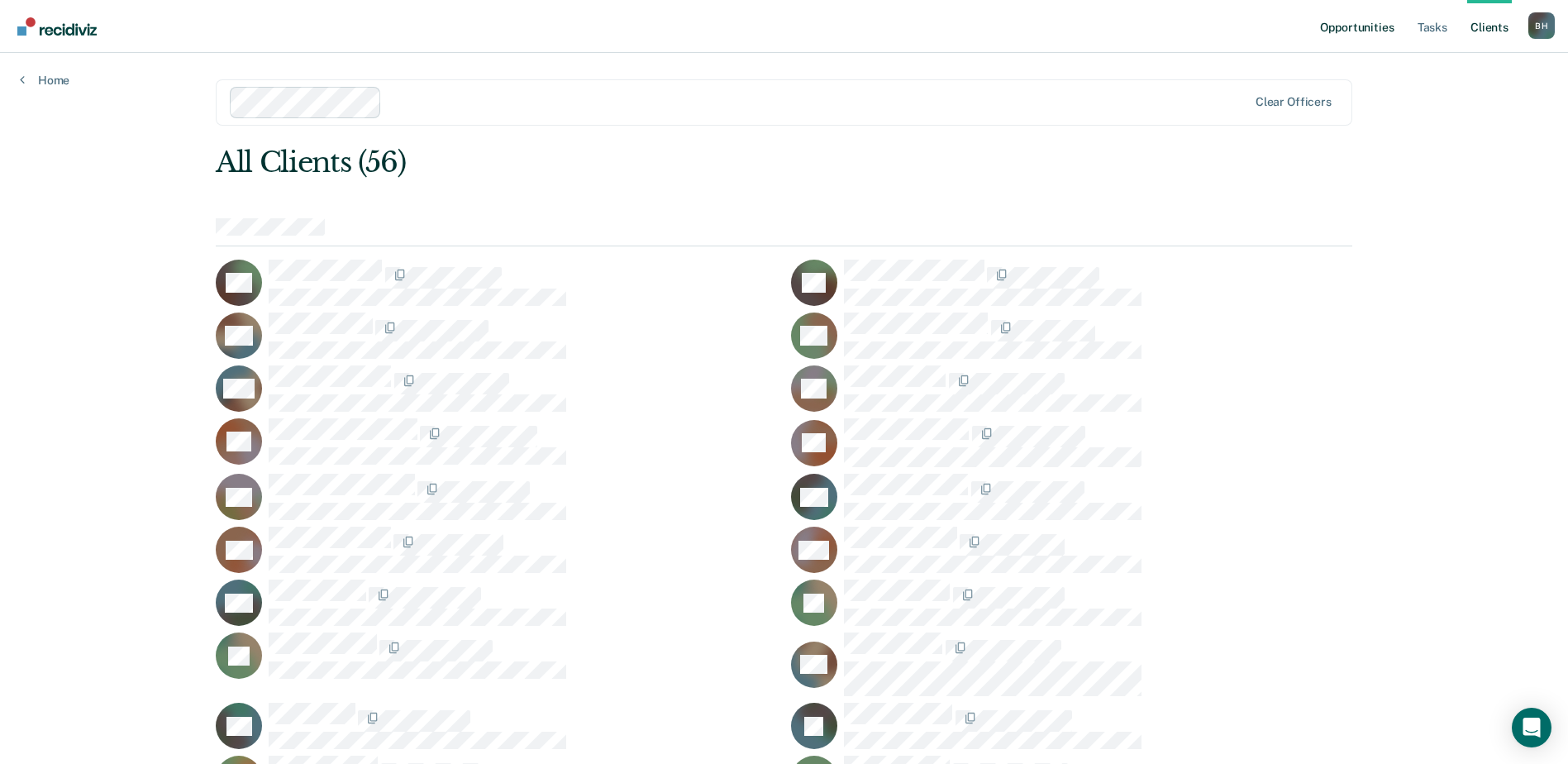
click at [1337, 25] on link "Opportunities" at bounding box center [1356, 26] width 80 height 53
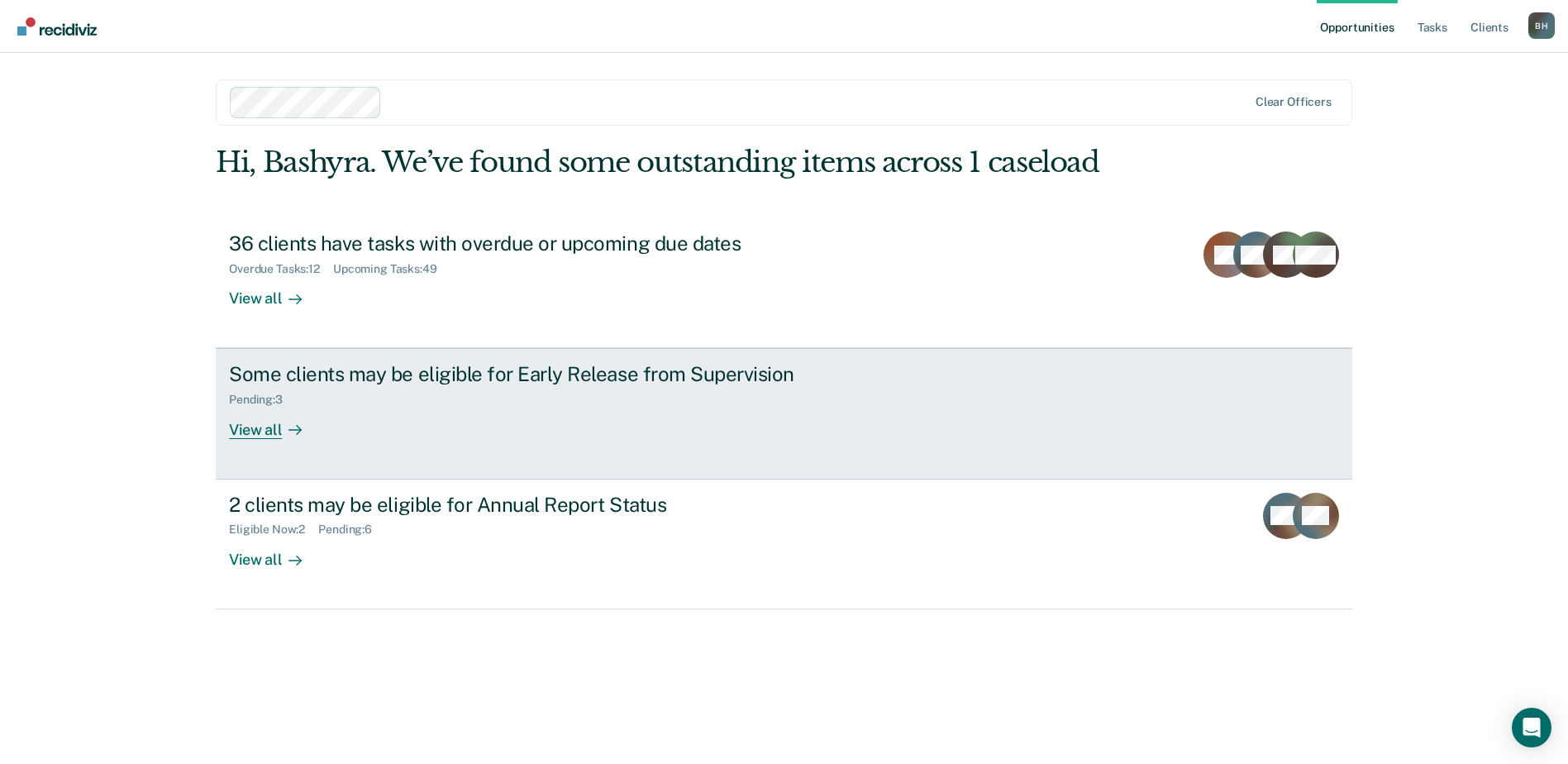
click at [322, 439] on div "View all" at bounding box center [275, 423] width 93 height 33
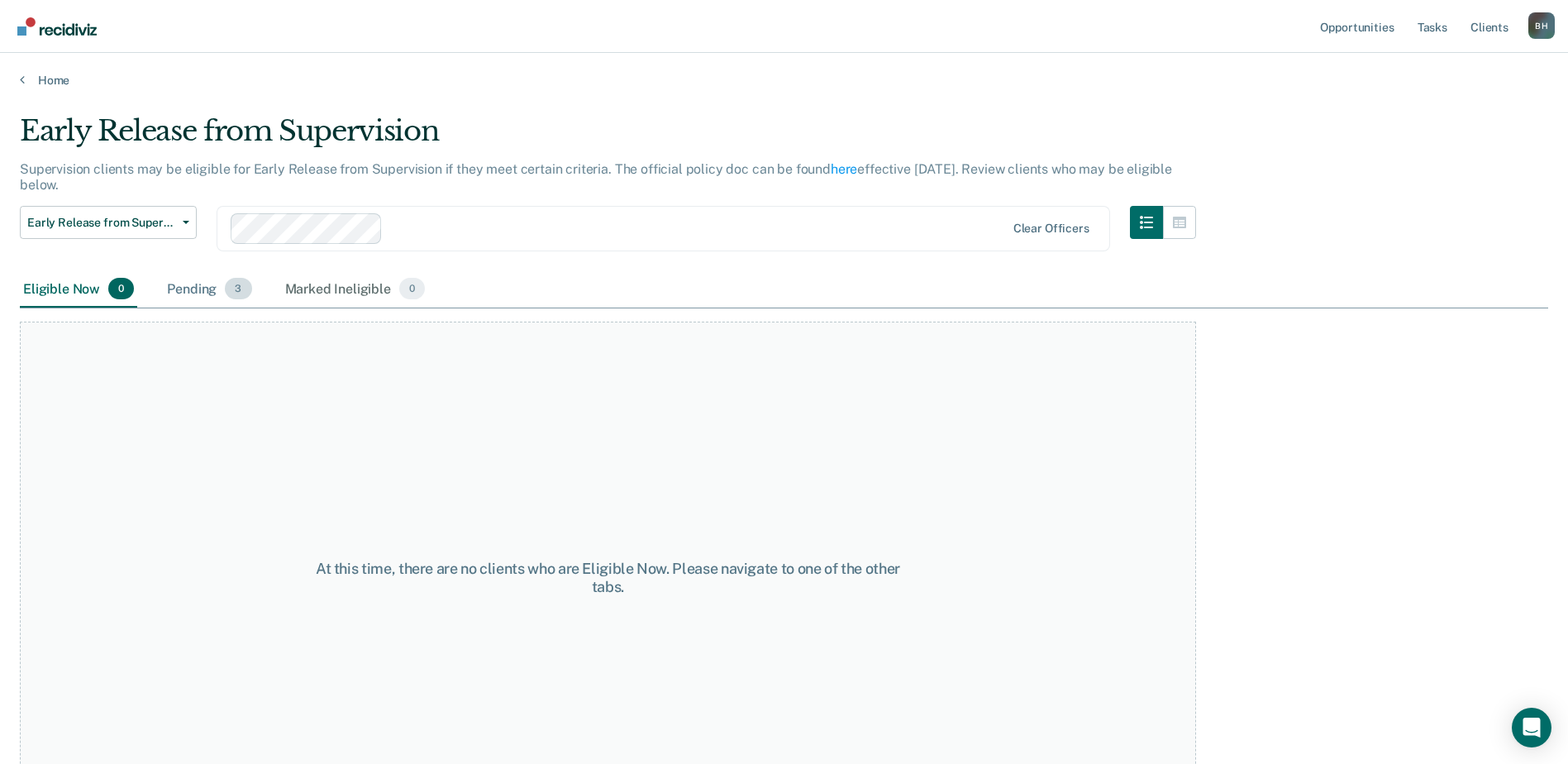
click at [238, 308] on div "Pending 3" at bounding box center [208, 289] width 91 height 37
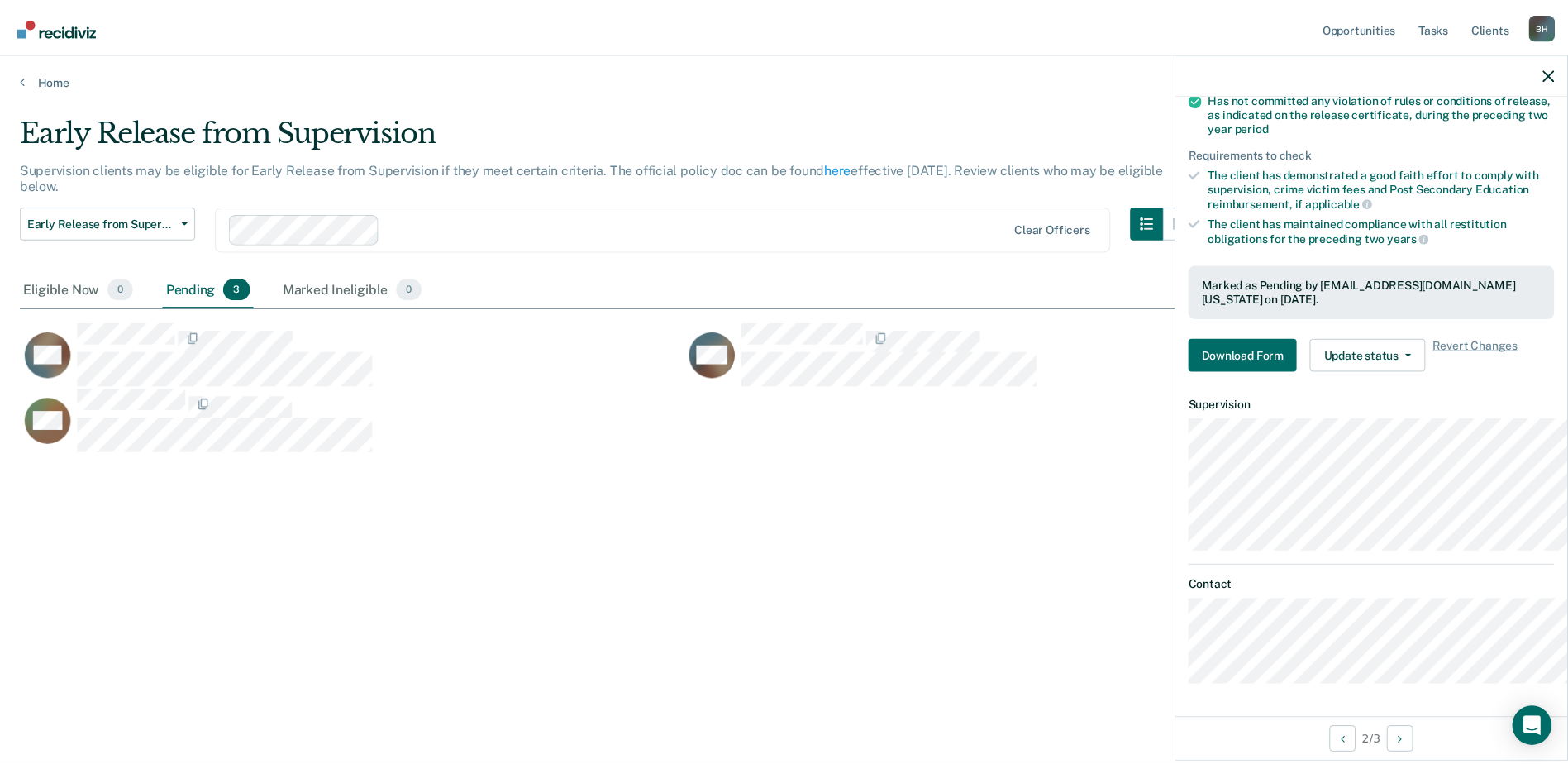
scroll to position [430, 0]
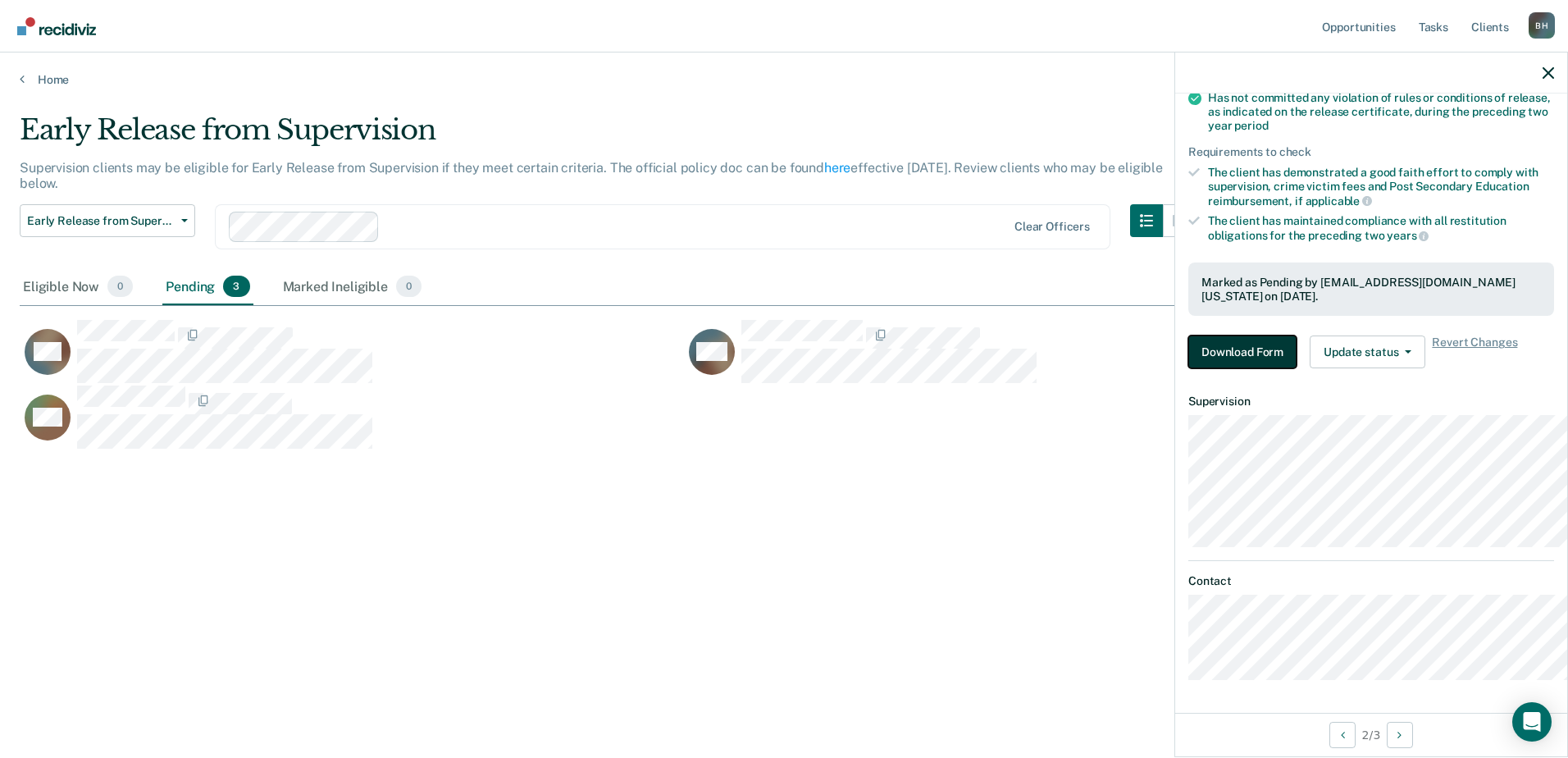
click at [1188, 336] on button "Download Form" at bounding box center [1242, 353] width 108 height 33
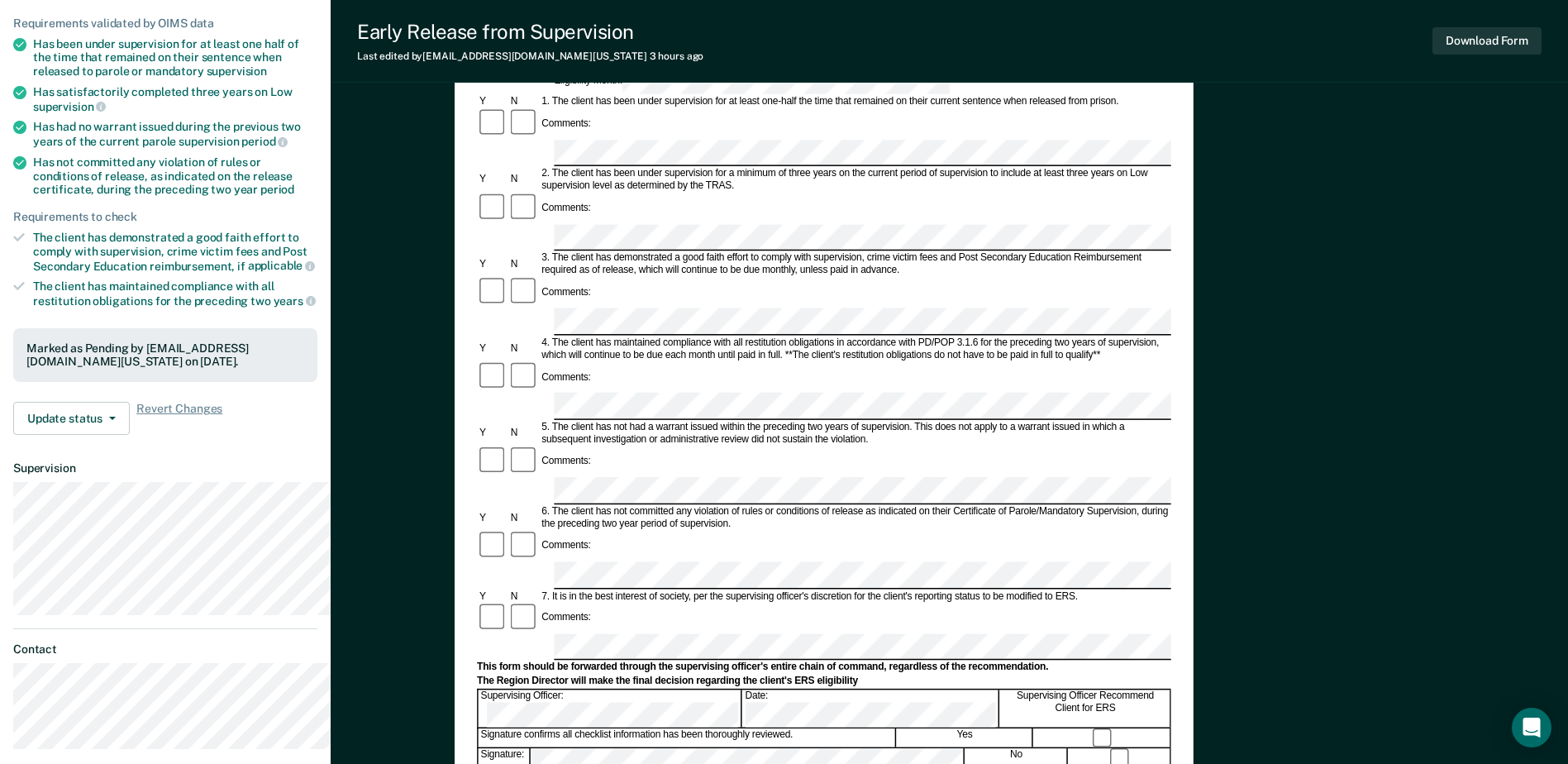
scroll to position [248, 0]
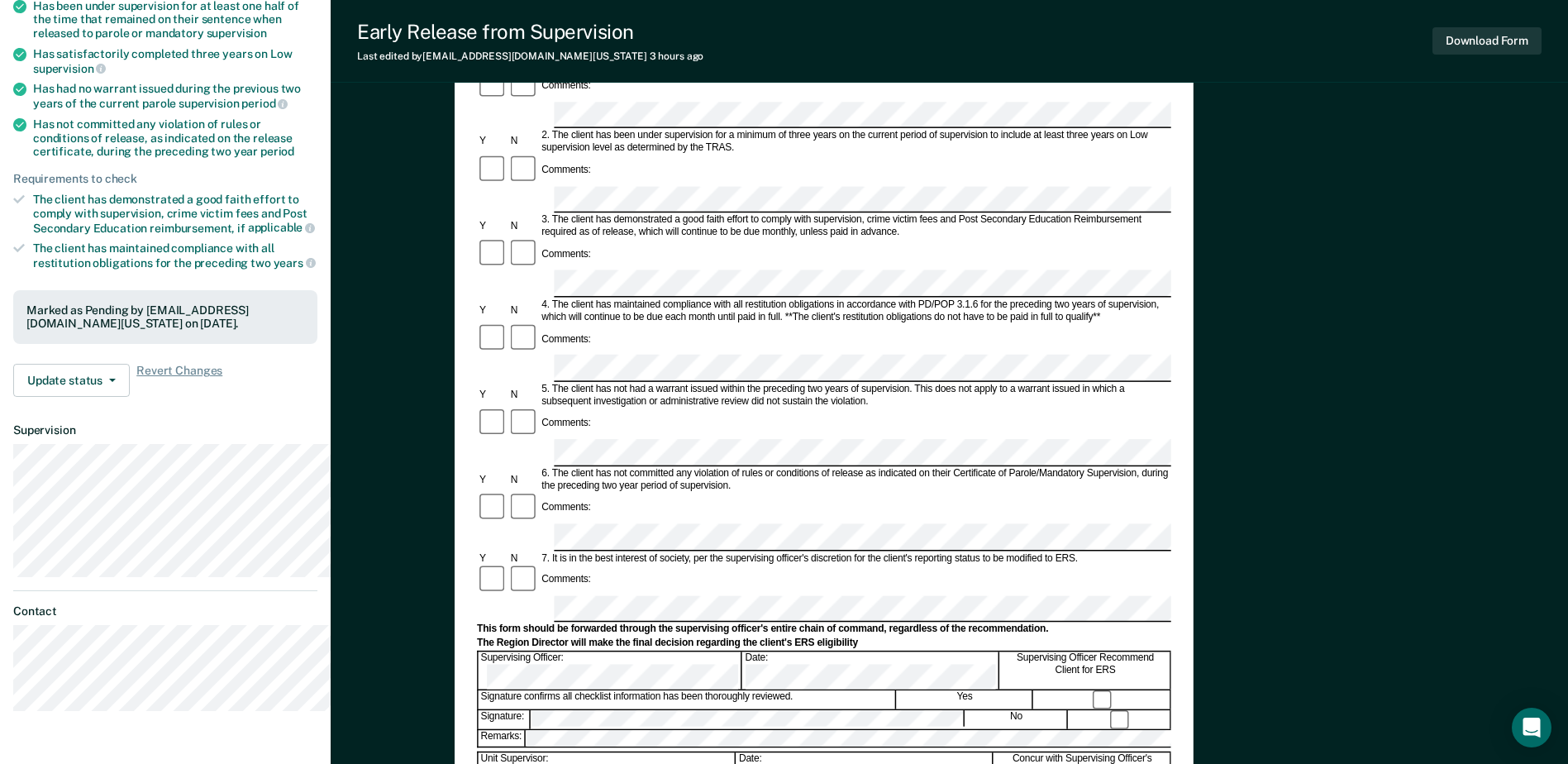
click at [654, 289] on form "Early Release from Supervision (ERS) Checklist, Recommendation, and Determinati…" at bounding box center [824, 540] width 694 height 1256
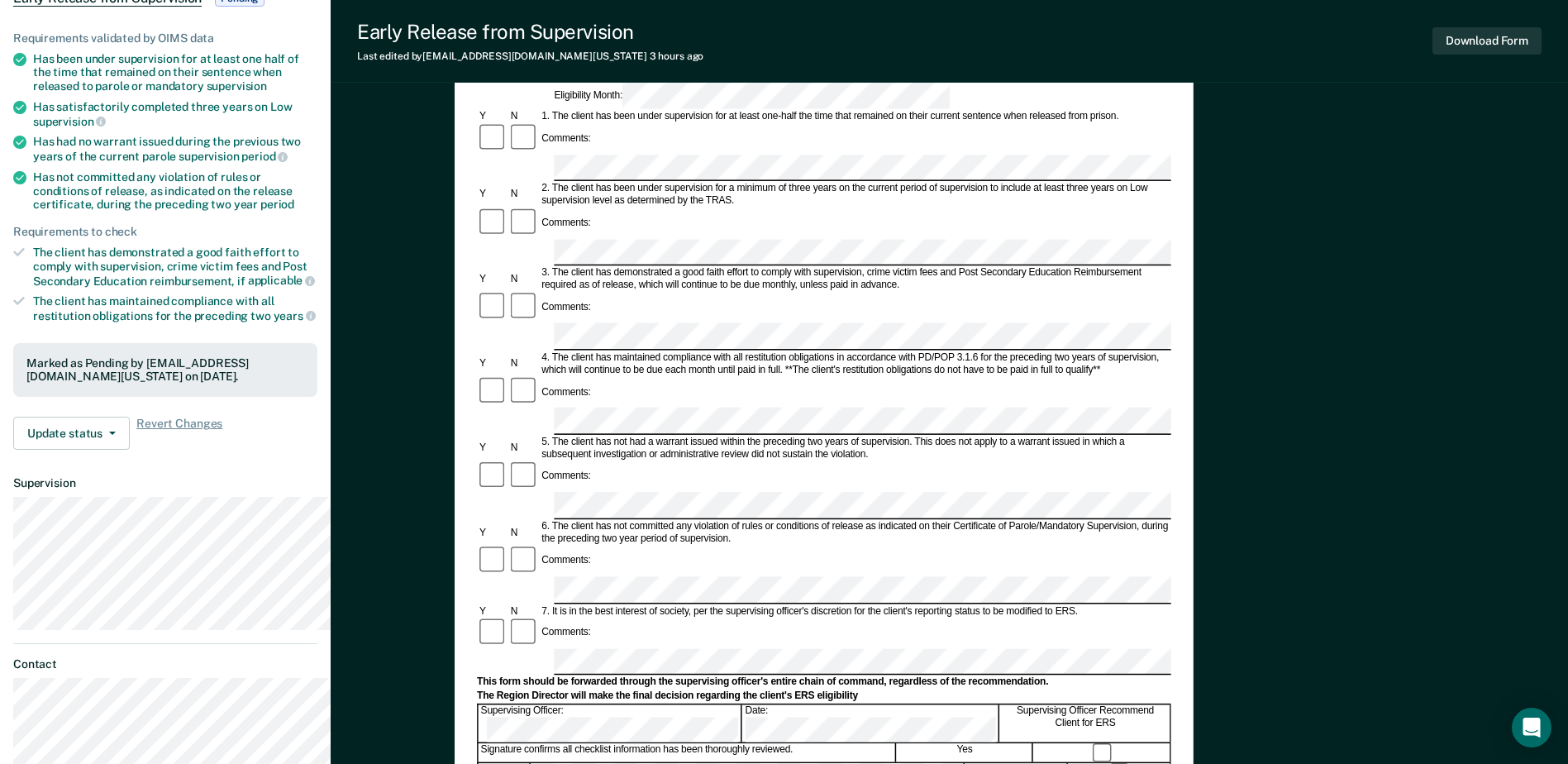
scroll to position [165, 0]
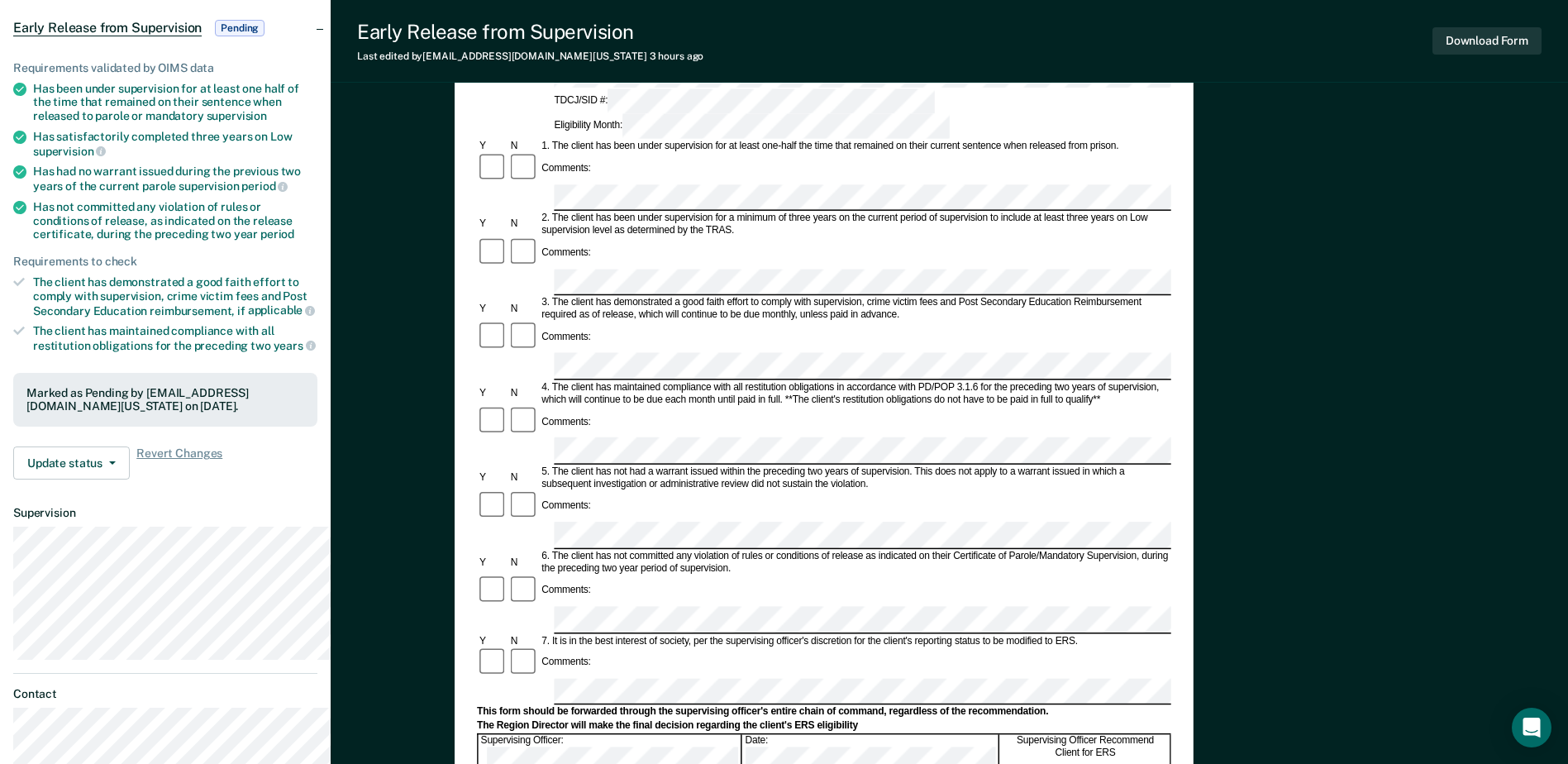
click at [1171, 322] on div "Comments:" at bounding box center [824, 351] width 694 height 59
click at [1171, 522] on form "Early Release from Supervision (ERS) Checklist, Recommendation, and Determinati…" at bounding box center [824, 622] width 694 height 1256
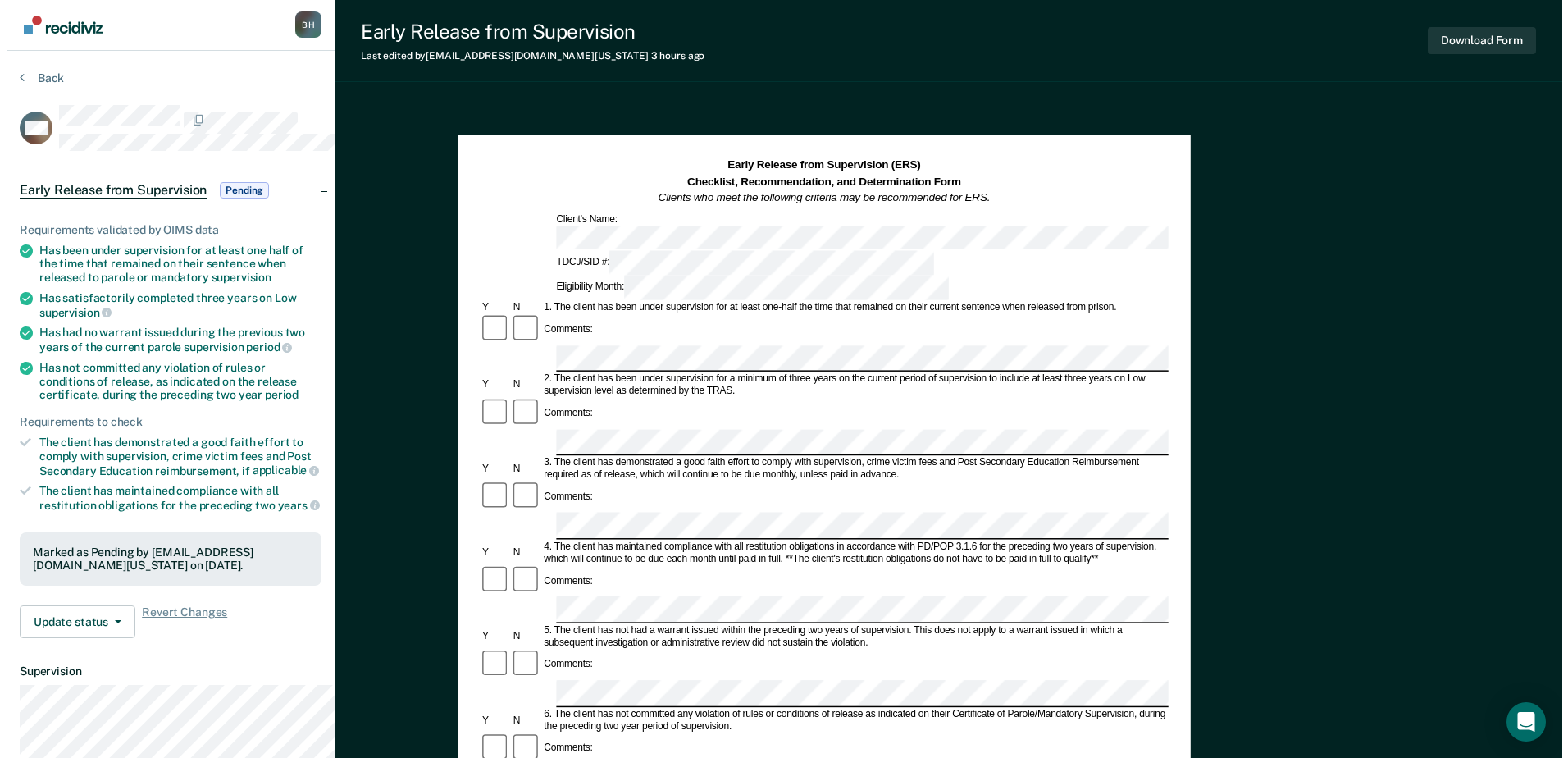
scroll to position [0, 0]
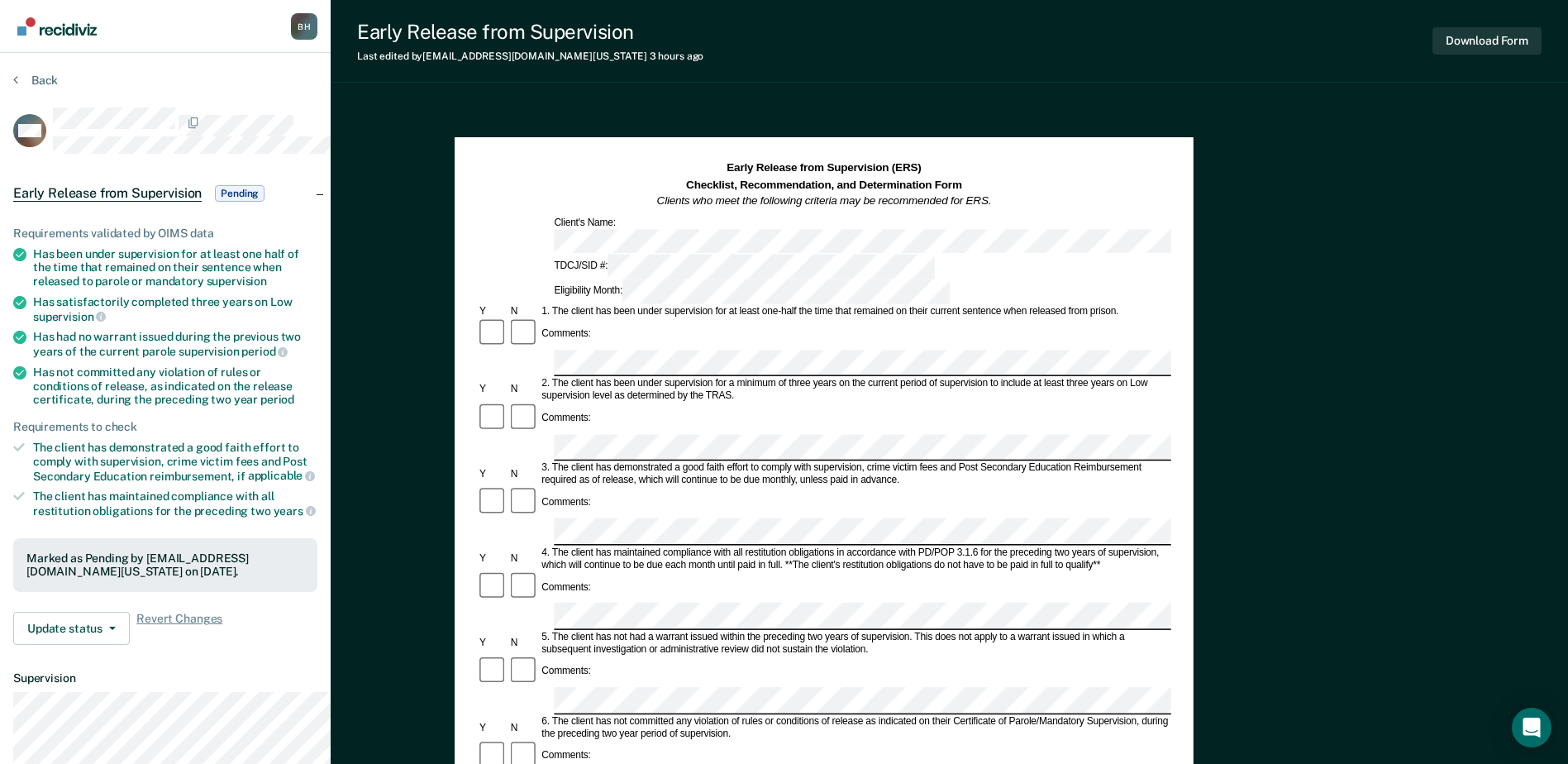
click at [61, 108] on div "Back" at bounding box center [165, 90] width 304 height 35
click at [58, 88] on button "Back" at bounding box center [36, 80] width 45 height 15
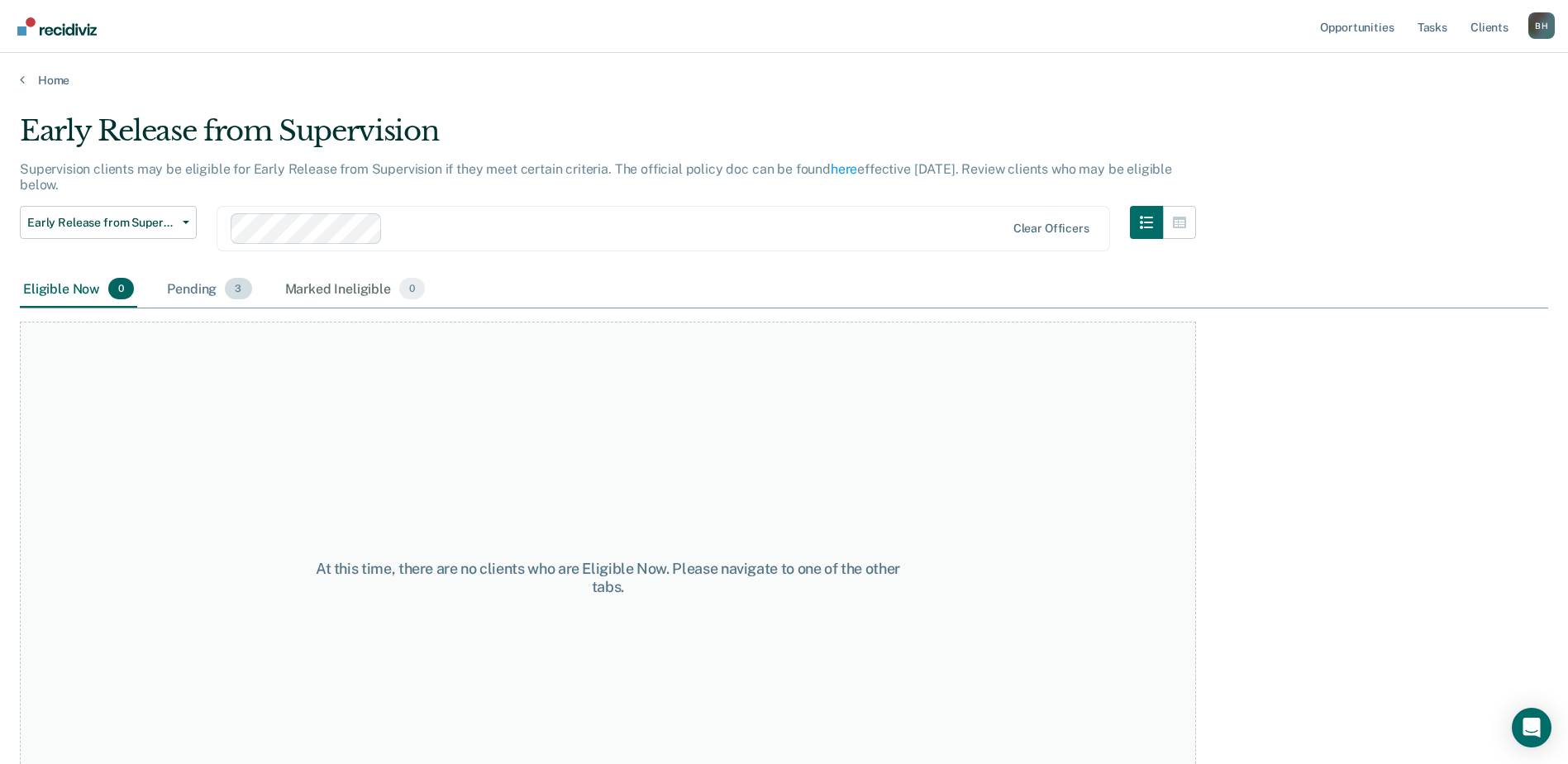
click at [241, 331] on div "Early Release from Supervision Supervision clients may be eligible for Early Re…" at bounding box center [784, 377] width 1528 height 526
drag, startPoint x: 241, startPoint y: 331, endPoint x: 241, endPoint y: 341, distance: 10.0
click at [241, 308] on div "Pending 3" at bounding box center [208, 289] width 91 height 37
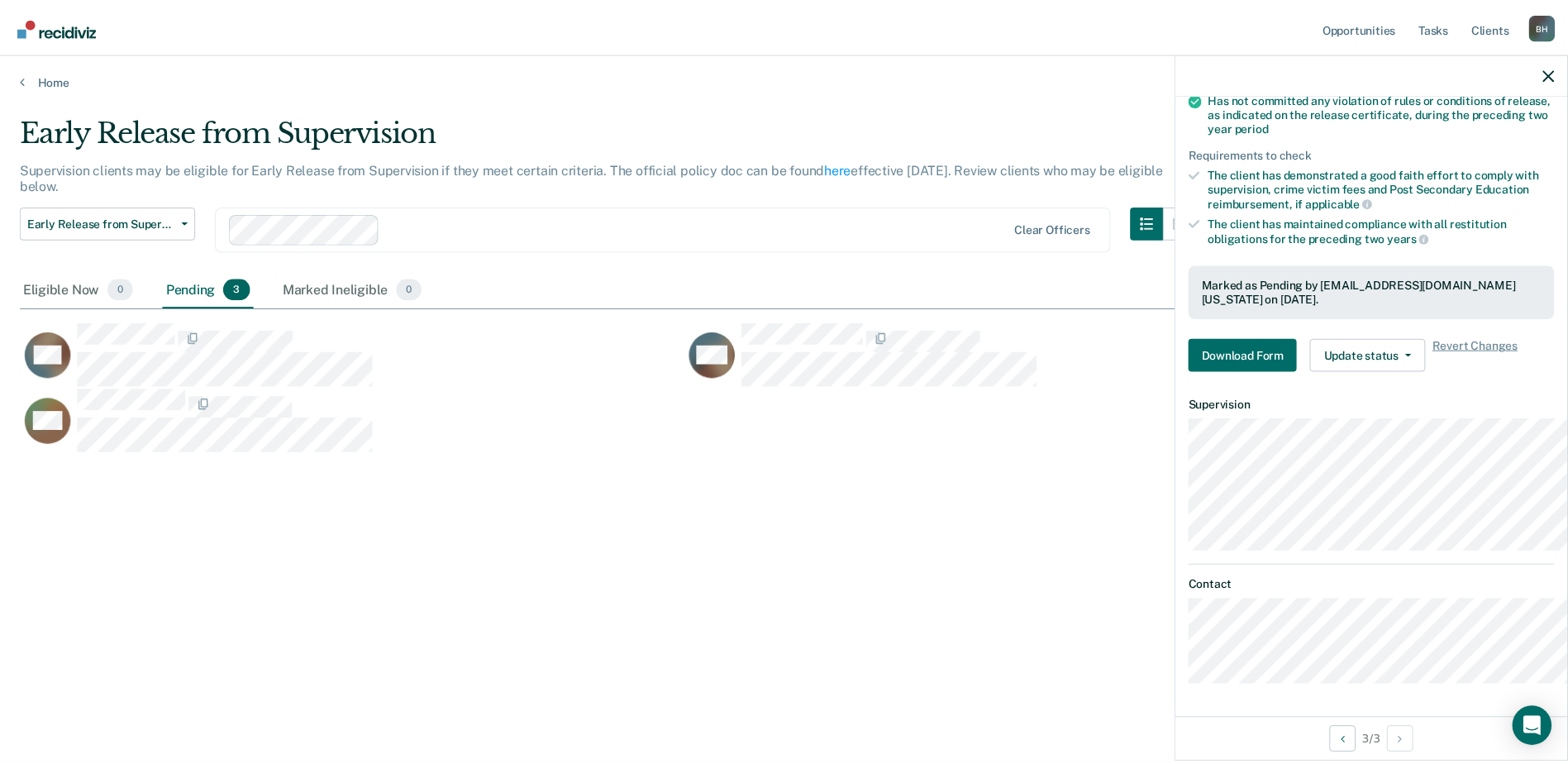
scroll to position [430, 0]
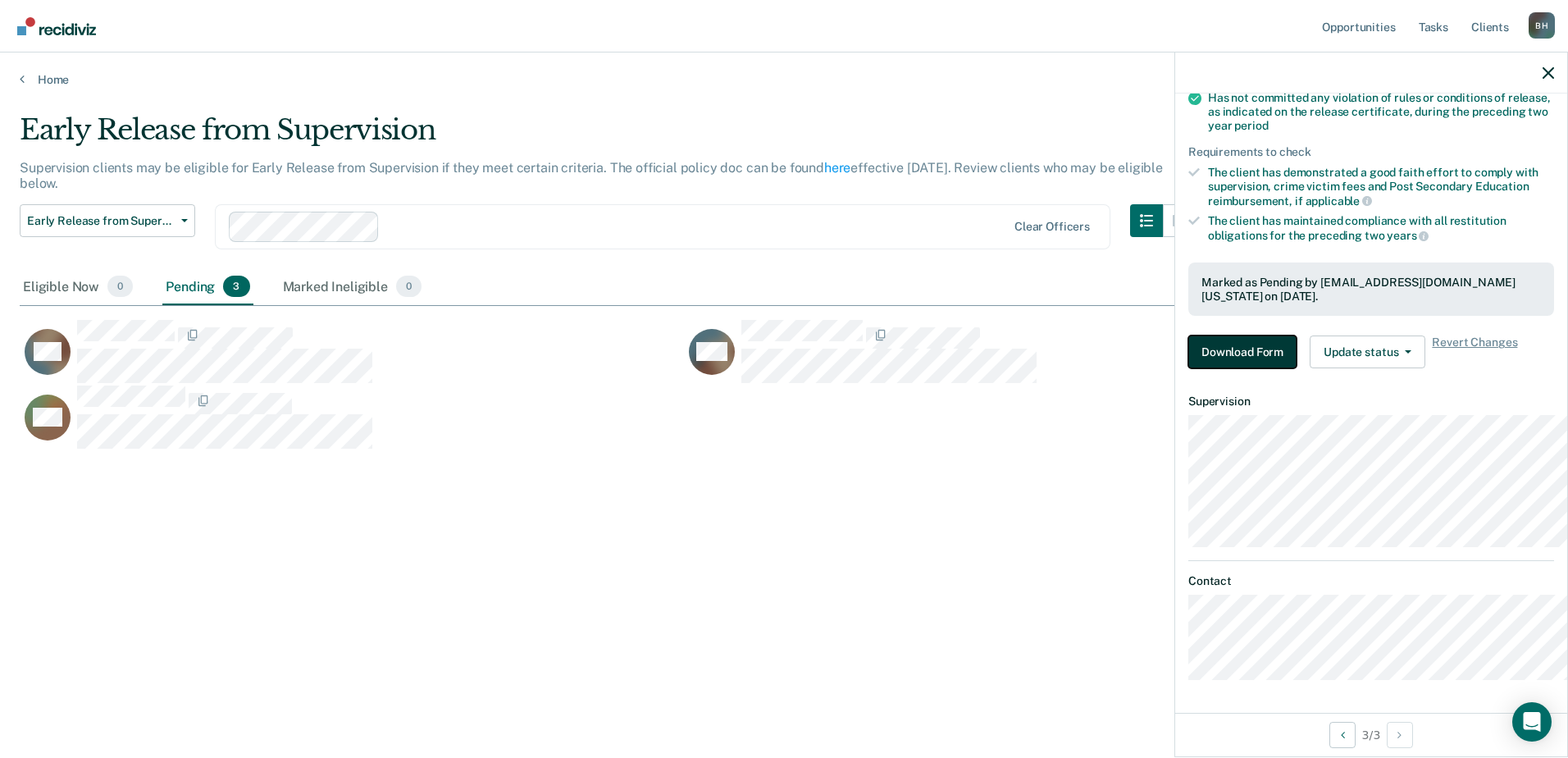
click at [1188, 336] on button "Download Form" at bounding box center [1242, 353] width 108 height 33
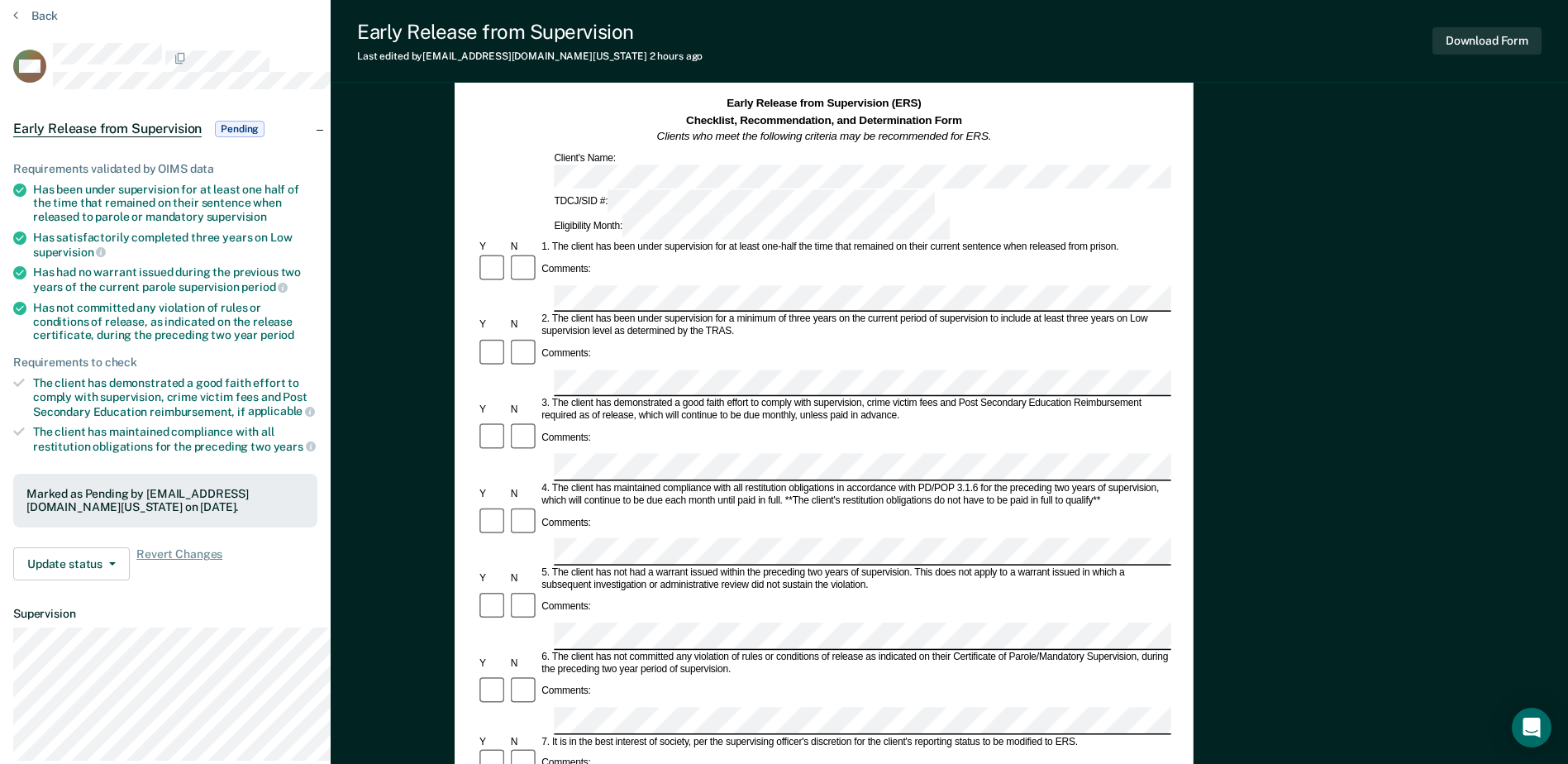
scroll to position [248, 0]
